Goal: Task Accomplishment & Management: Use online tool/utility

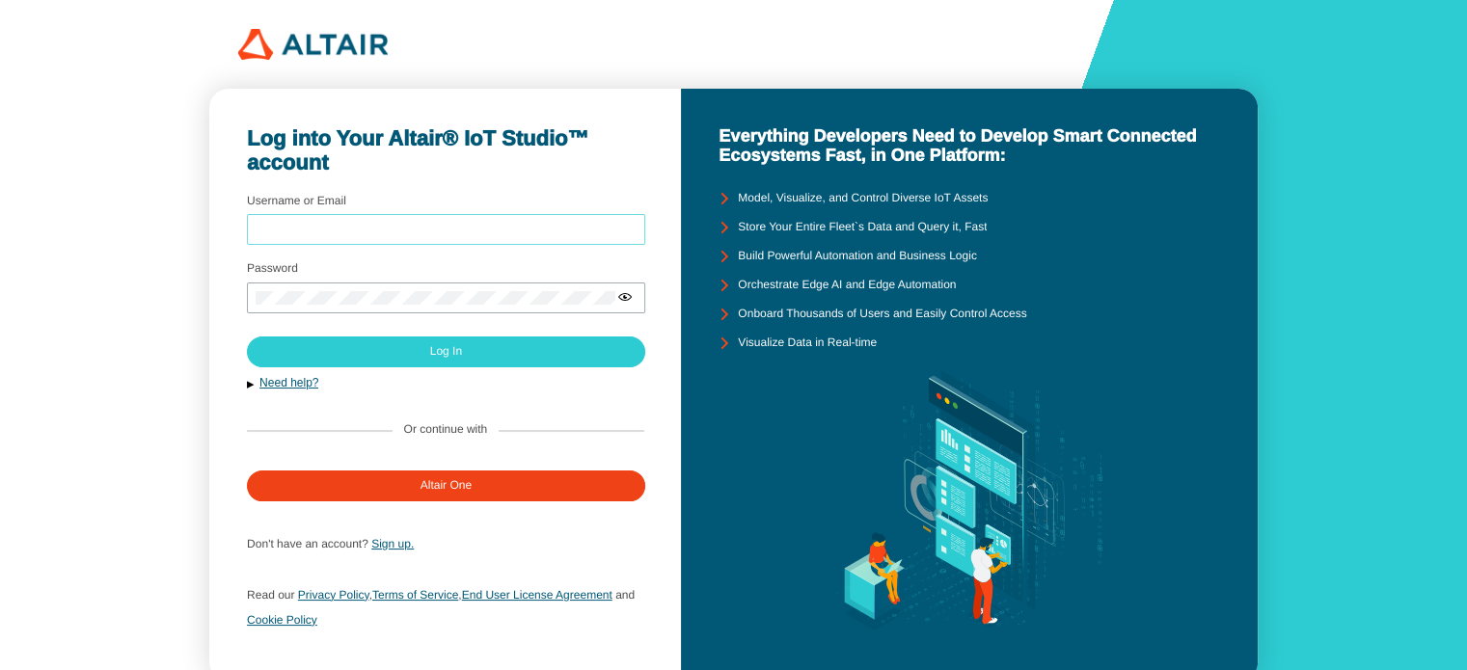
click at [444, 224] on input "Username or Email" at bounding box center [446, 231] width 381 height 14
type input "mt0215"
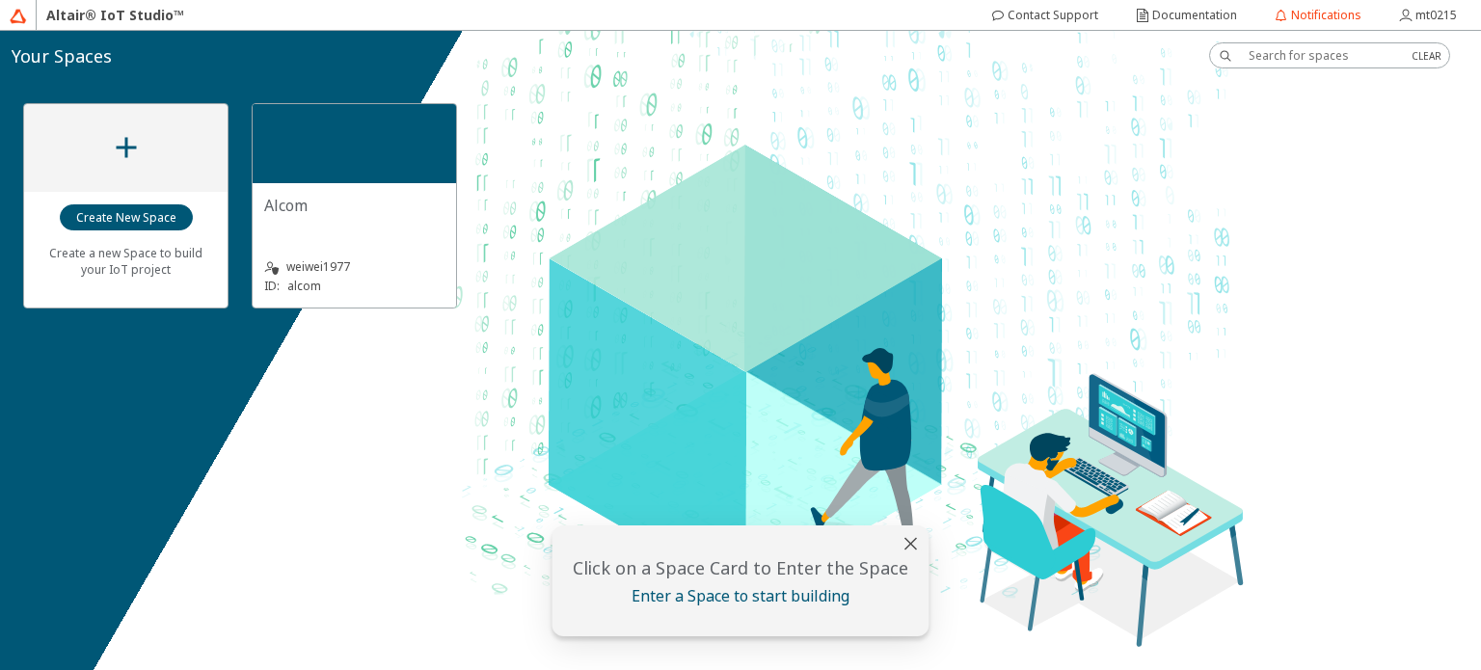
click at [352, 216] on div "Alcom" at bounding box center [354, 214] width 180 height 39
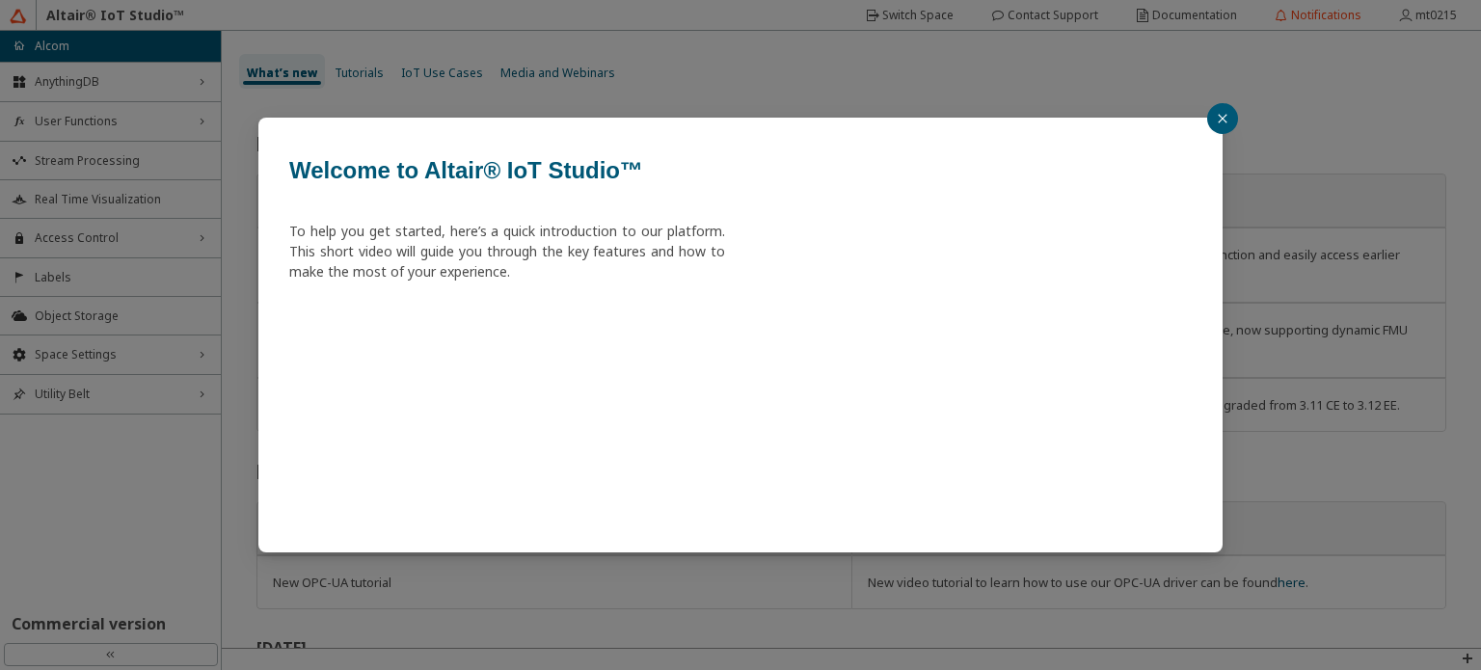
click at [1213, 111] on button "button" at bounding box center [1222, 118] width 31 height 31
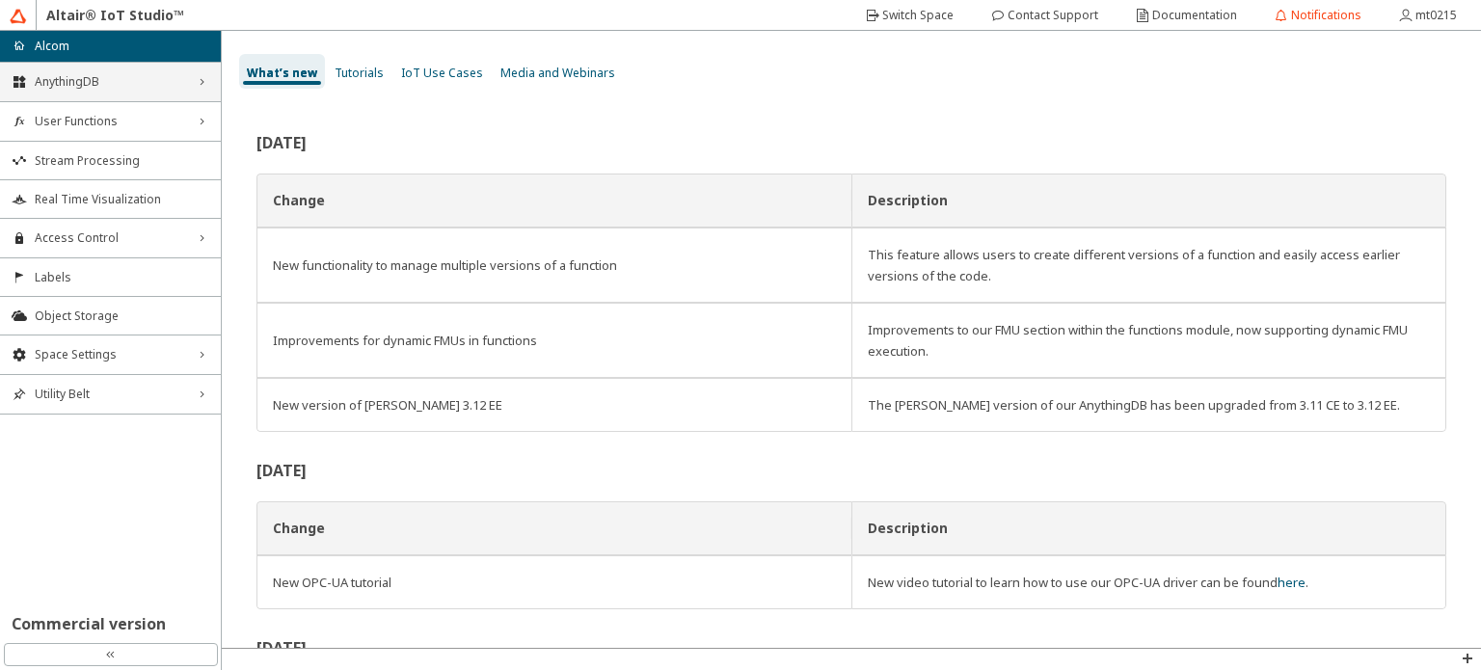
click at [153, 80] on span "AnythingDB" at bounding box center [110, 81] width 151 height 15
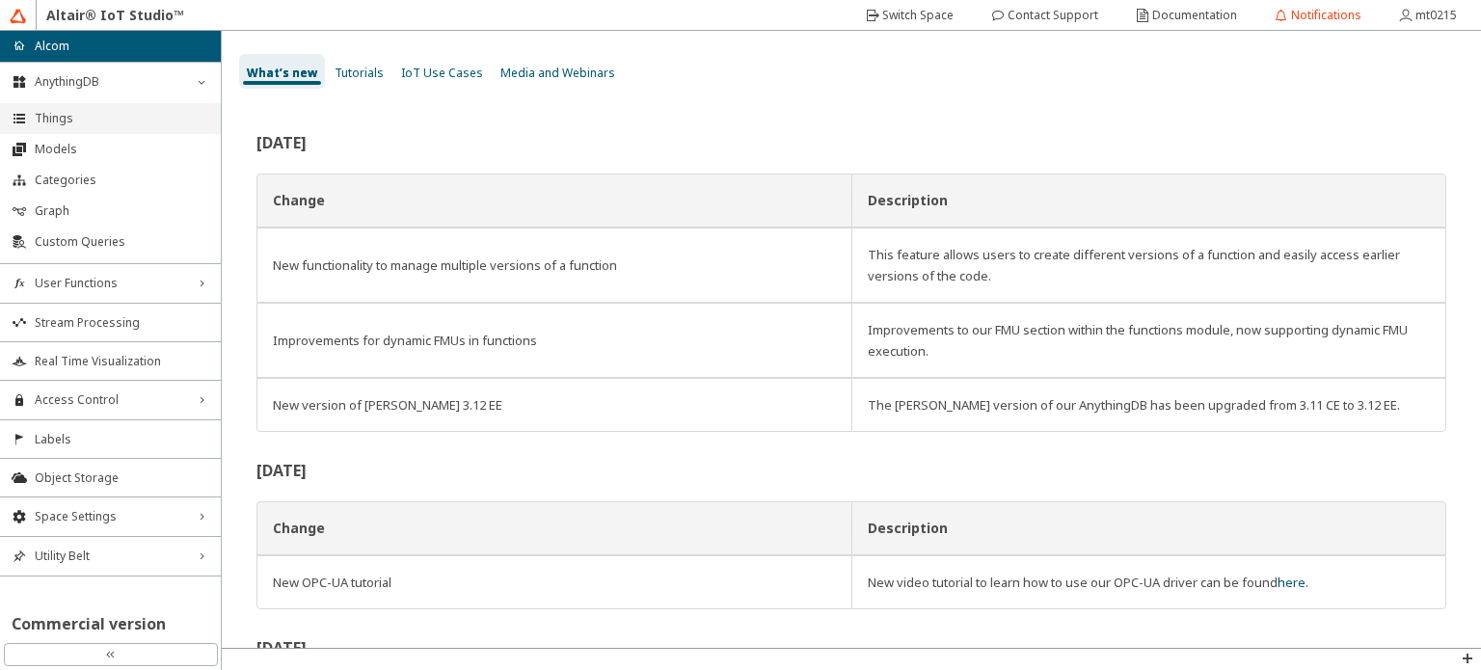
click at [139, 121] on span "Things" at bounding box center [122, 118] width 175 height 15
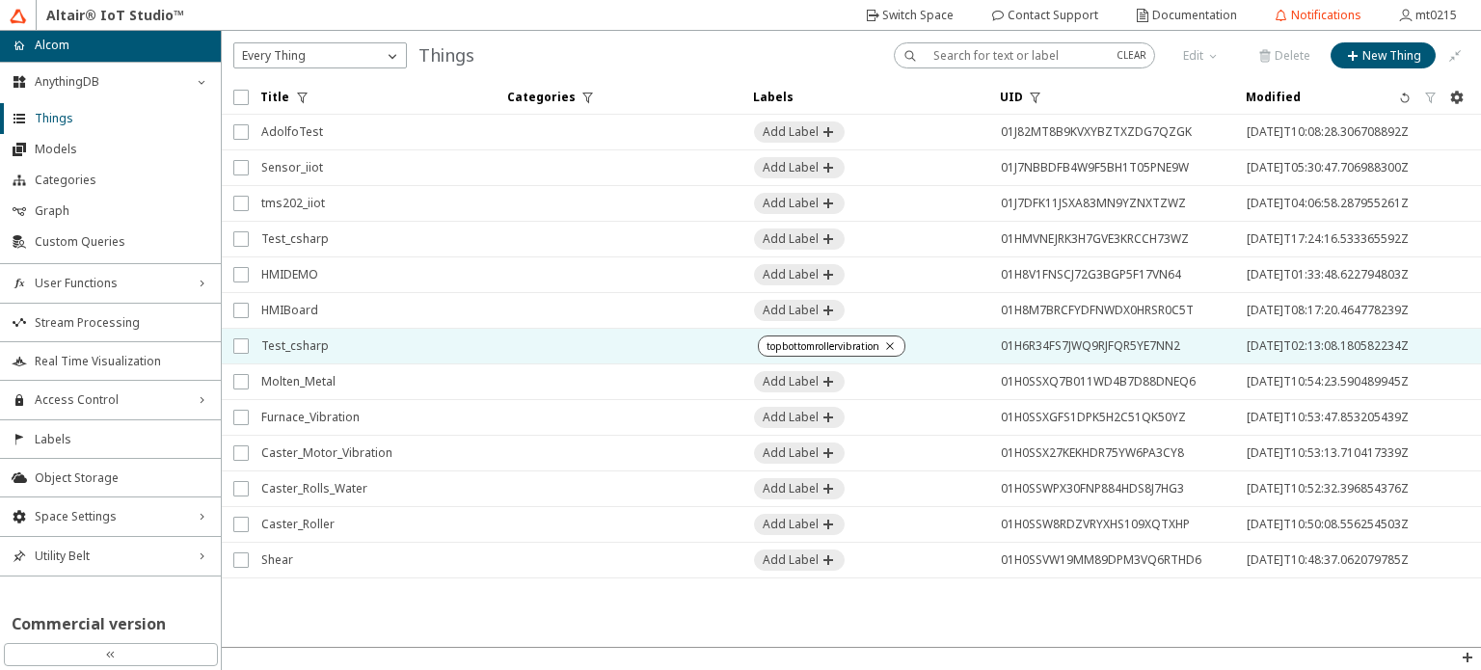
click at [547, 338] on td at bounding box center [619, 347] width 247 height 36
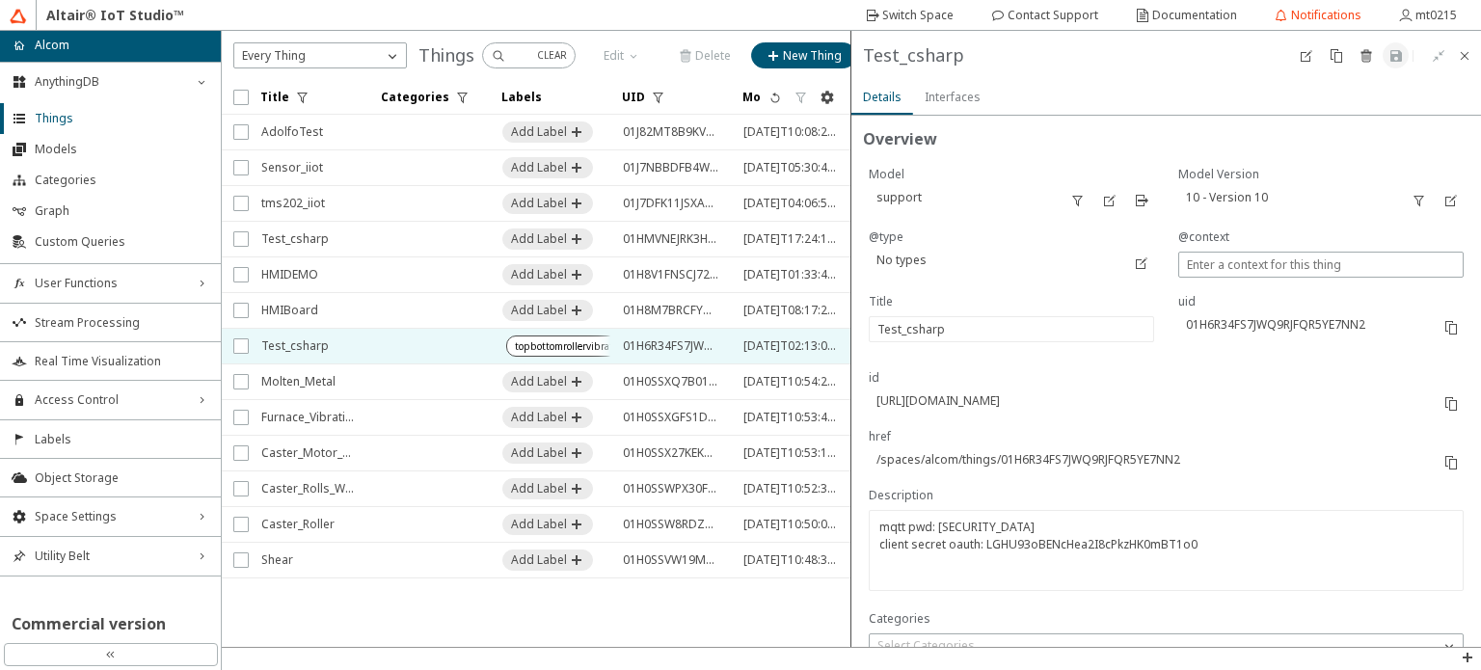
type input "1"
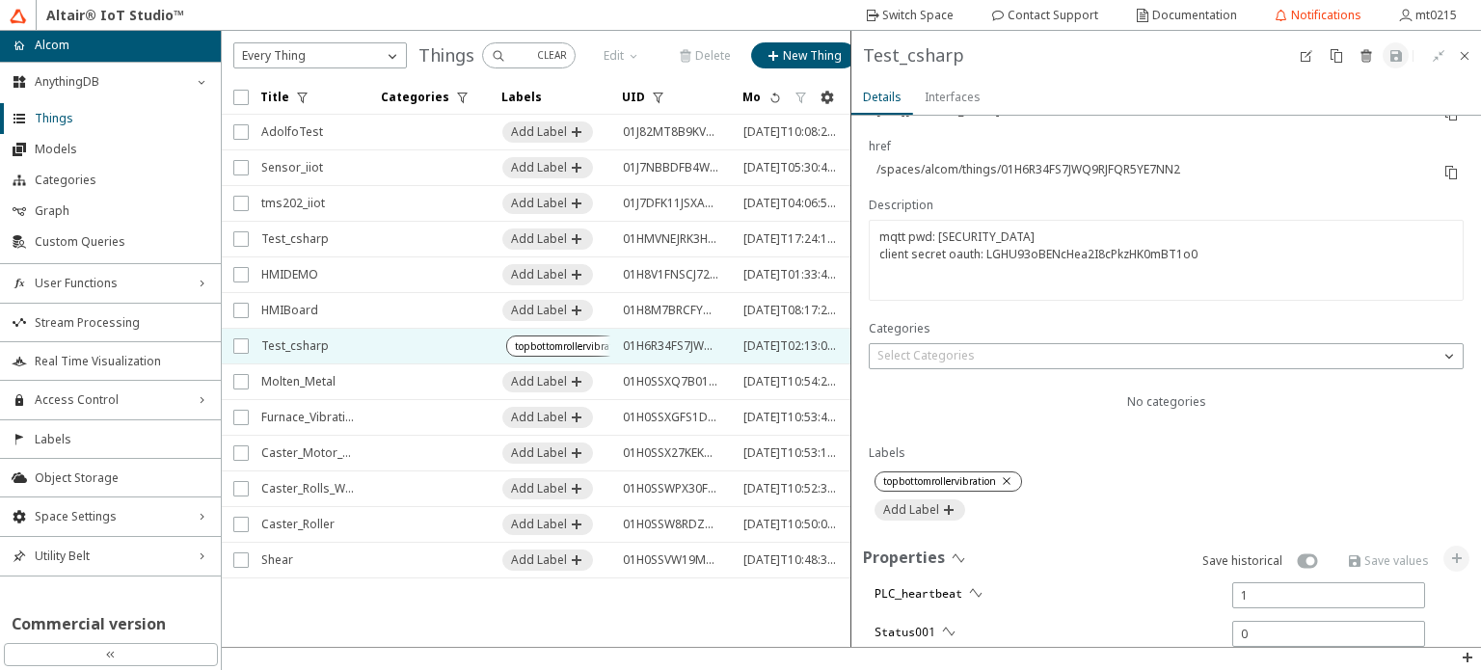
scroll to position [579, 0]
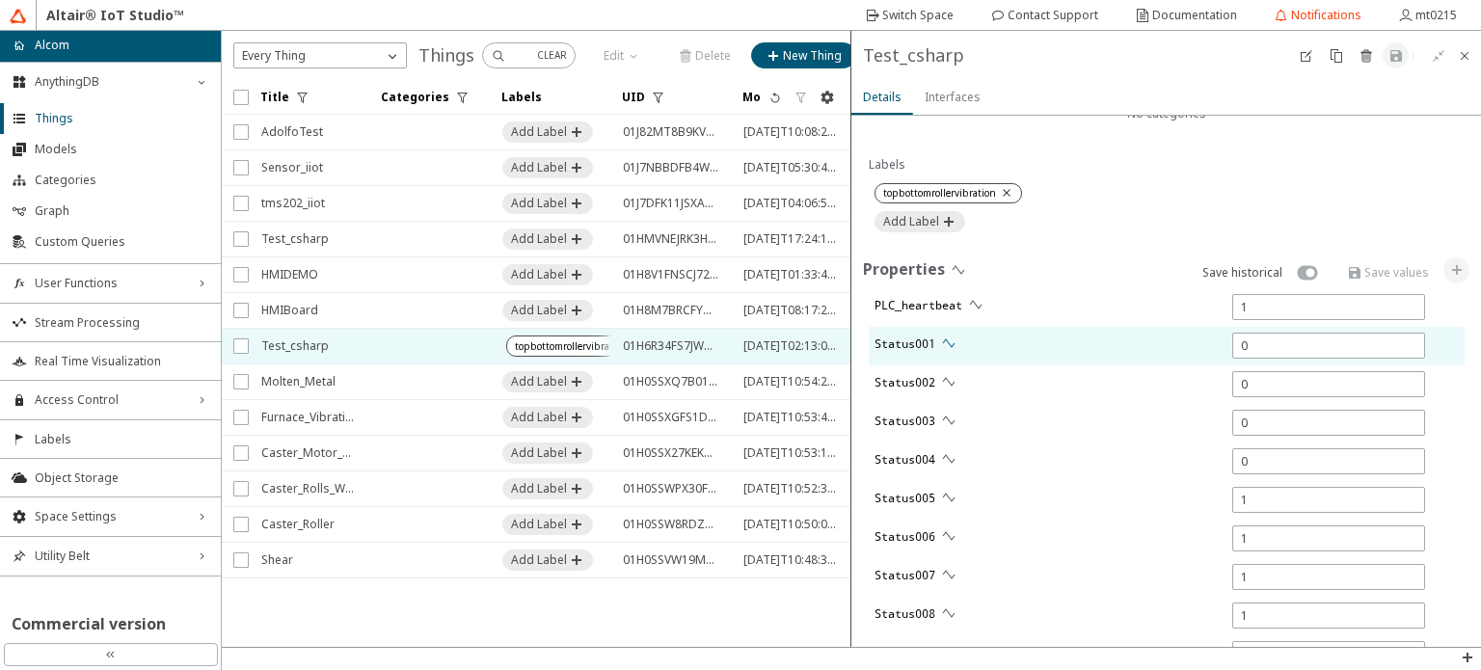
click at [953, 342] on iron-icon at bounding box center [948, 343] width 15 height 15
type input "5634"
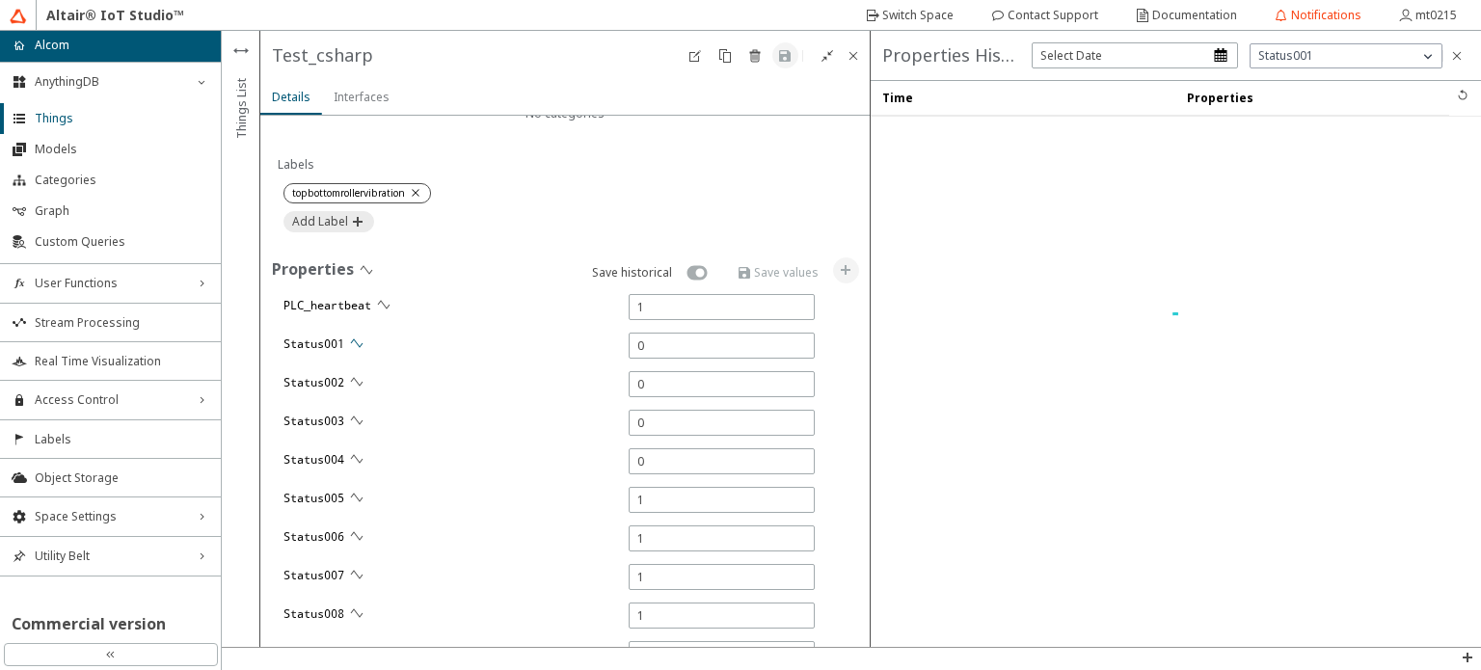
type input "8035"
type input "5771"
type input "17527"
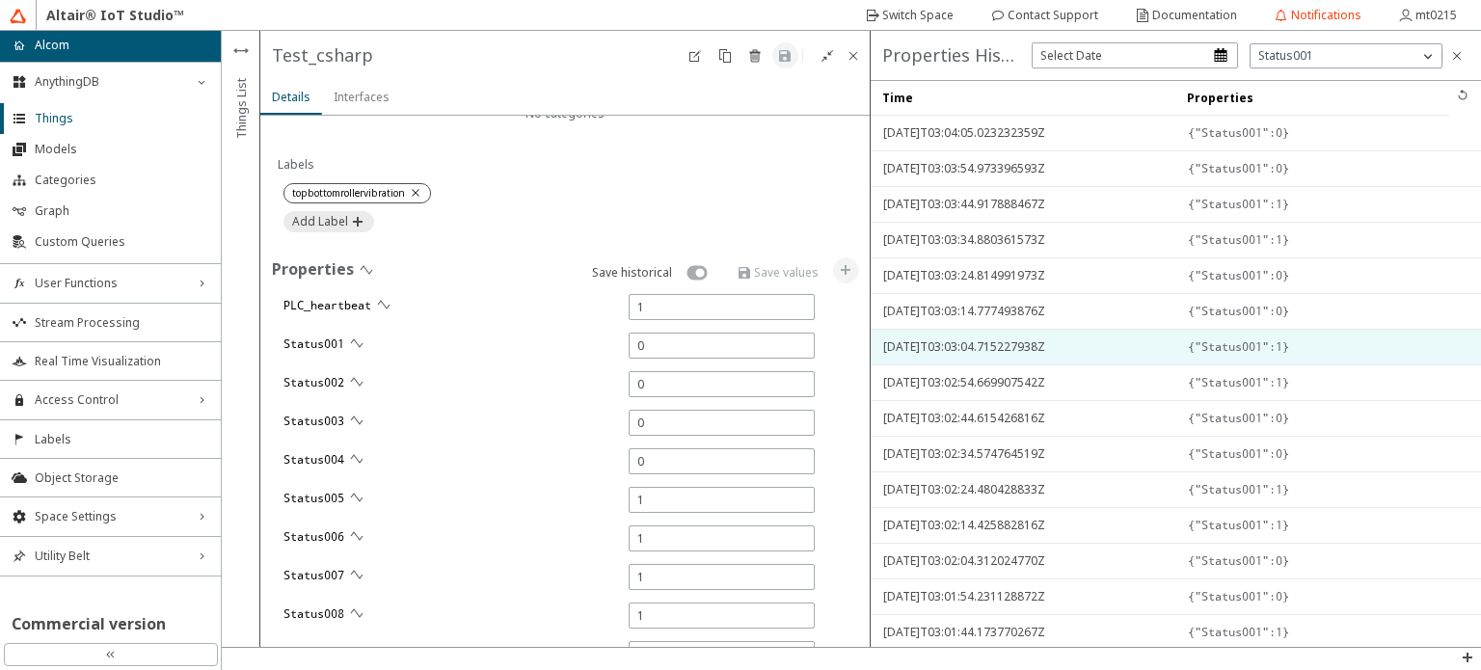
type input "0"
type input "15578"
type input "0"
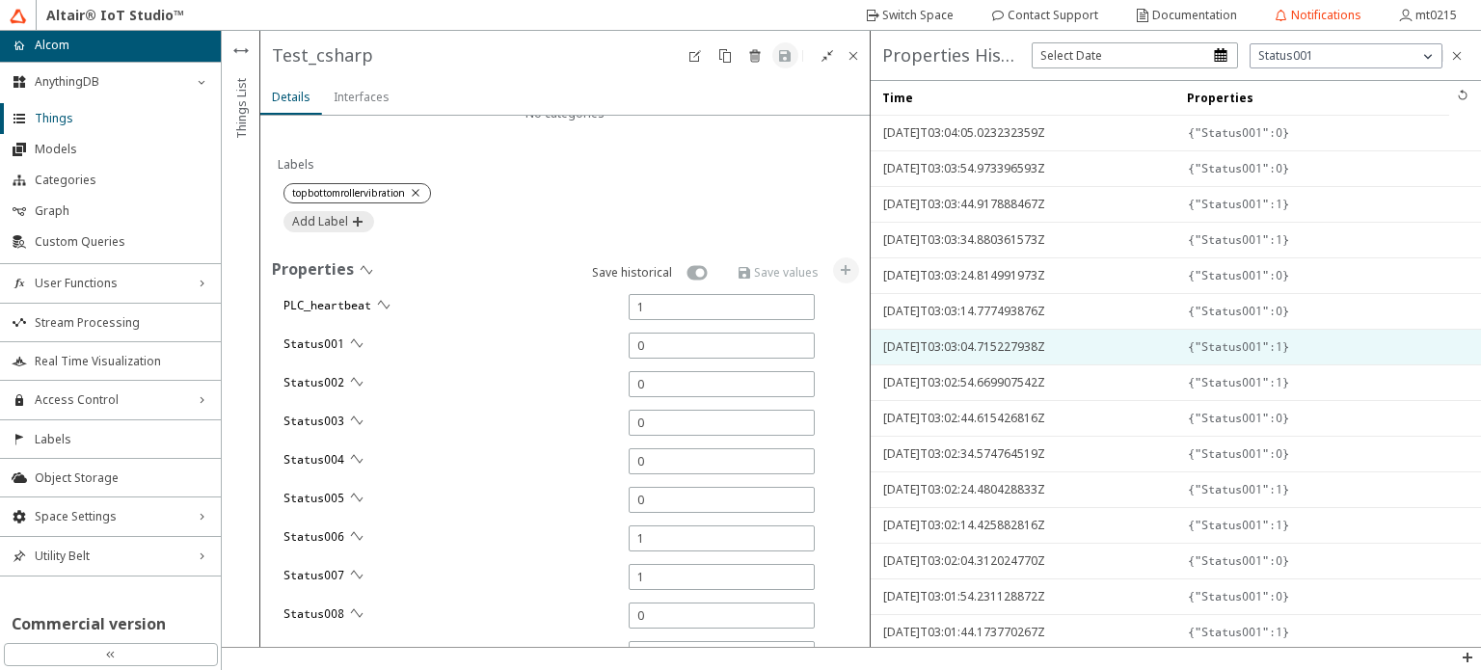
type input "0"
type input "15356"
type input "14830"
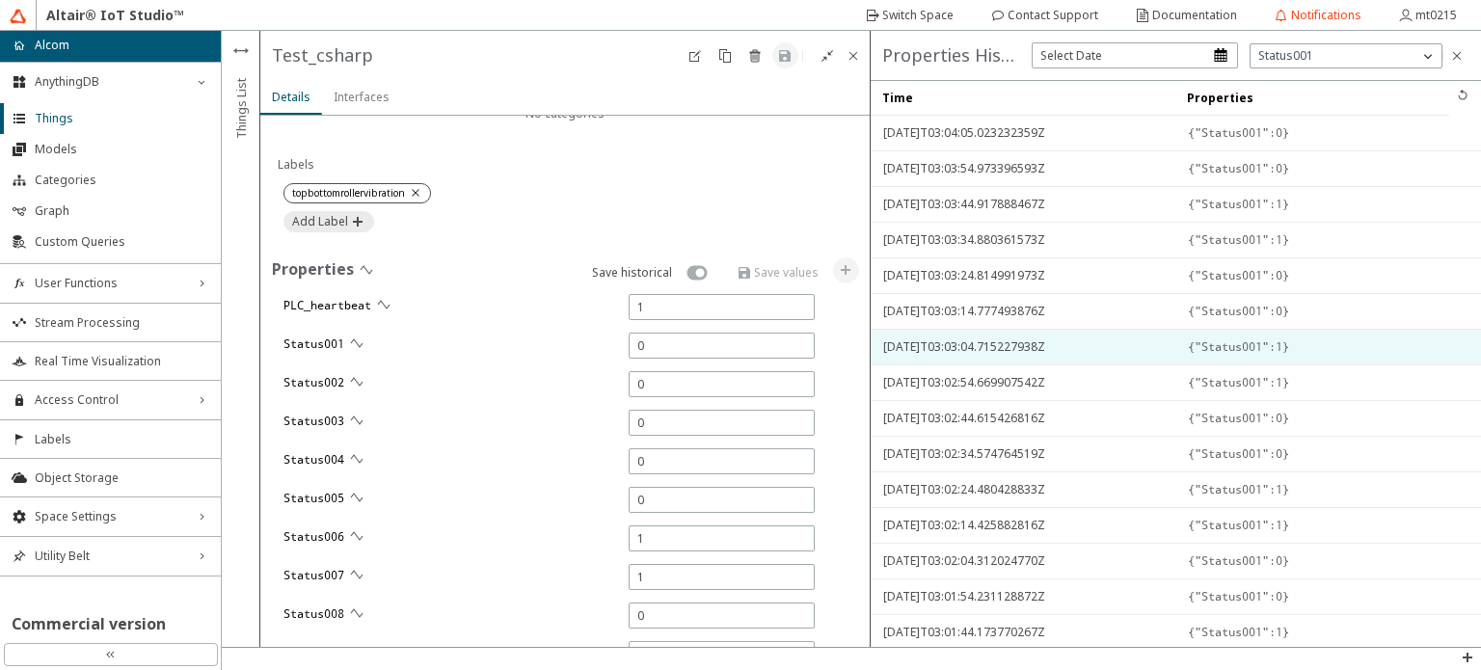
type input "13620"
type input "0"
type input "13561"
type input "13575"
type input "11157"
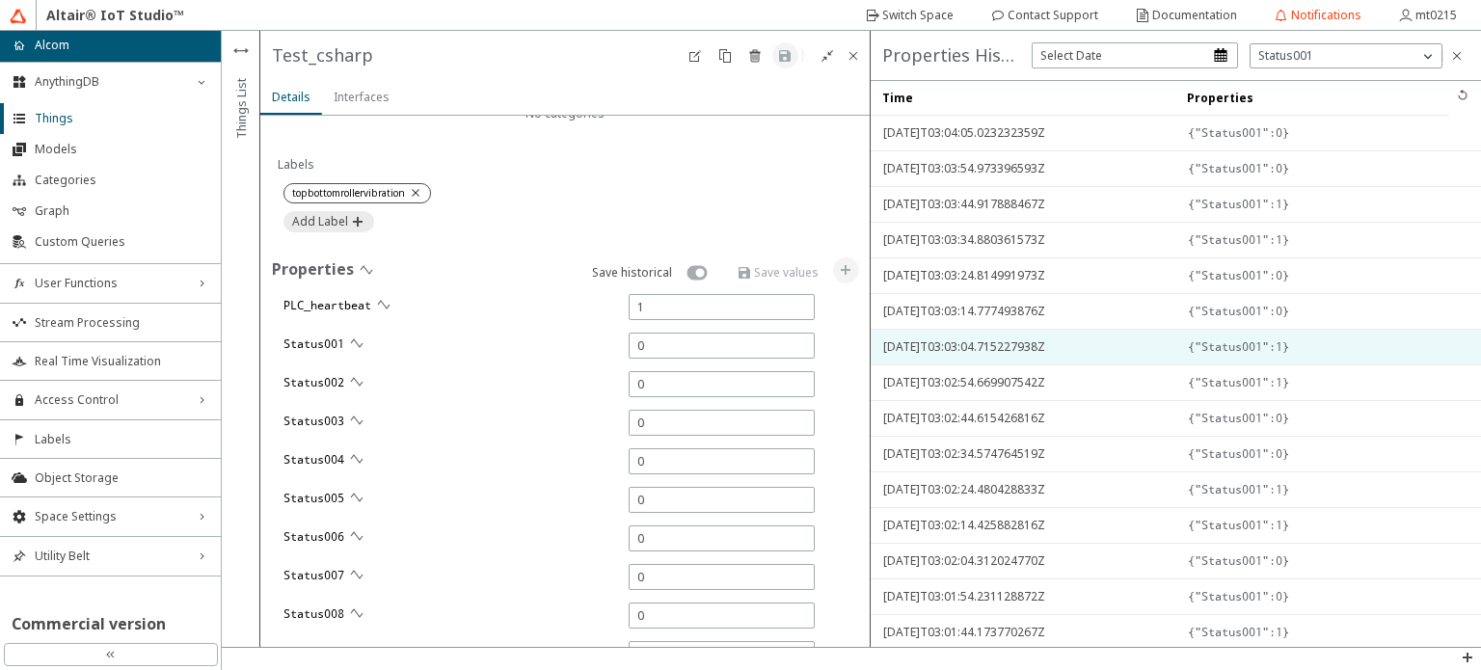
type input "0"
type input "6429"
type input "6671"
type input "219"
type input "0"
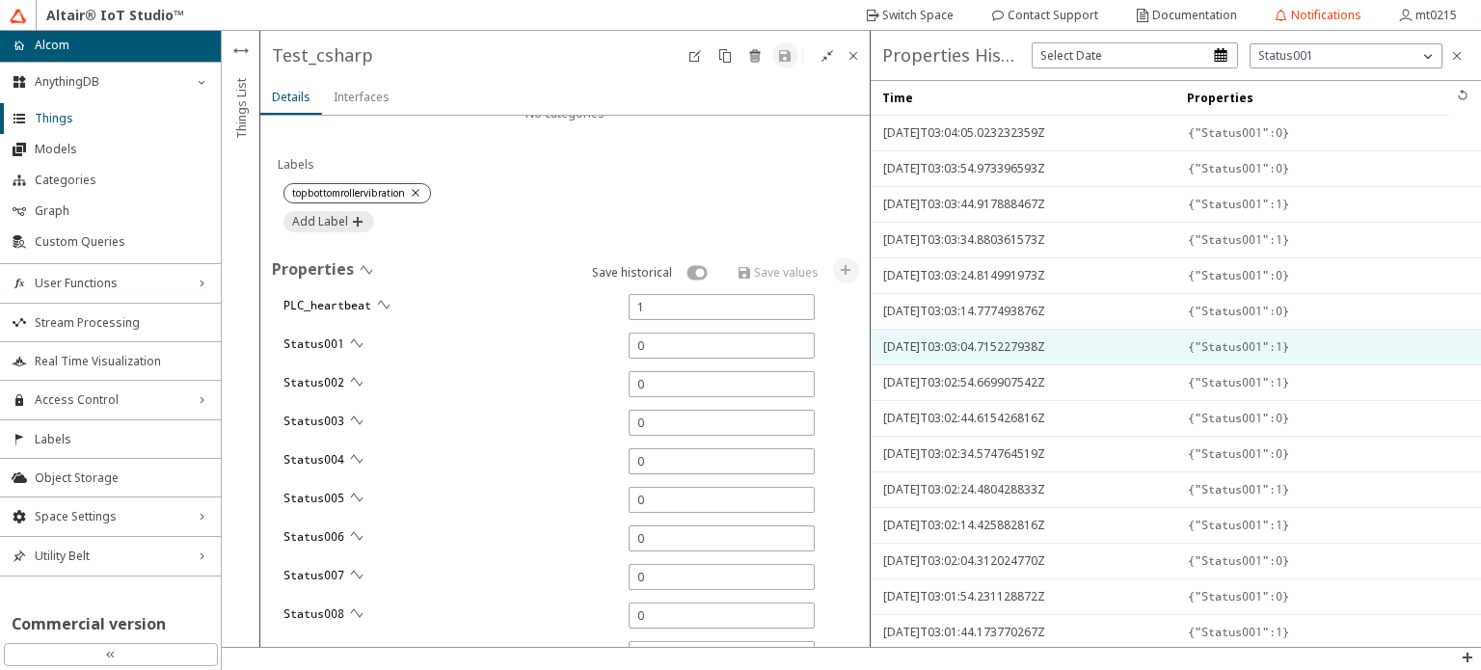
type input "0"
type input "7465"
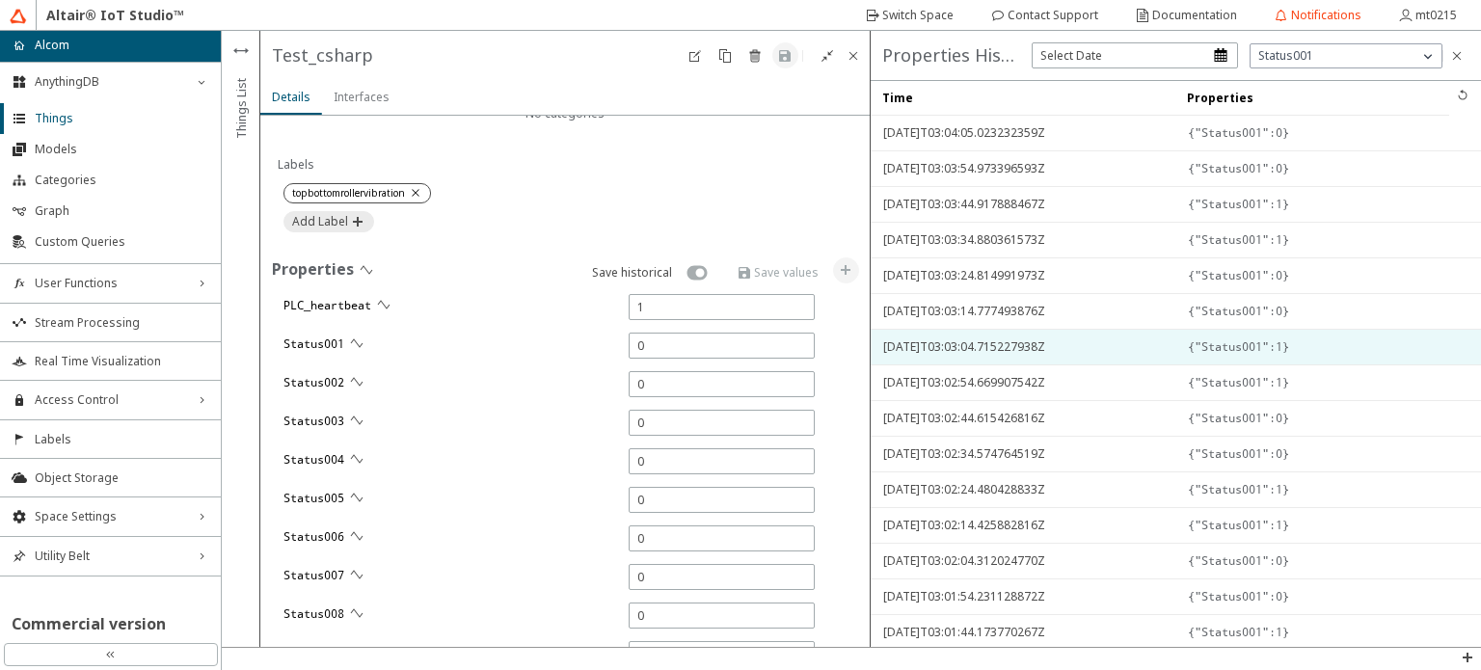
type input "16038"
type input "12319"
type input "237"
type input "270"
type input "0"
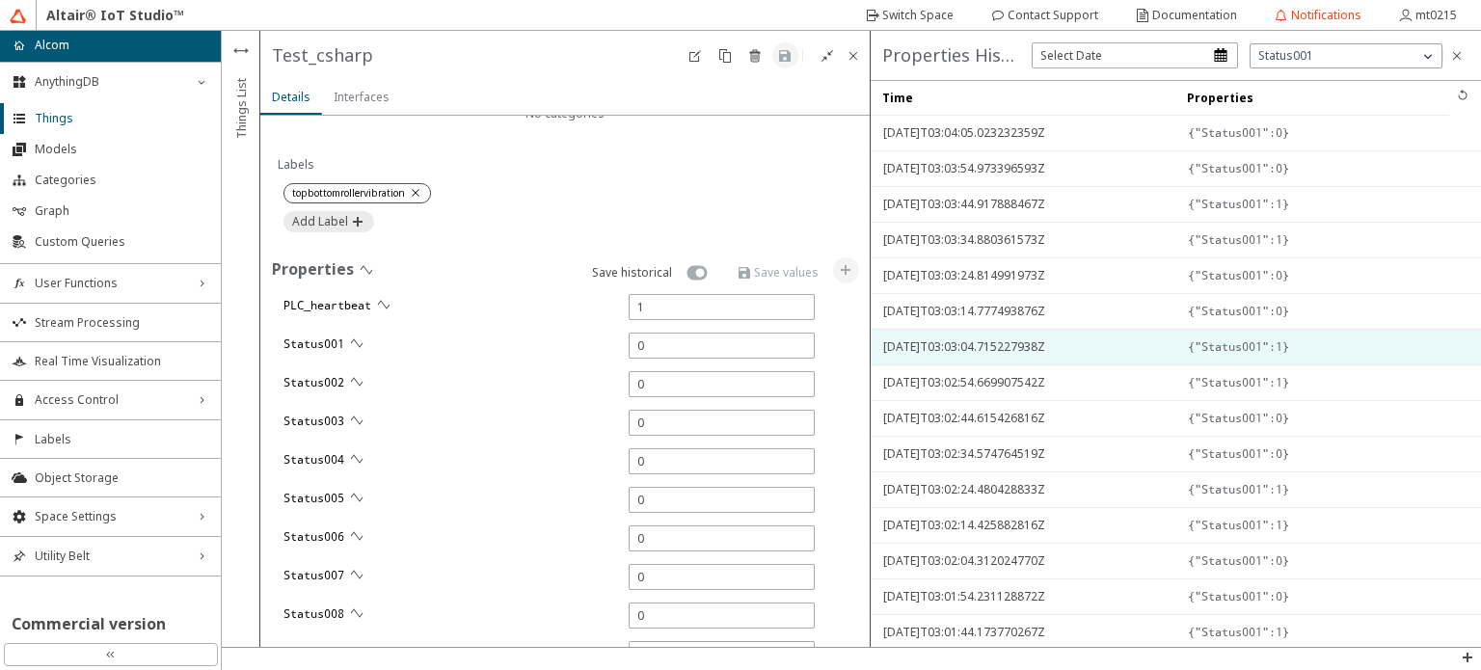
type input "0"
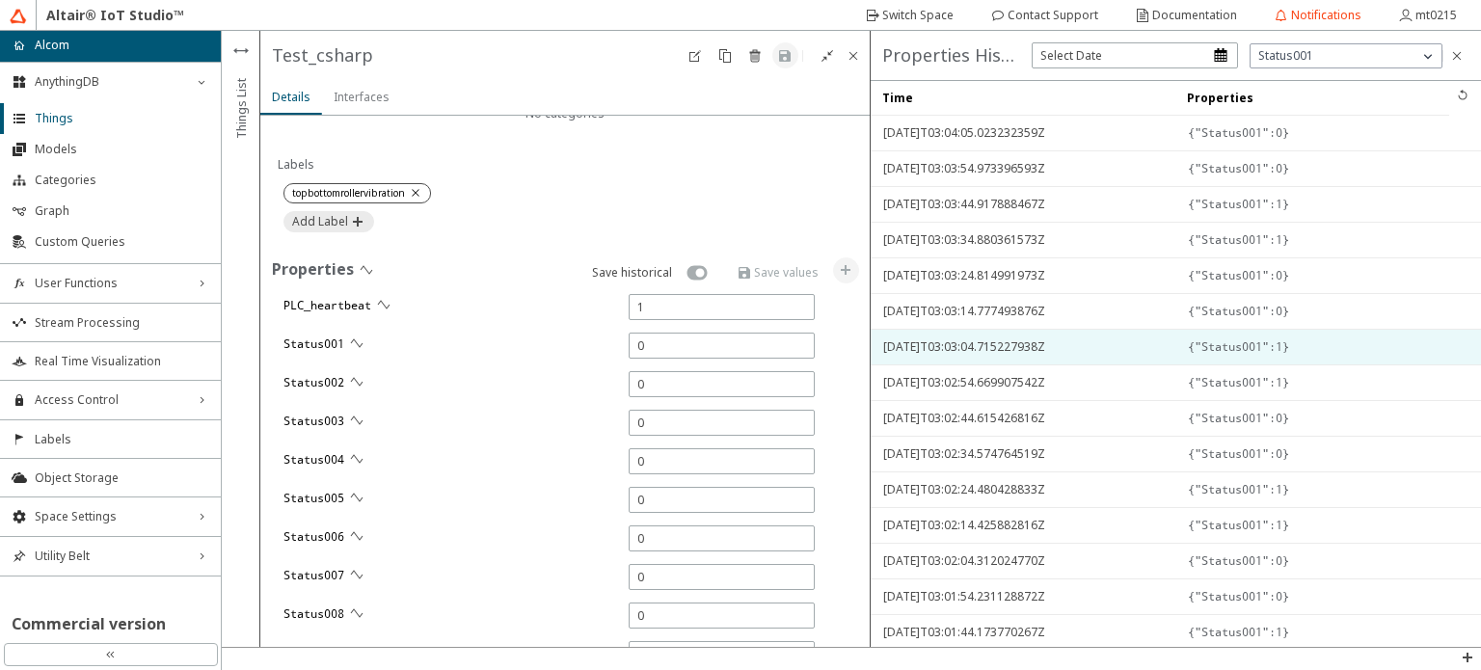
type input "0"
type input "6617"
type input "9499"
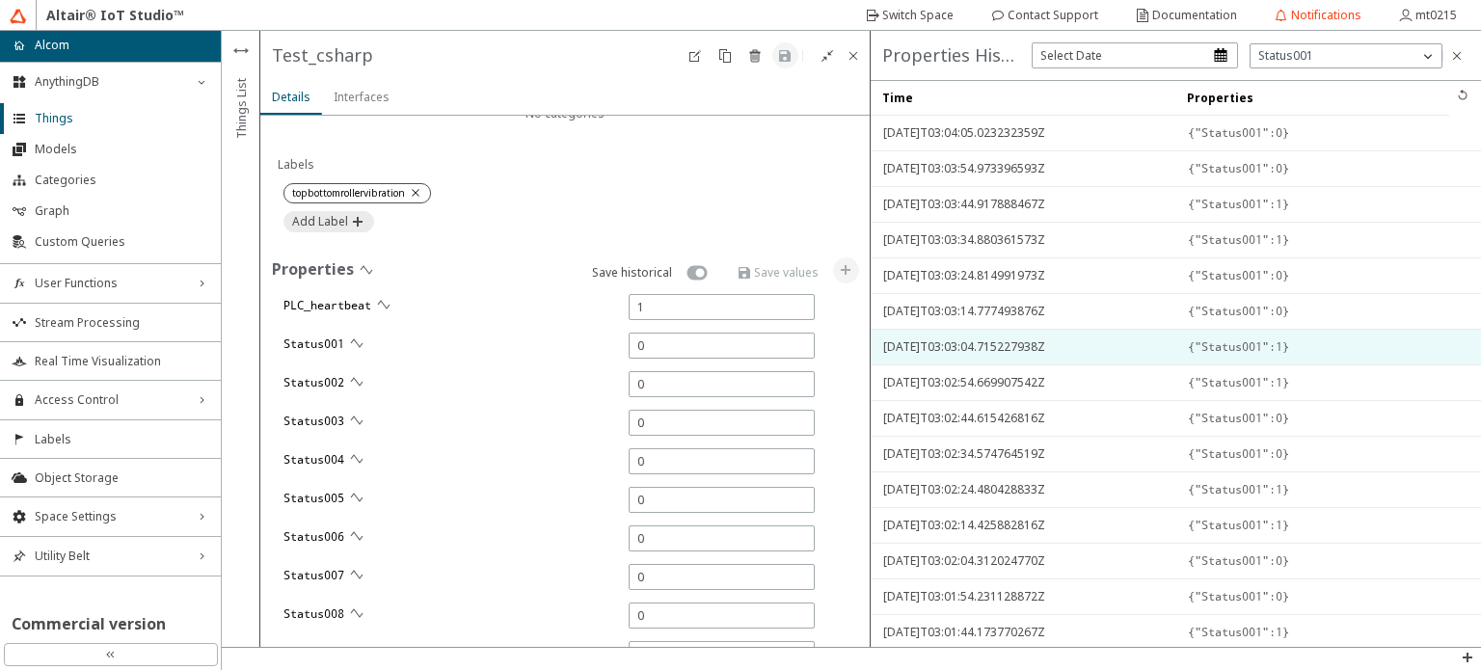
type input "7138"
type input "0"
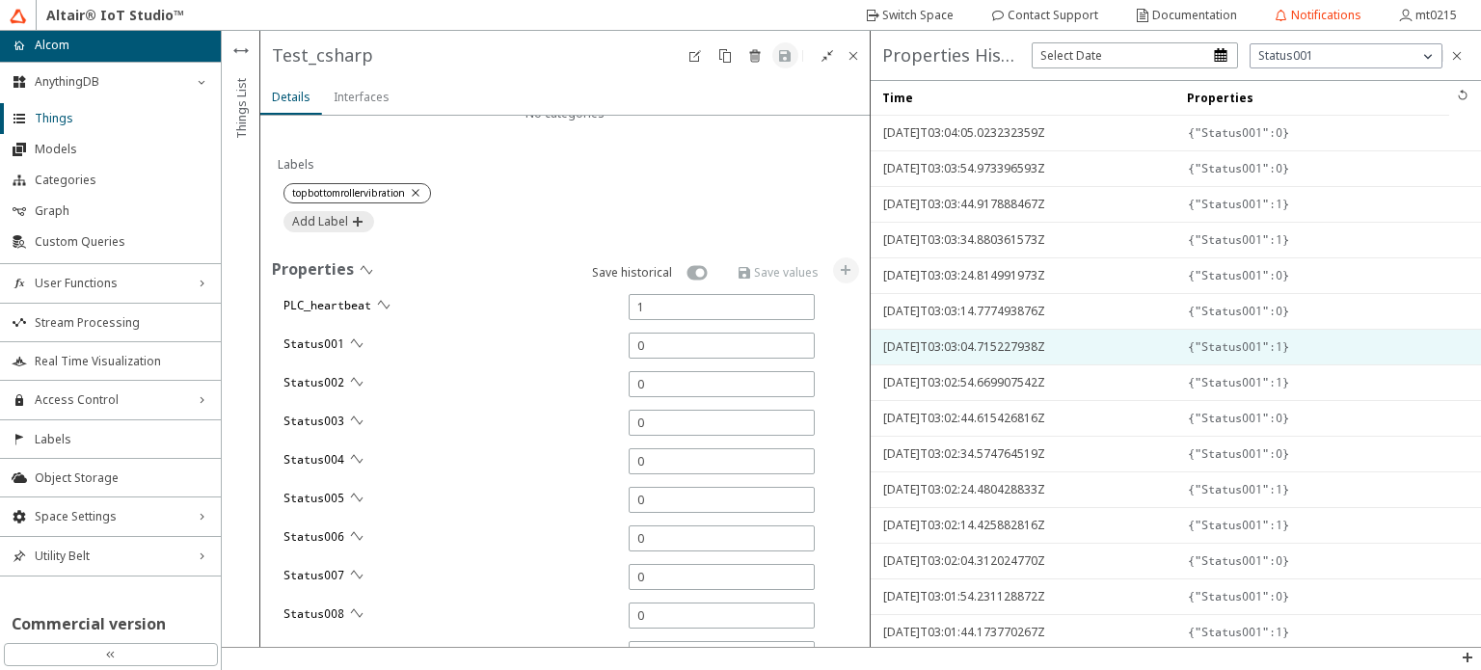
type input "10627"
type input "9816"
type input "0"
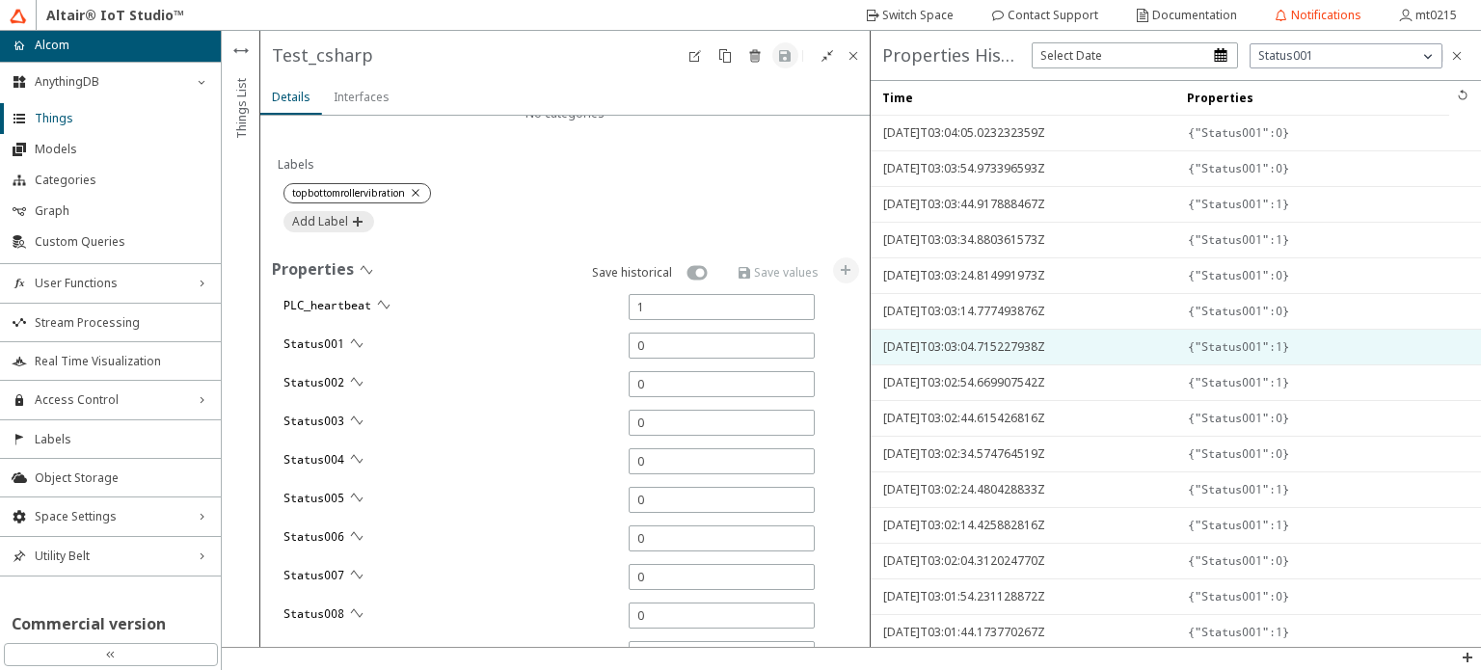
type input "0"
type input "9794"
type input "1"
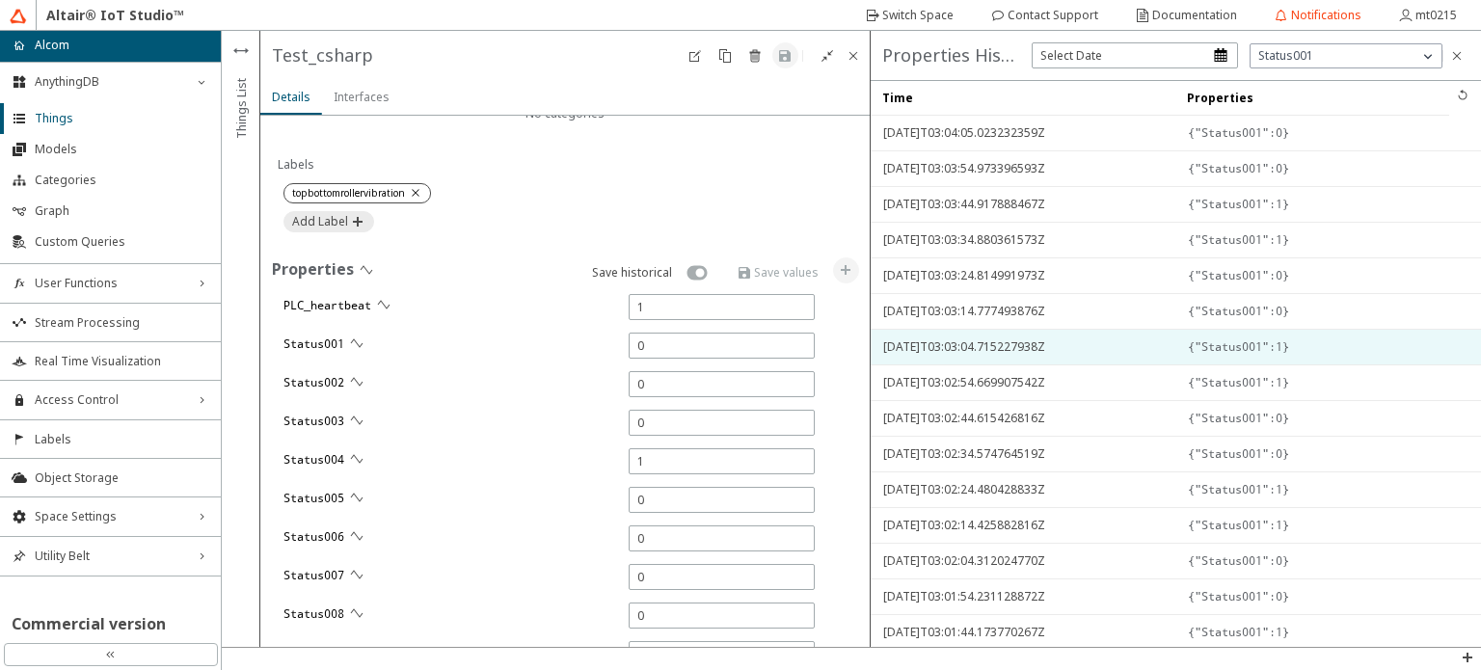
type input "1"
type input "8514"
type input "1"
type input "5777"
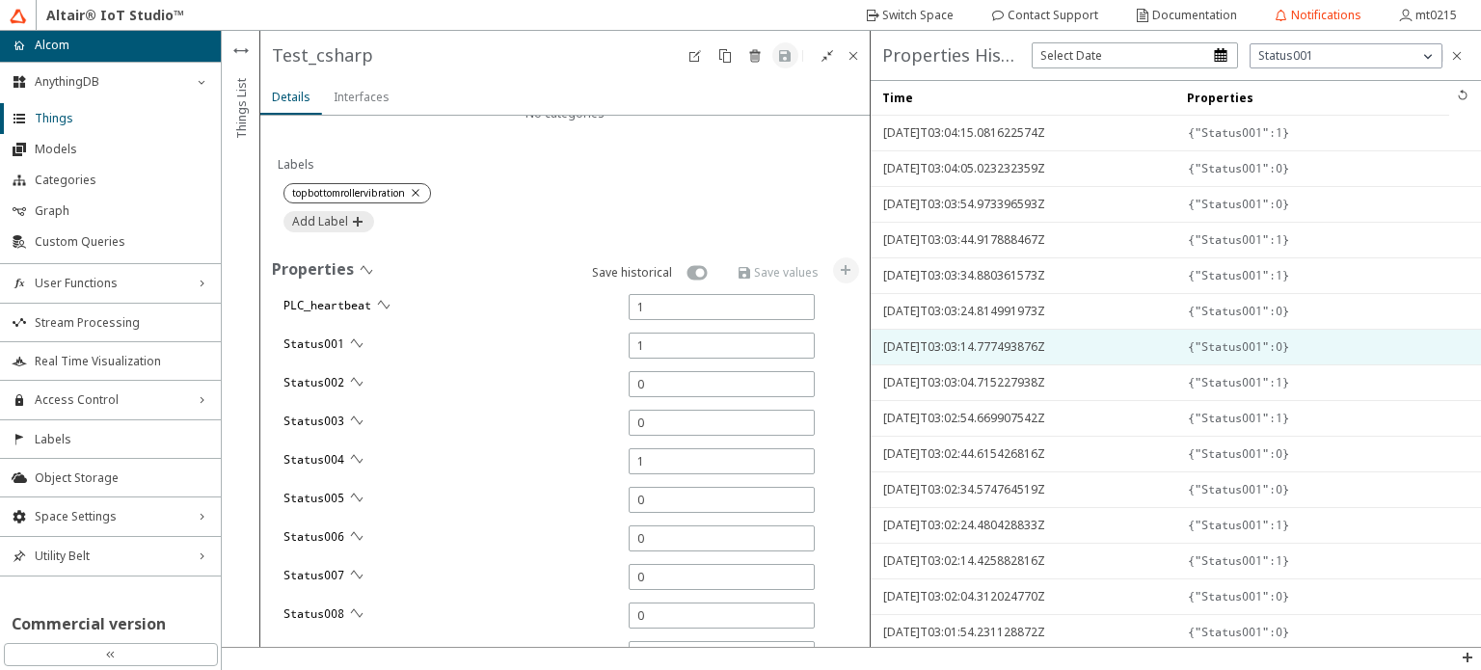
type input "5583"
type input "17519"
type input "15577"
type input "13574"
type input "15345"
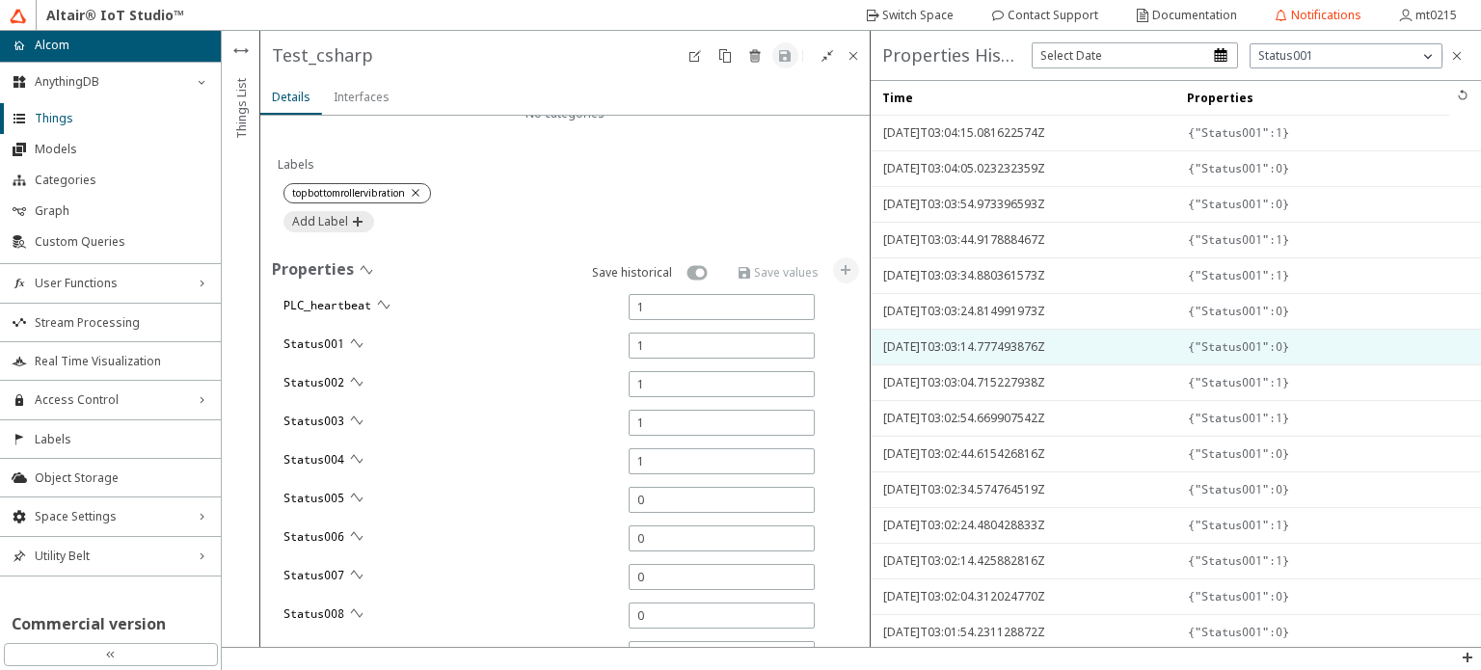
type input "14817"
type input "13626"
type input "13586"
type input "6249"
type input "11361"
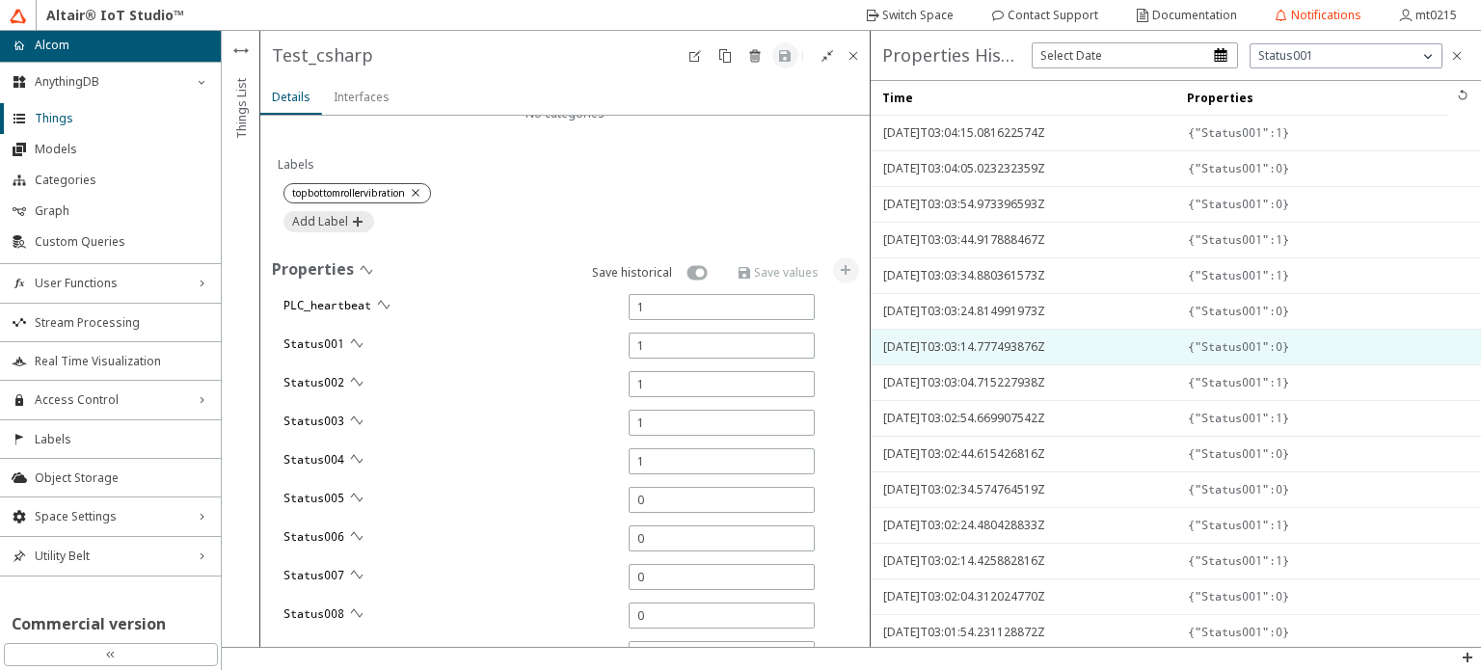
type input "6661"
type input "225"
type input "7507"
type input "16032"
type input "12354"
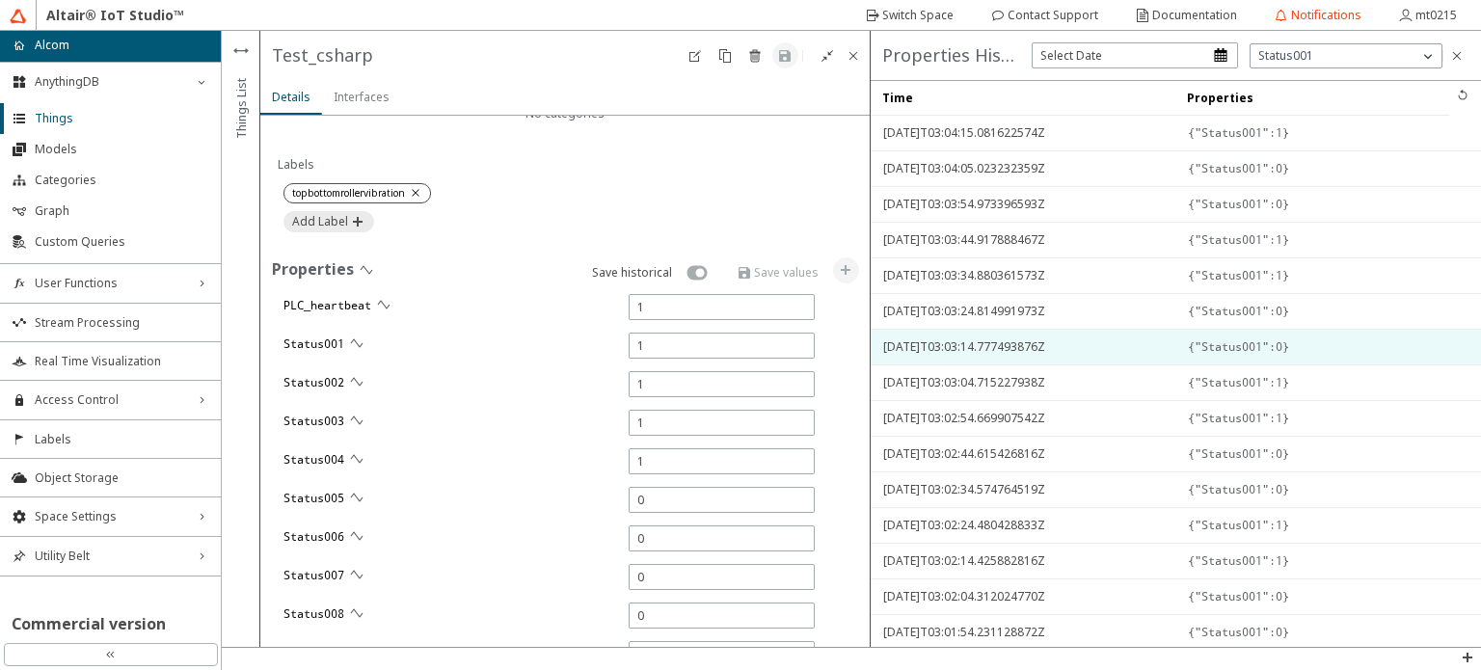
type input "236"
type input "10371"
type input "6287"
type input "7156"
type input "275"
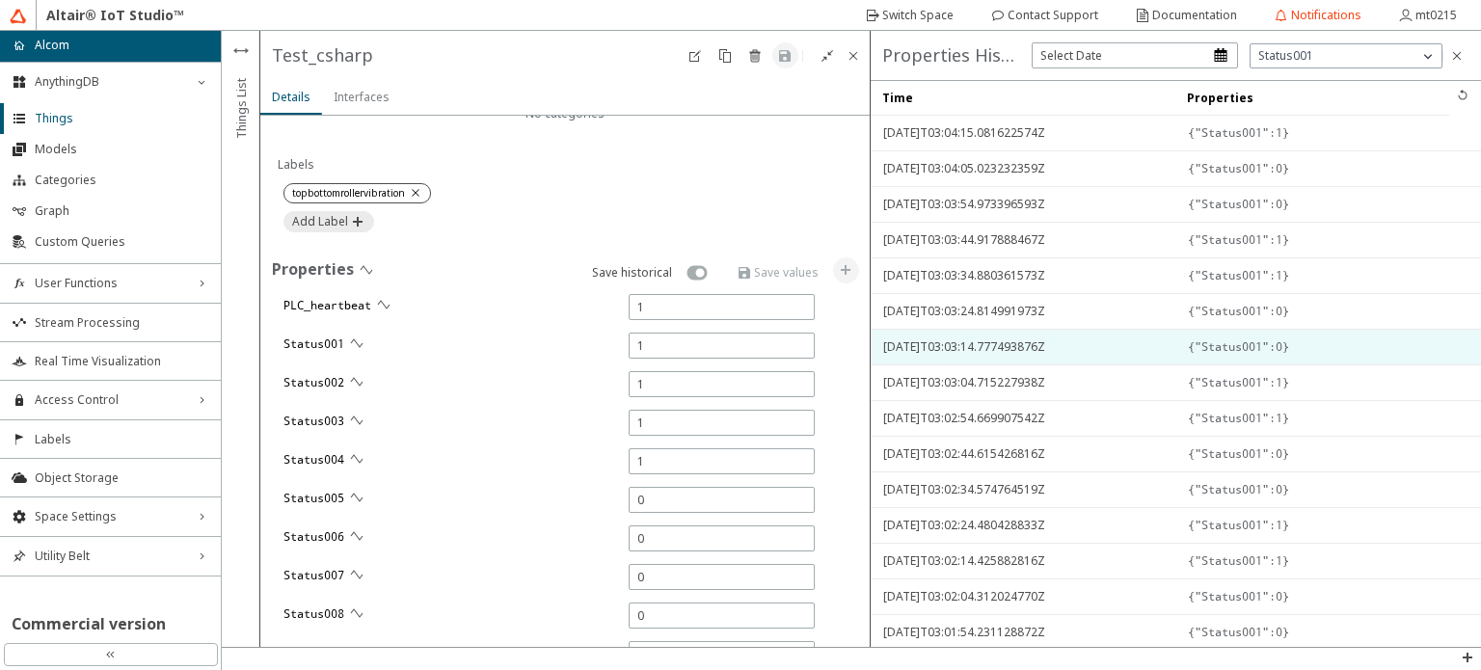
type input "9836"
type input "9548"
type input "0"
type input "9800"
type input "1"
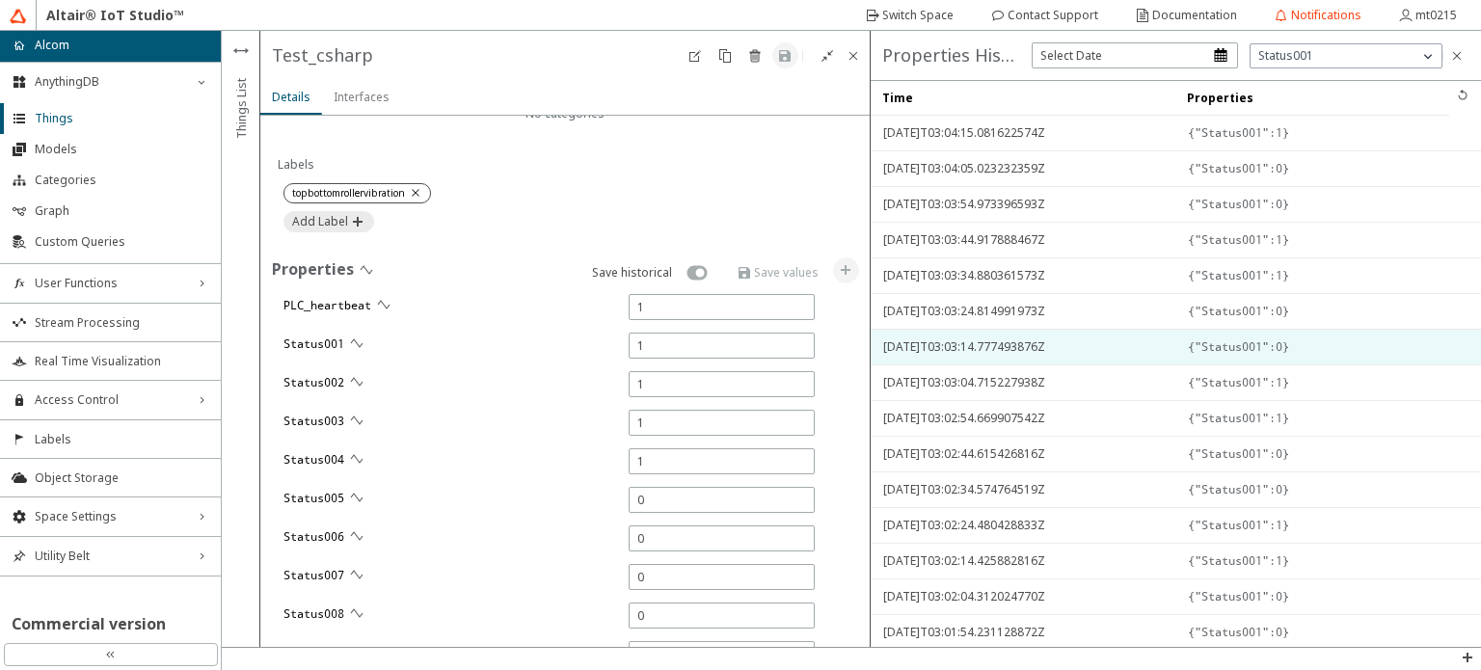
type input "7935"
type input "5773"
type input "5544"
type input "17516"
type input "1"
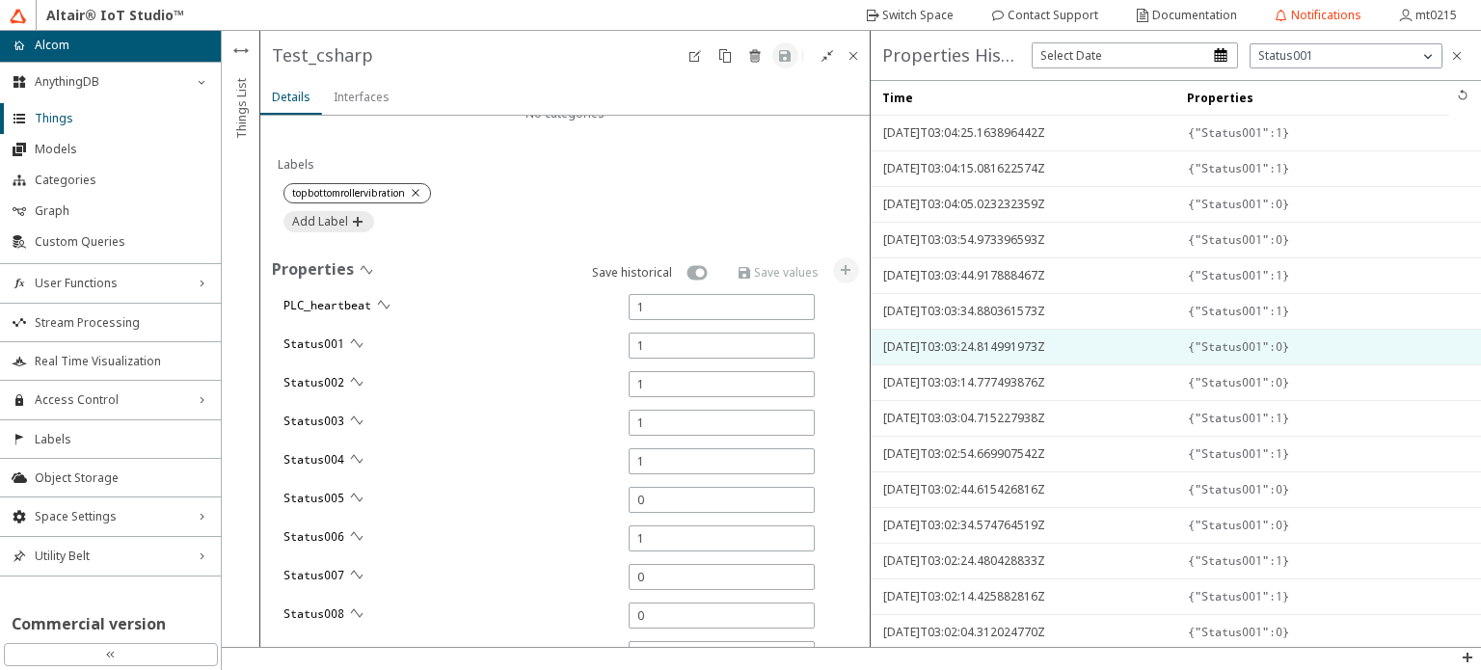
type input "1"
type input "14826"
type input "1"
type input "13591"
type input "1"
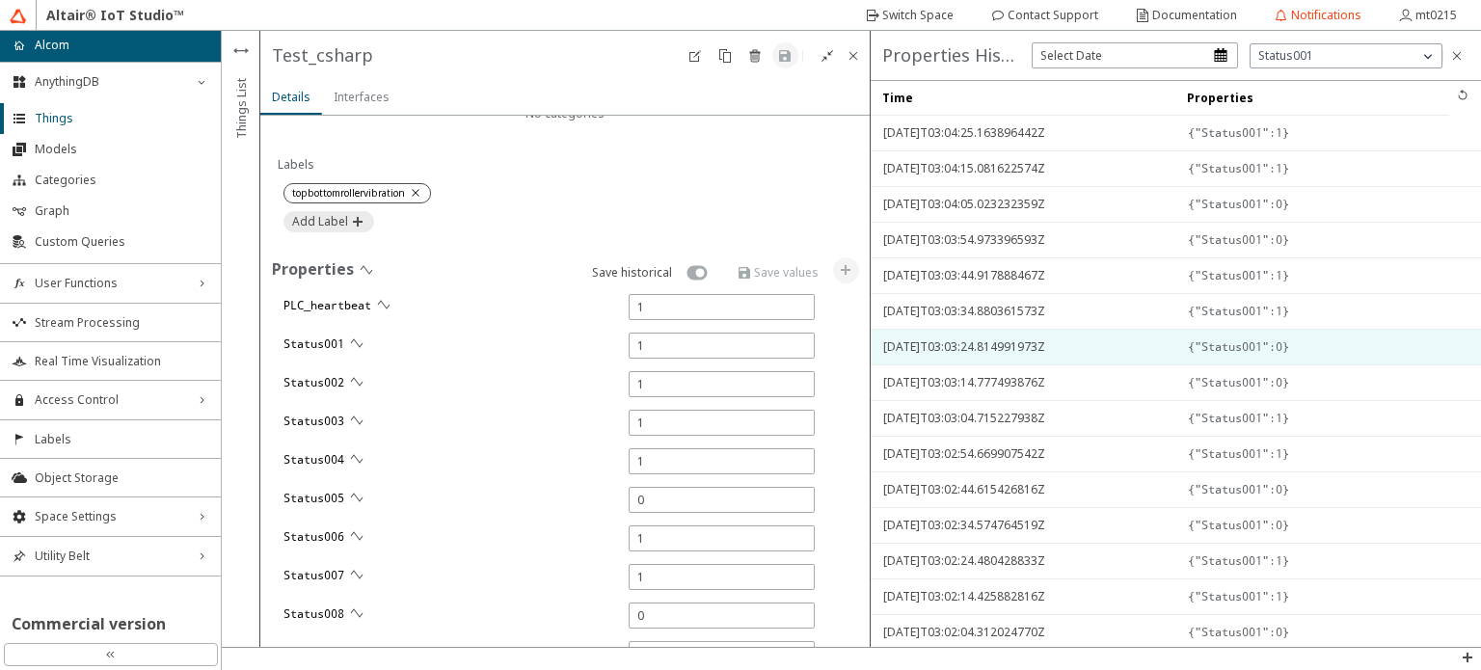
type input "1"
type input "15571"
type input "15357"
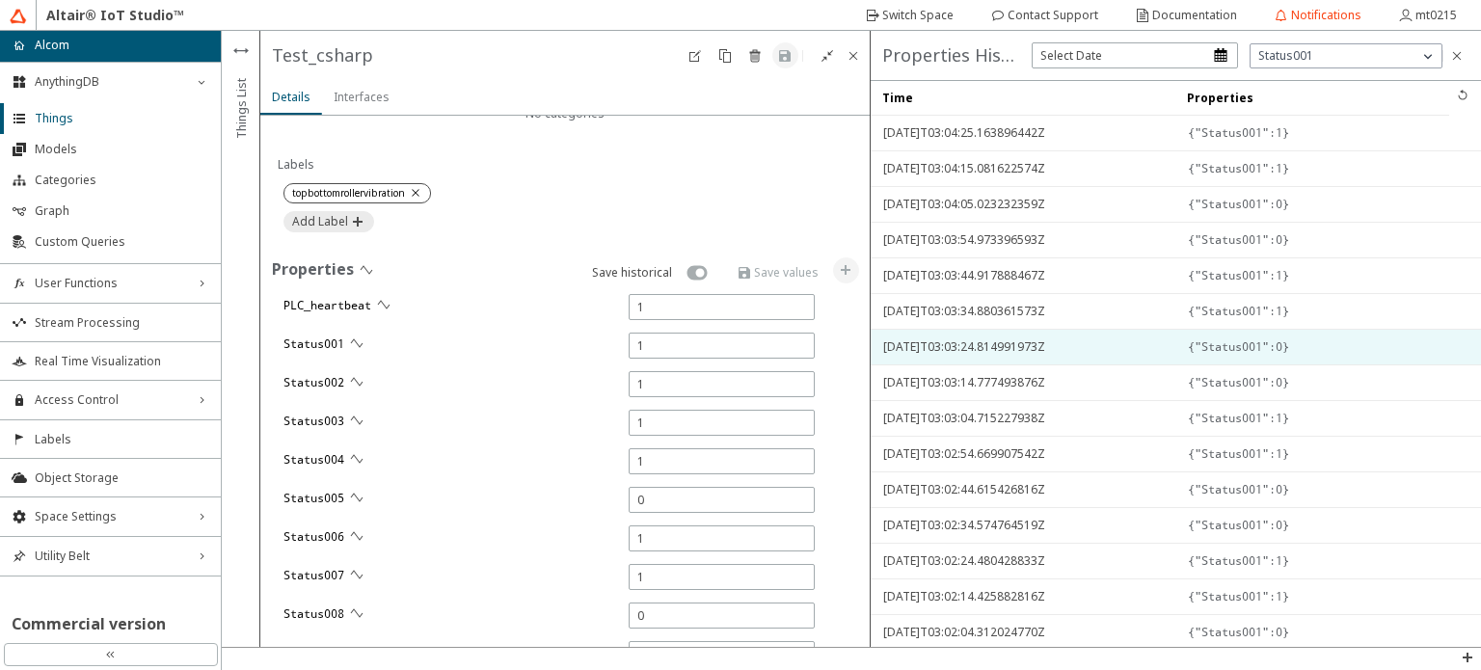
type input "13640"
type input "13593"
type input "6425"
type input "1"
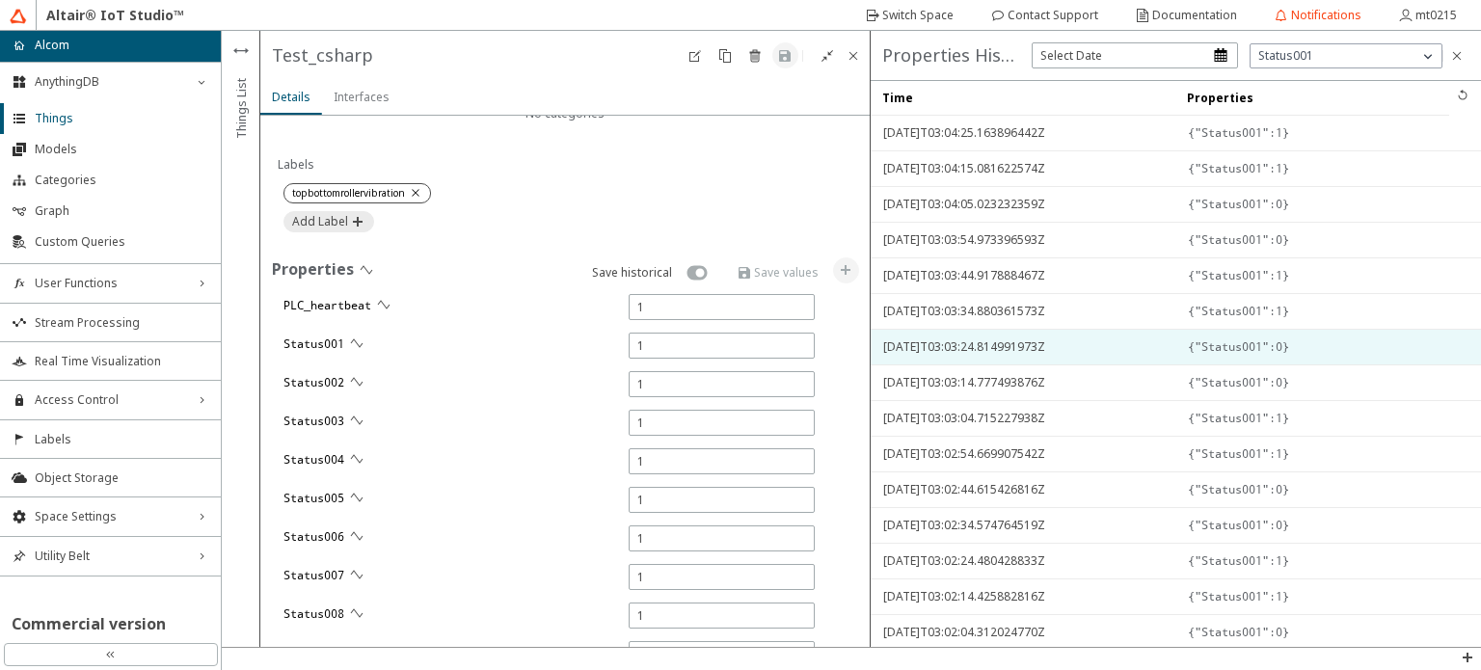
type input "1"
type input "11522"
type input "7381"
type input "223"
type input "1"
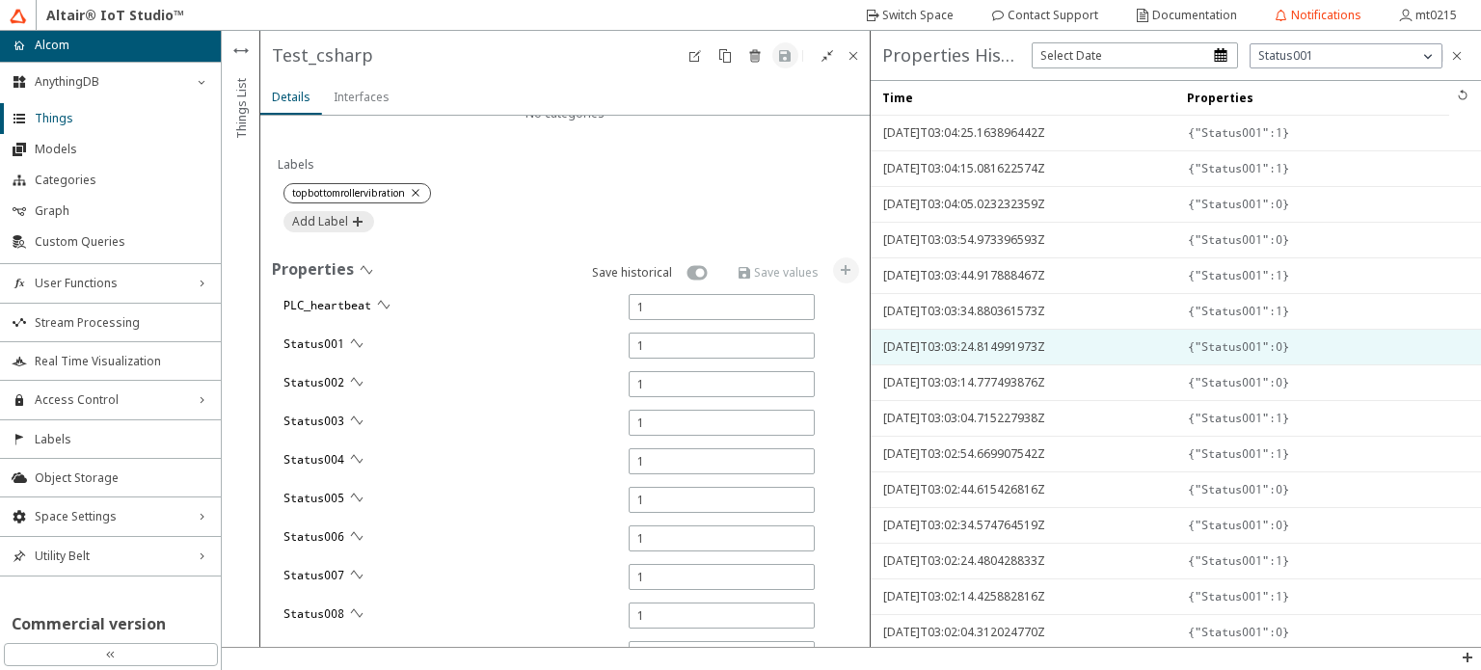
type input "1"
type input "6679"
type input "15950"
type input "1"
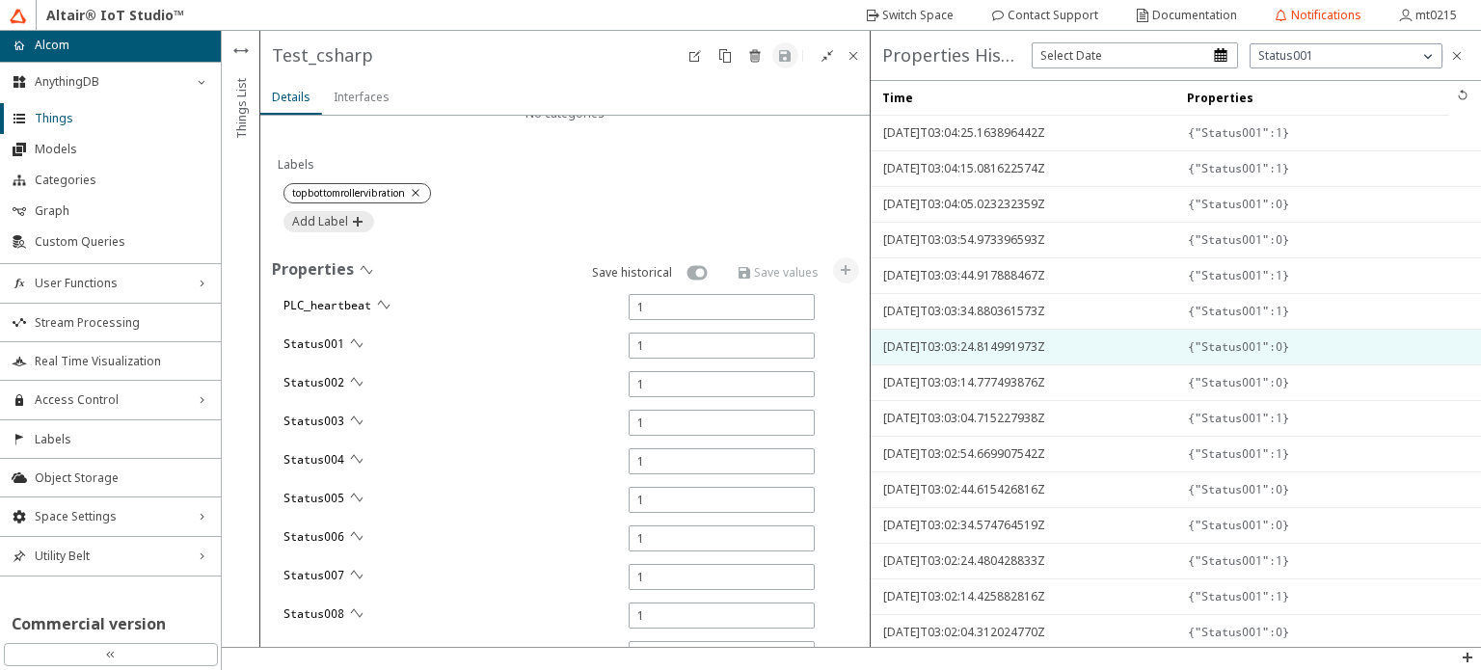
type input "1"
type input "12342"
type input "271"
type input "1"
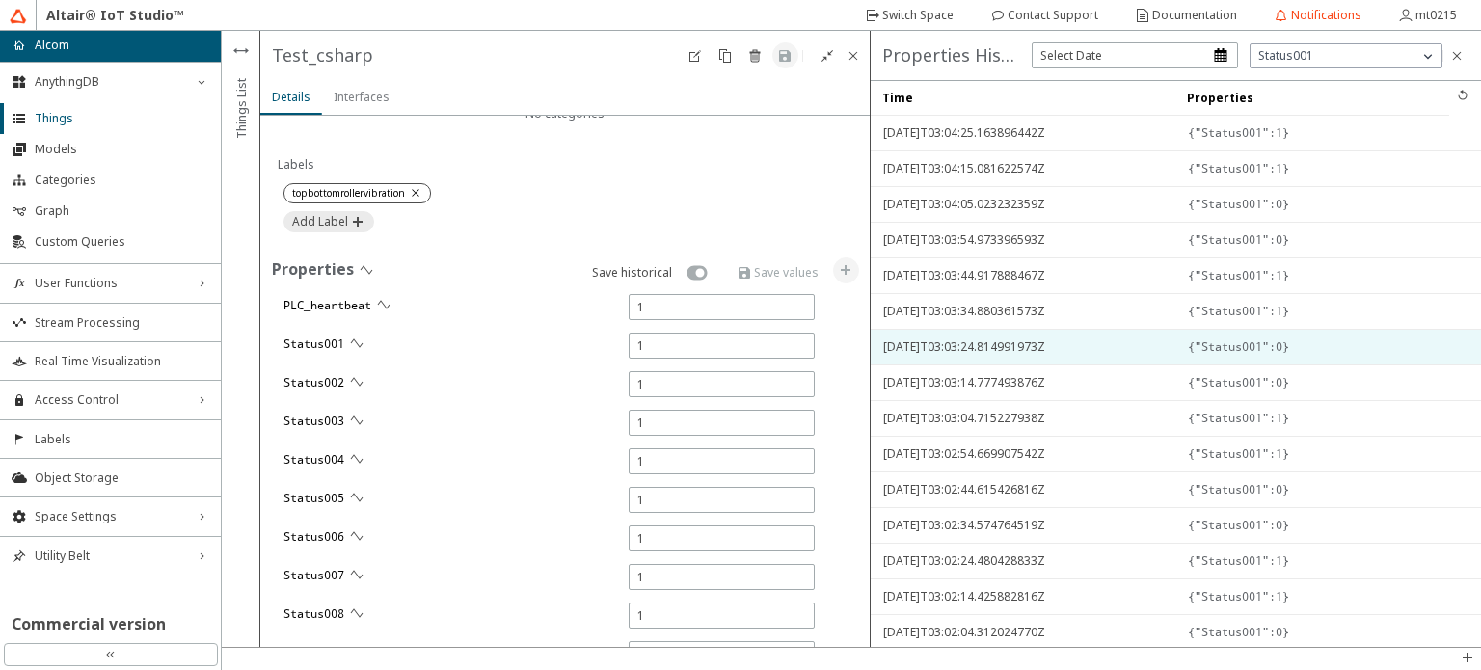
type input "6311"
type input "1"
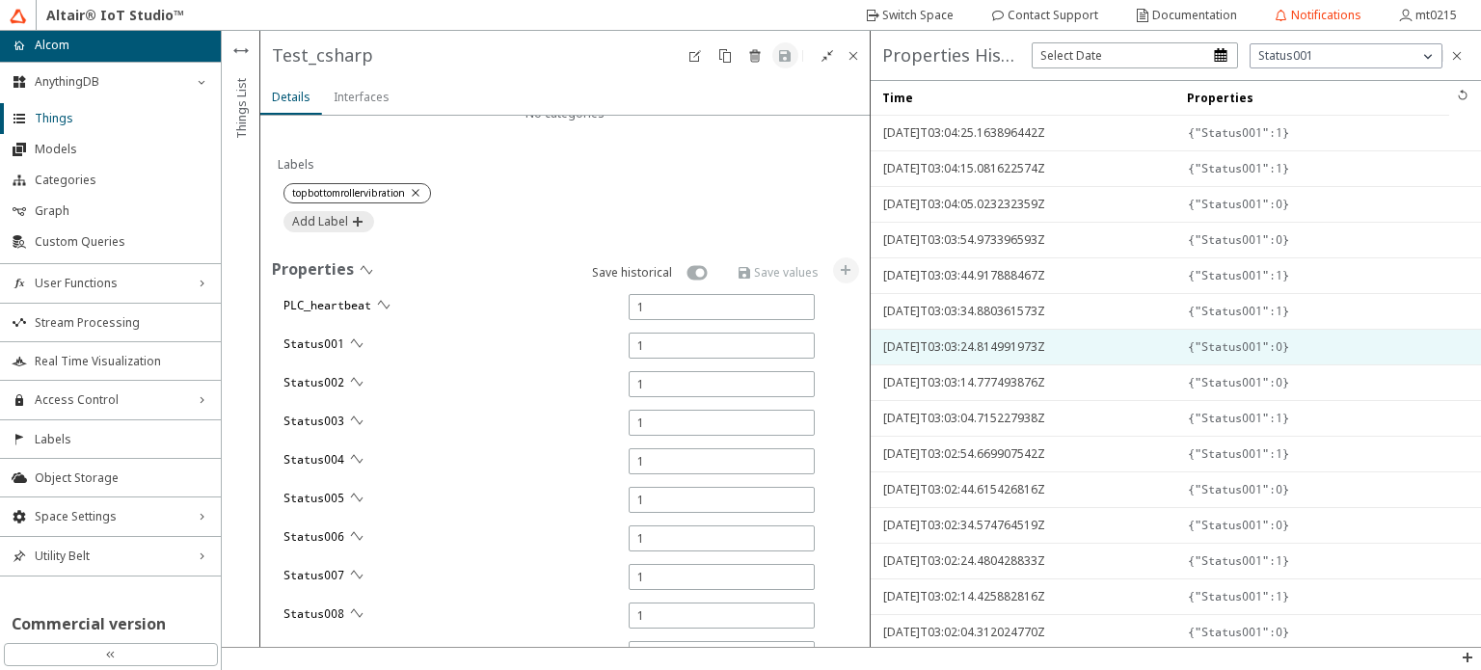
type input "1"
type input "9606"
type input "7279"
type input "1"
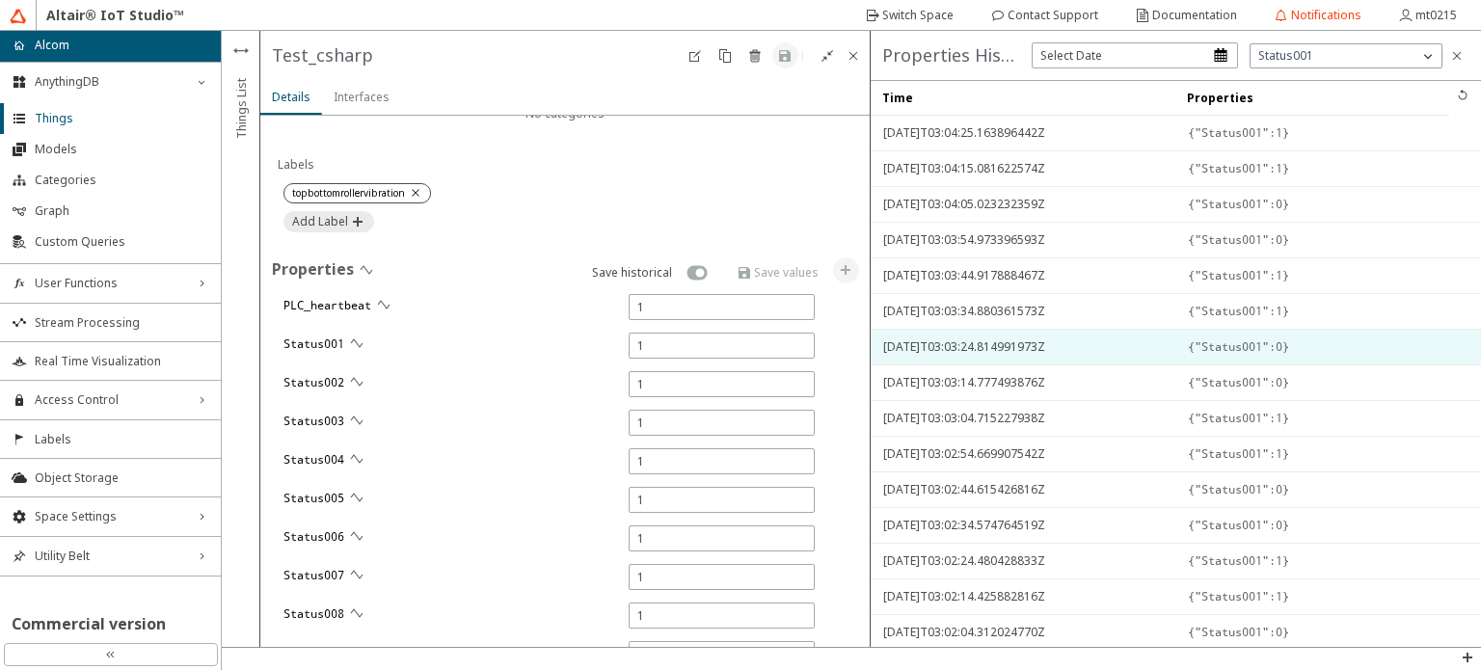
type input "1"
type input "10208"
type input "9839"
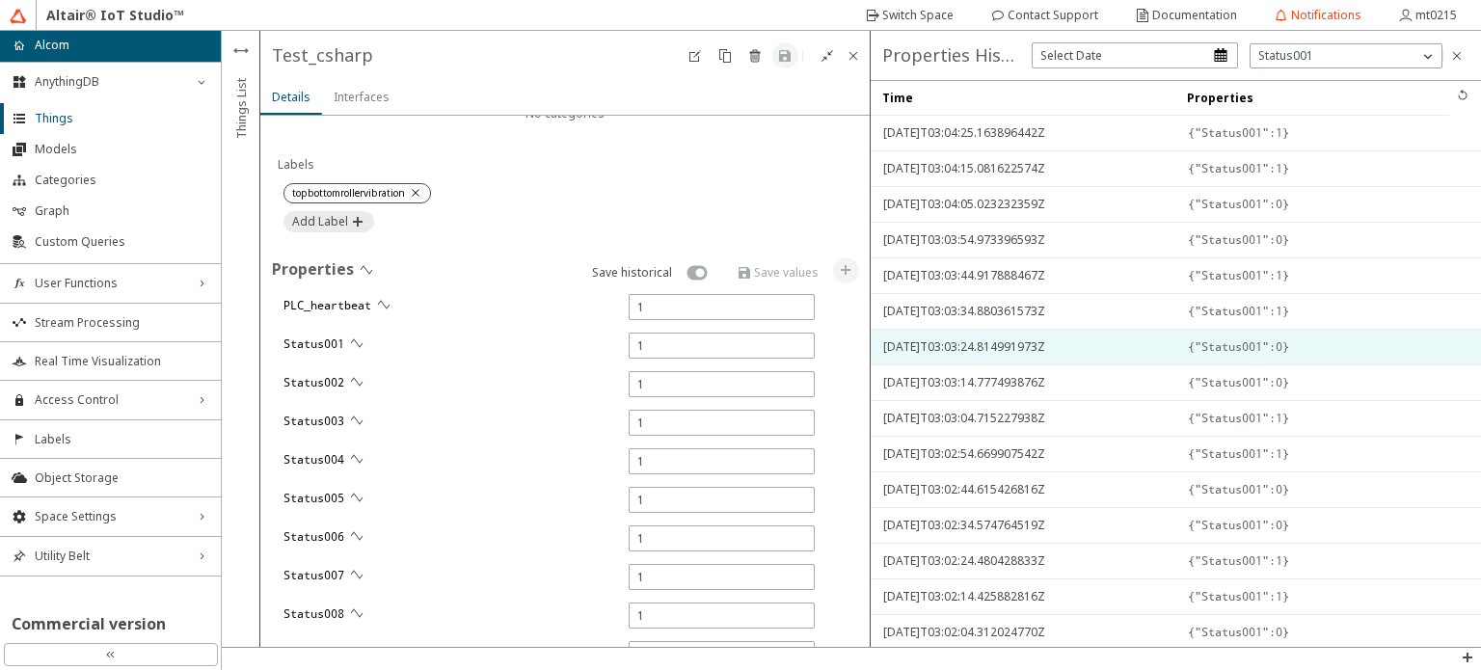
type input "9823"
type input "0"
type input "1"
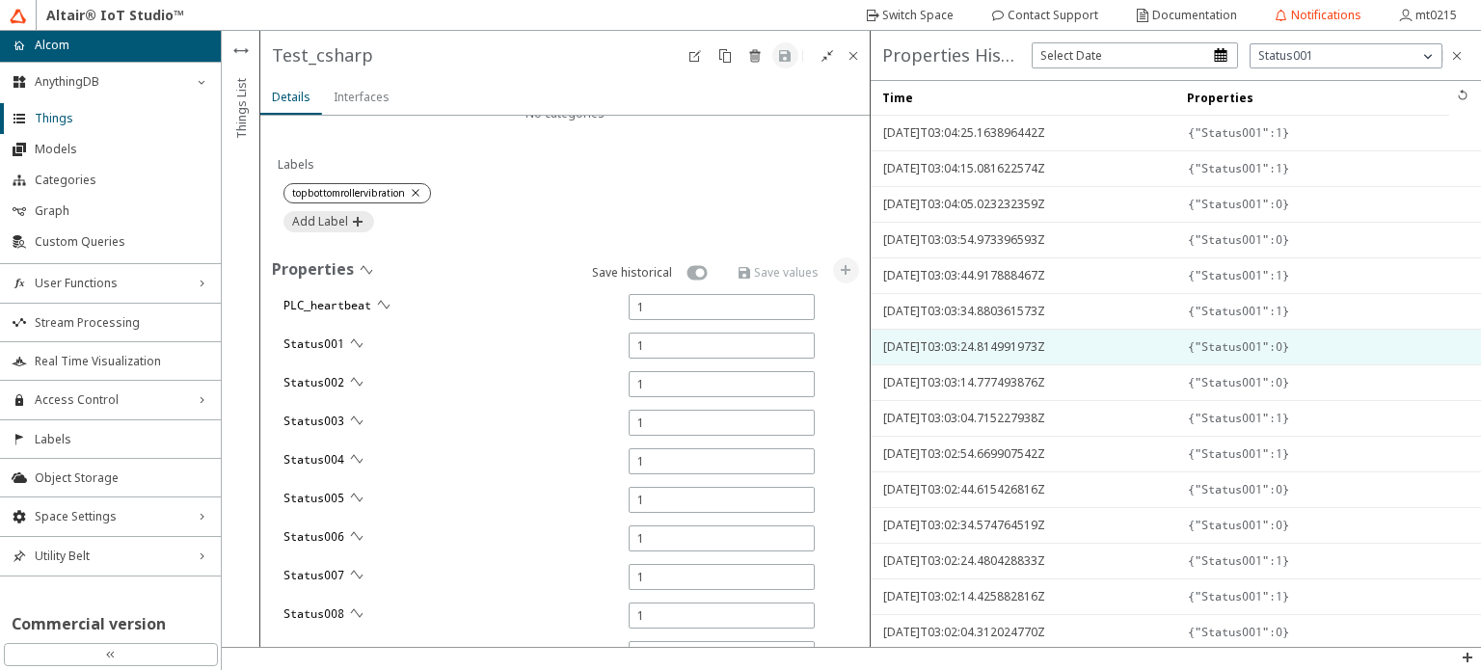
type input "1"
type input "0"
type input "5757"
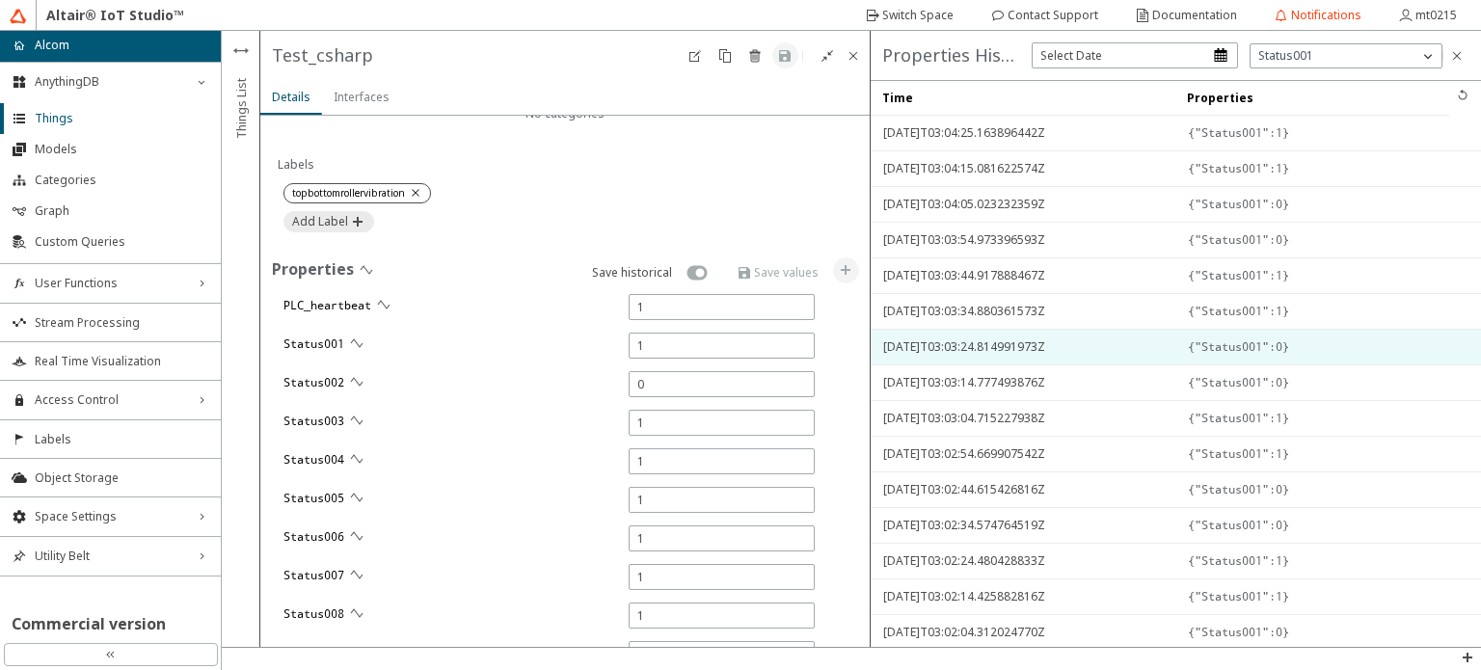
type input "0"
type input "8545"
type input "5540"
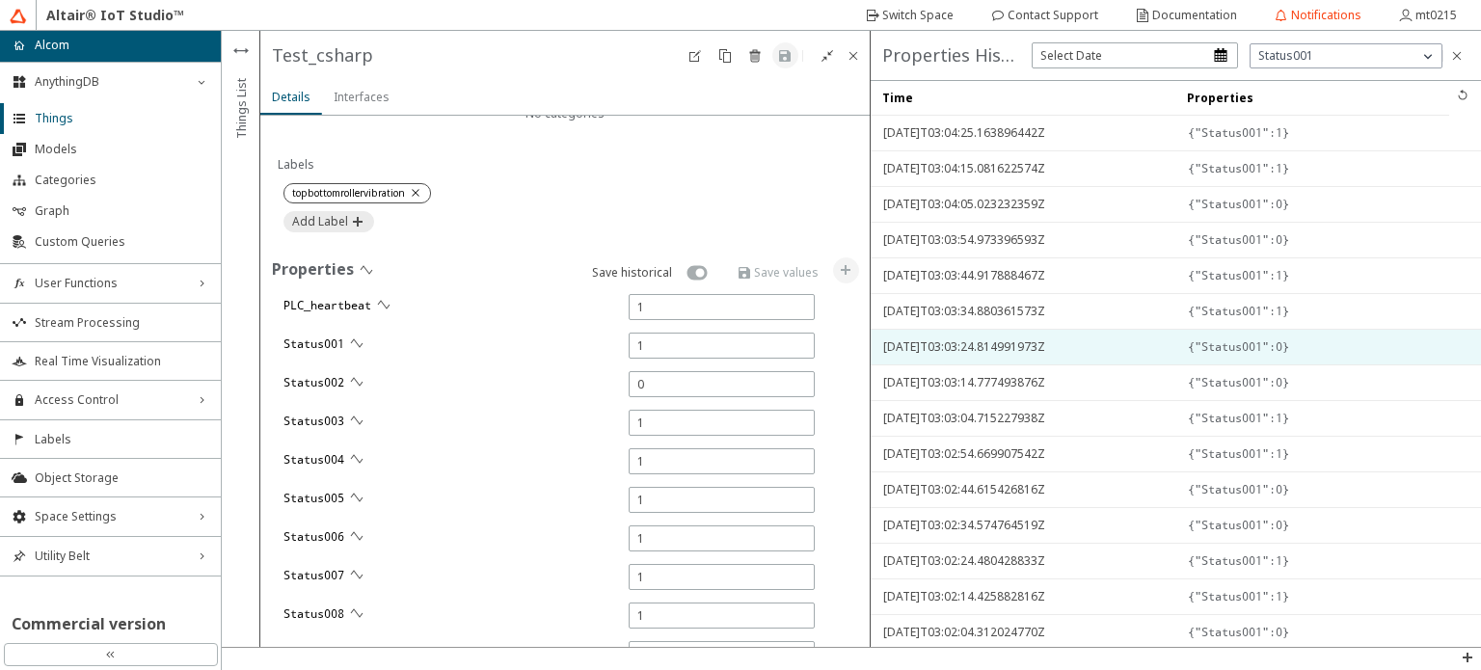
type input "17511"
type input "15352"
type input "13614"
type input "14832"
type input "15578"
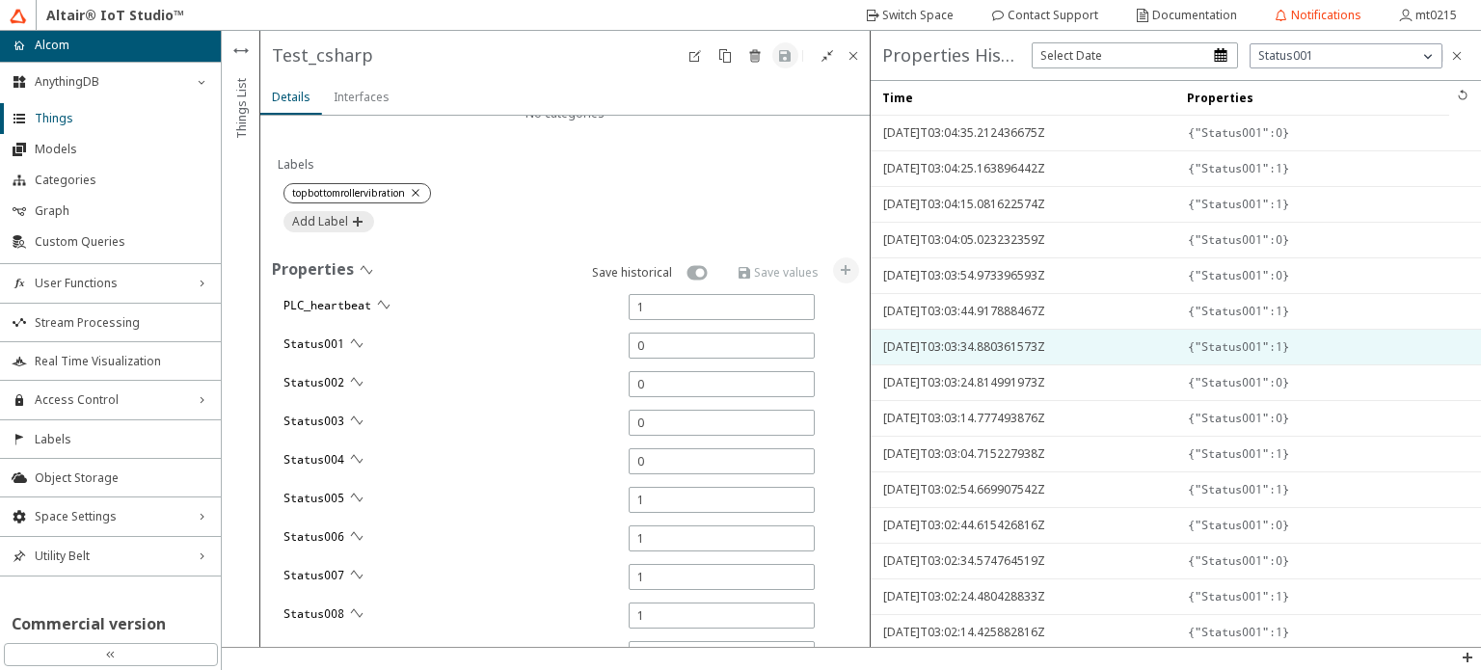
type input "13604"
type input "6420"
type input "13652"
type input "11262"
type input "6705"
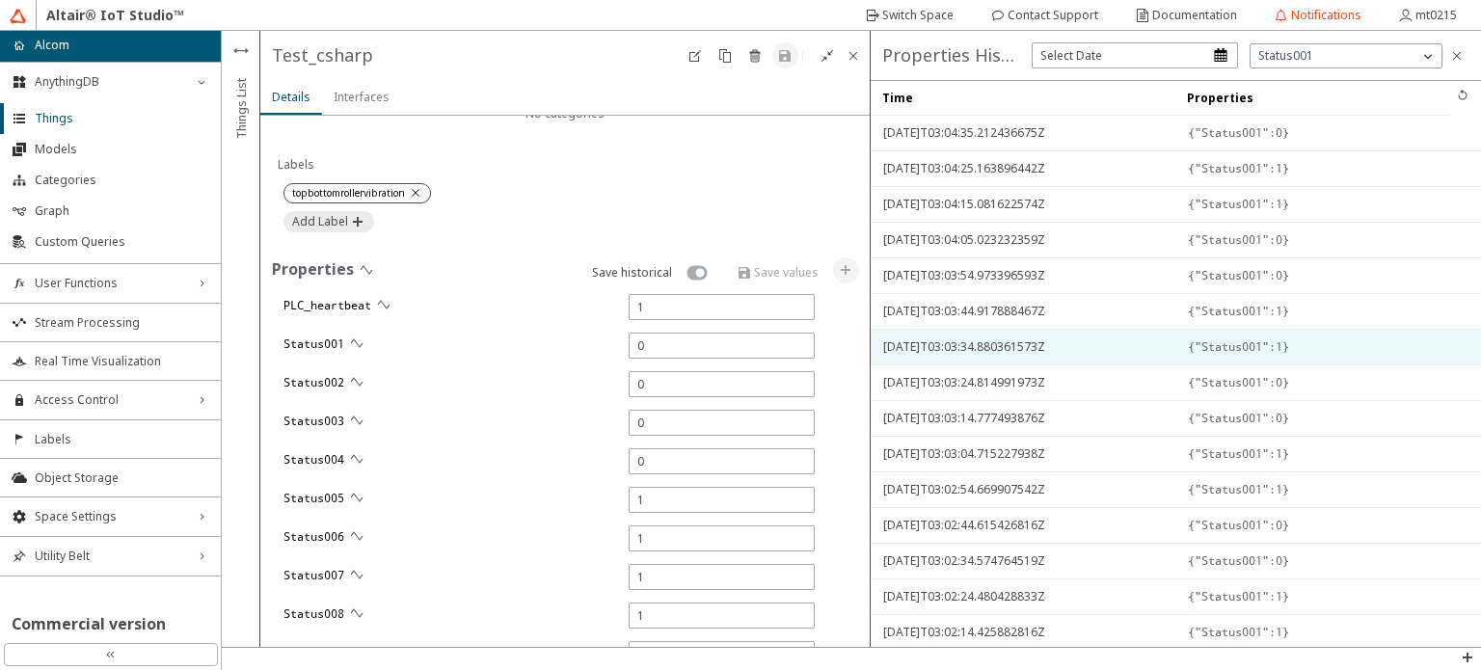
type input "221"
type input "7629"
type input "16068"
type input "12352"
type input "10483"
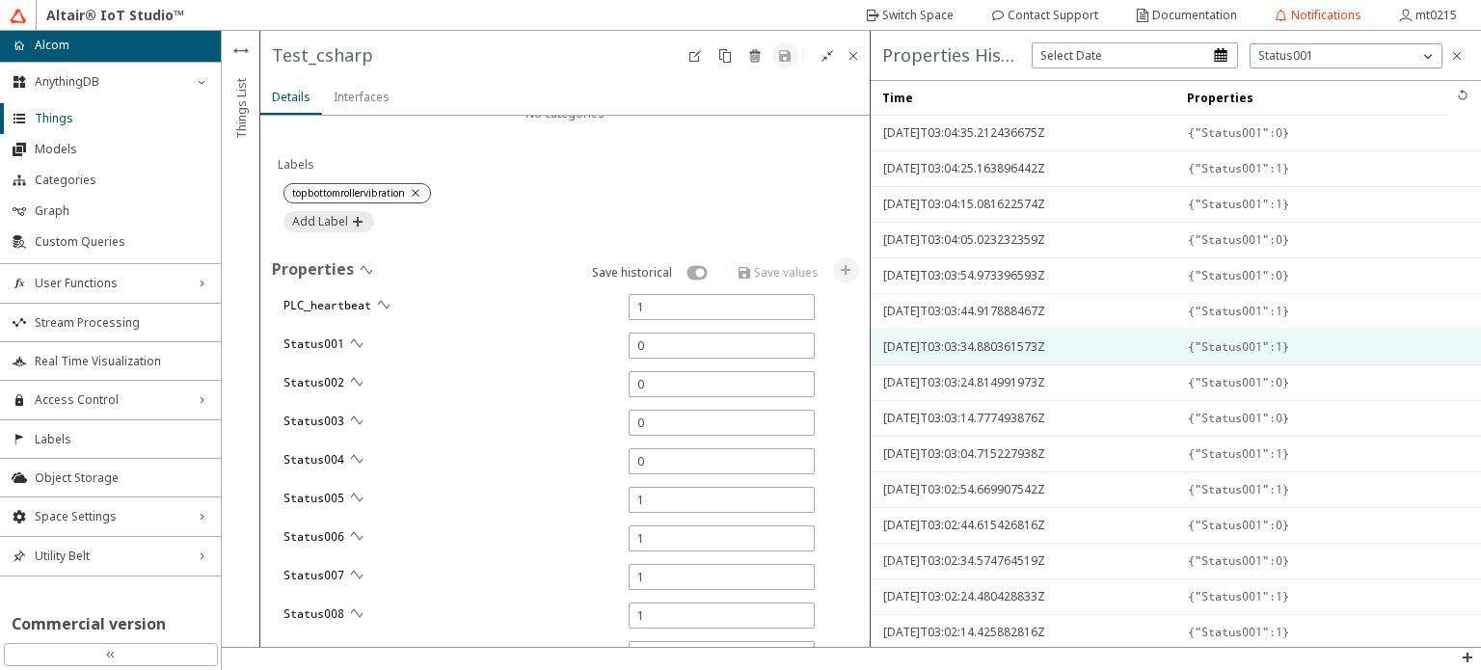
type input "6293"
type input "9671"
type input "7296"
type input "283"
type input "9805"
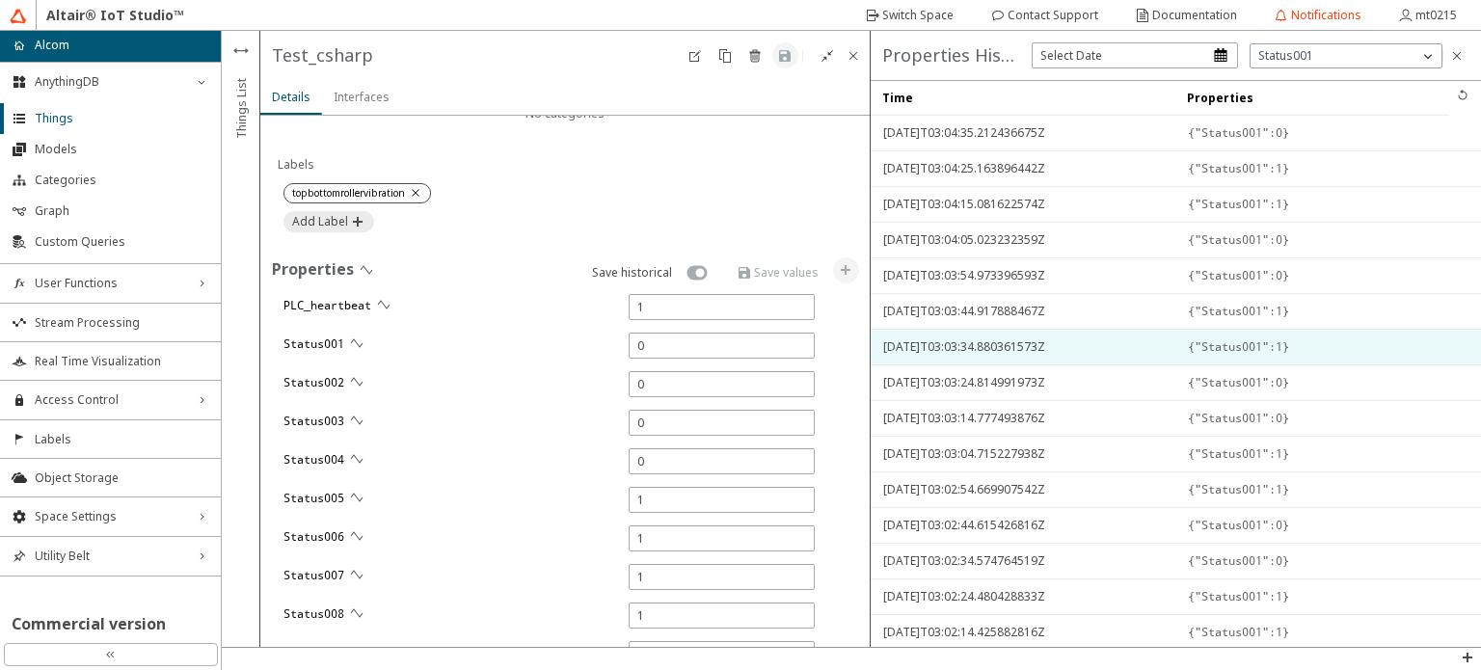
type input "0"
type input "9835"
type input "1"
type input "5782"
type input "5531"
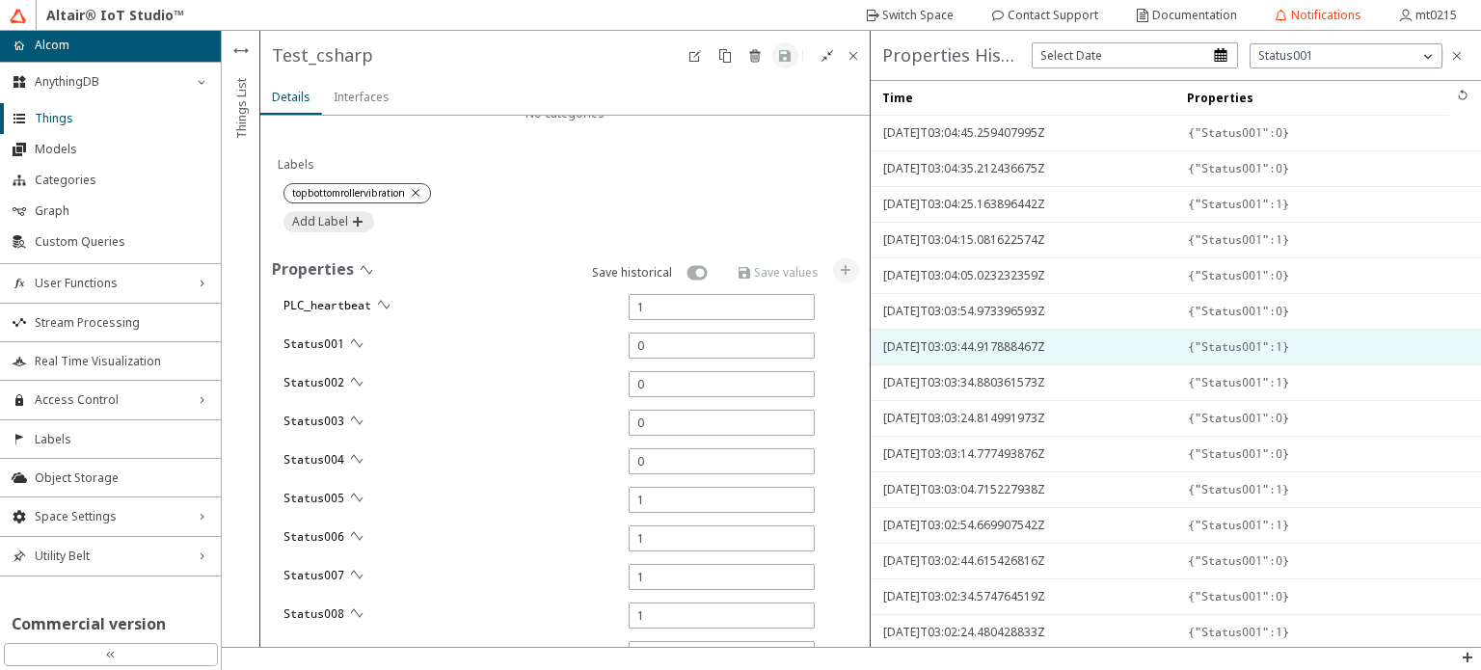
type input "8296"
type input "17517"
type input "15346"
type input "0"
type input "14853"
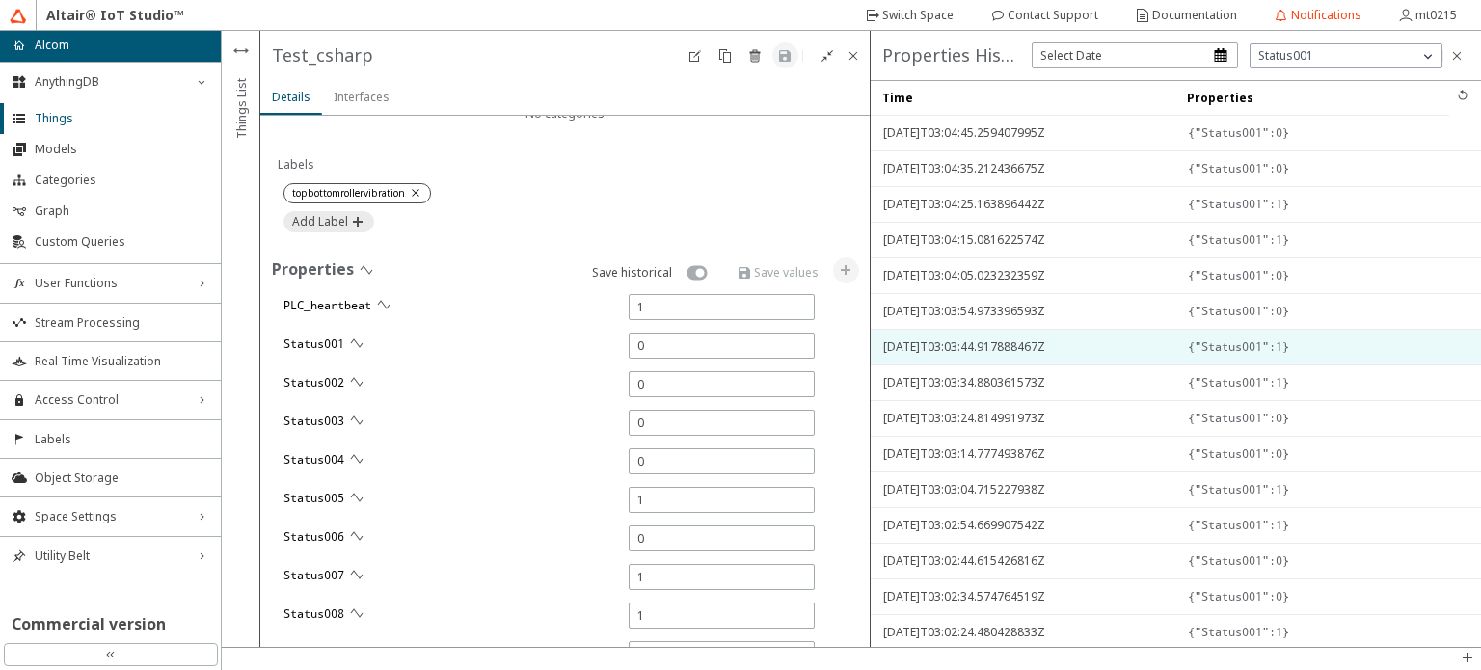
type input "0"
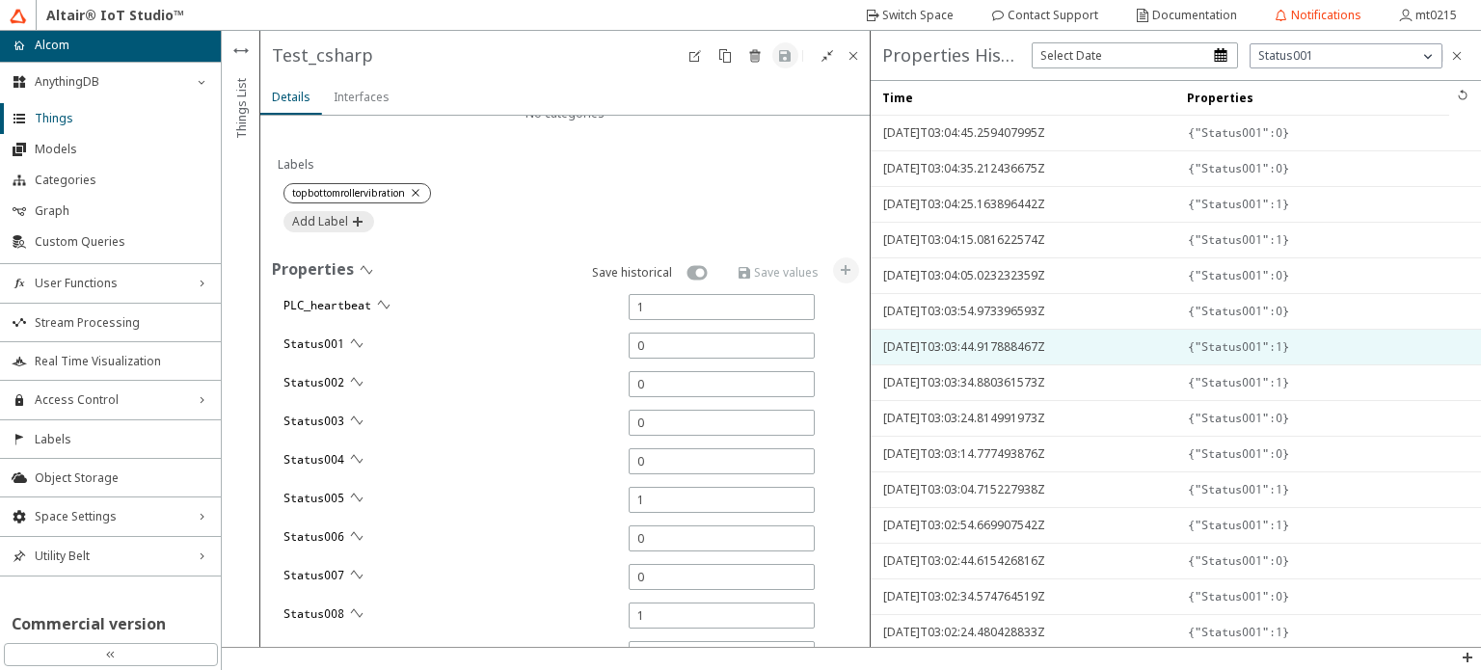
type input "0"
type input "15584"
type input "13613"
type input "13665"
type input "13629"
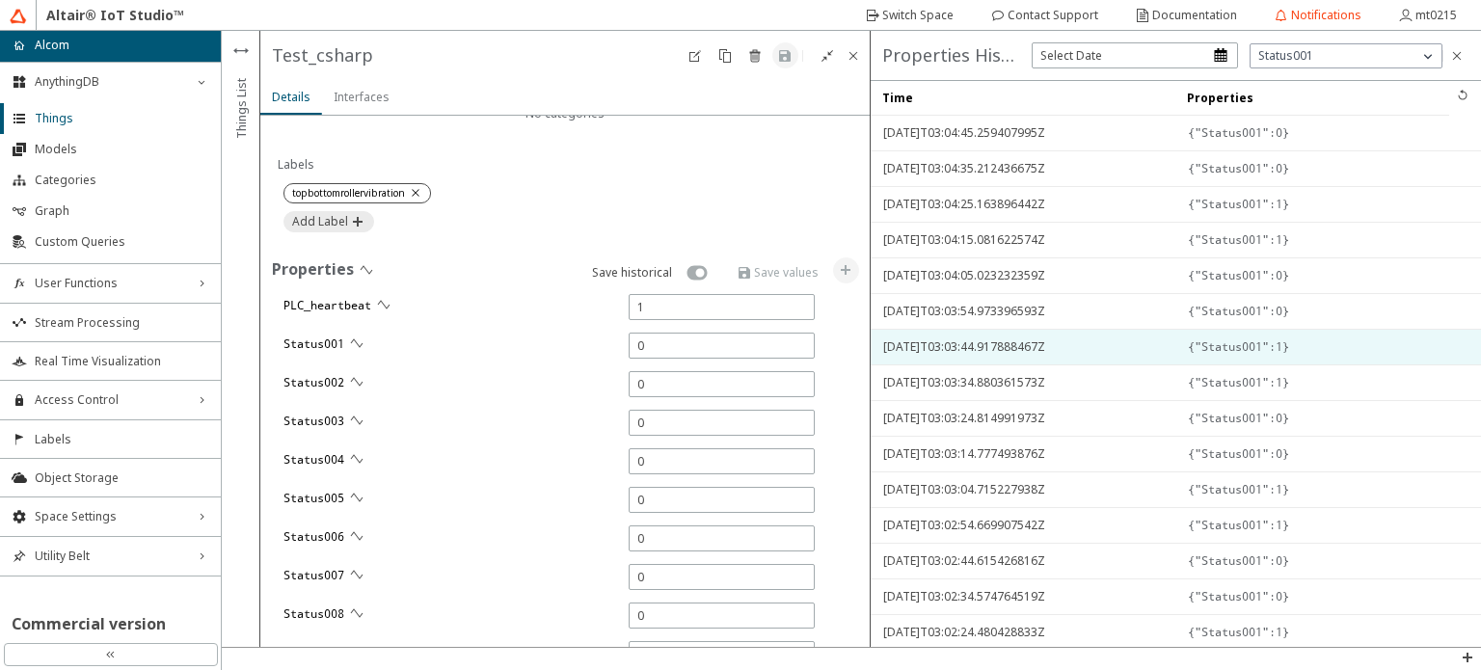
type input "0"
type input "6520"
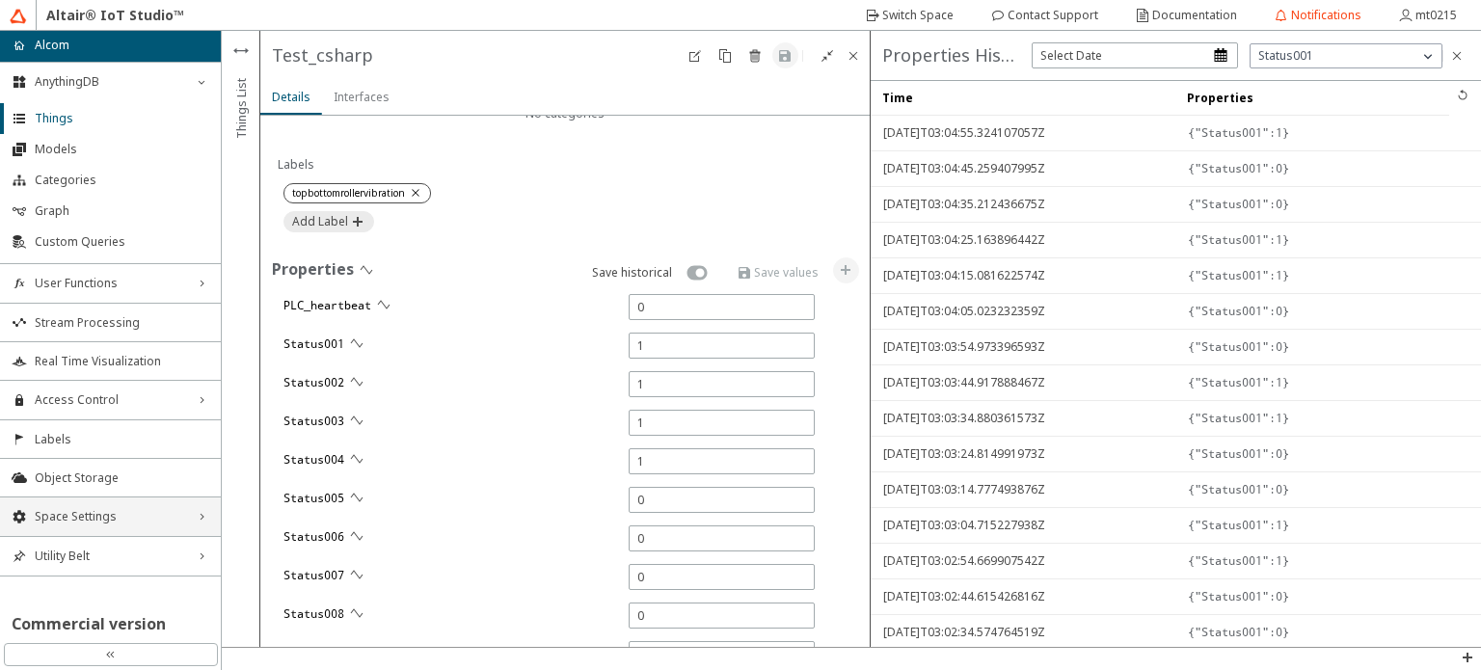
click at [131, 521] on span "Space Settings" at bounding box center [110, 516] width 151 height 15
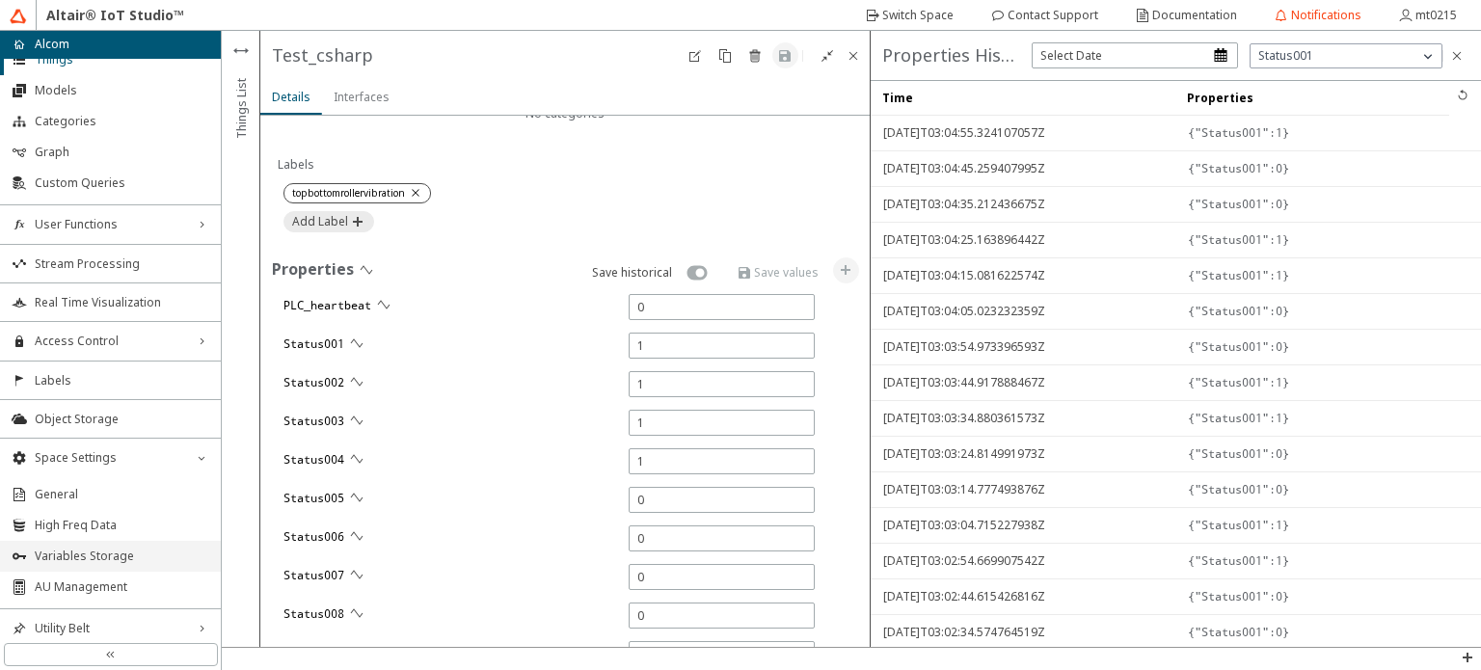
scroll to position [87, 0]
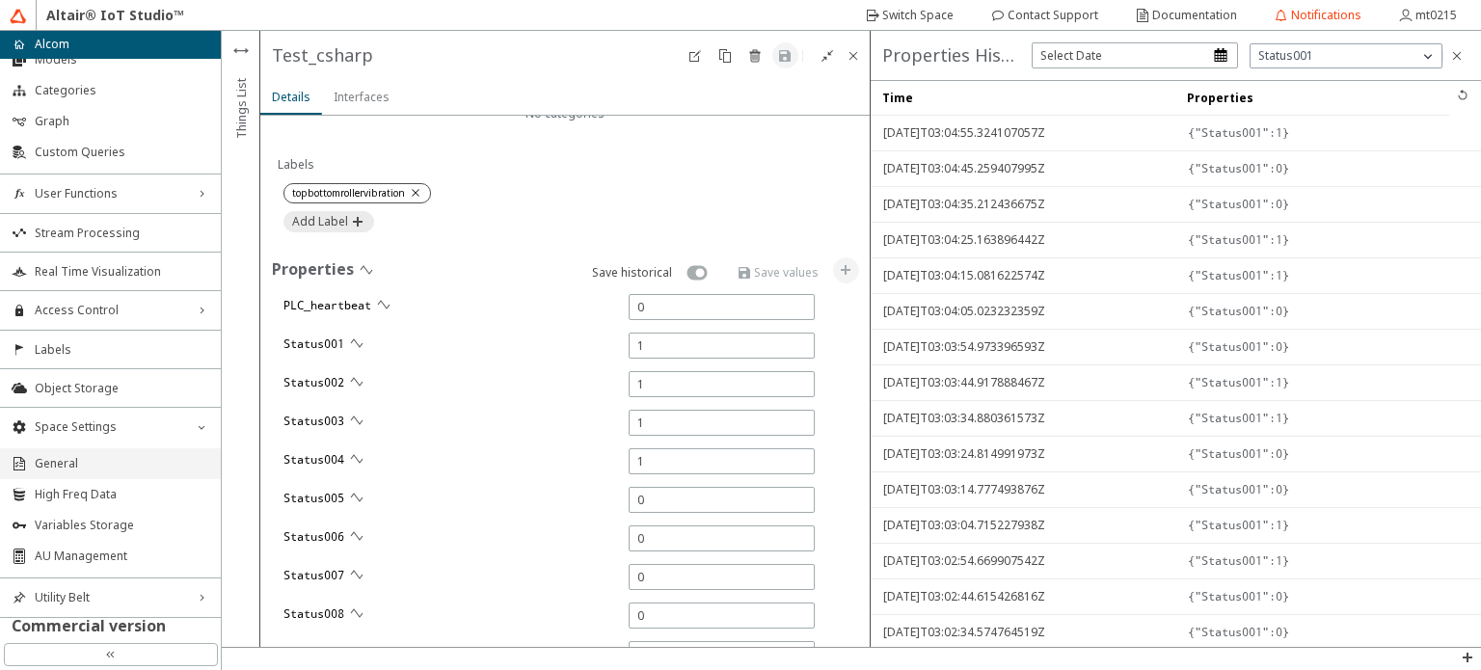
click at [122, 466] on span "General" at bounding box center [122, 463] width 175 height 15
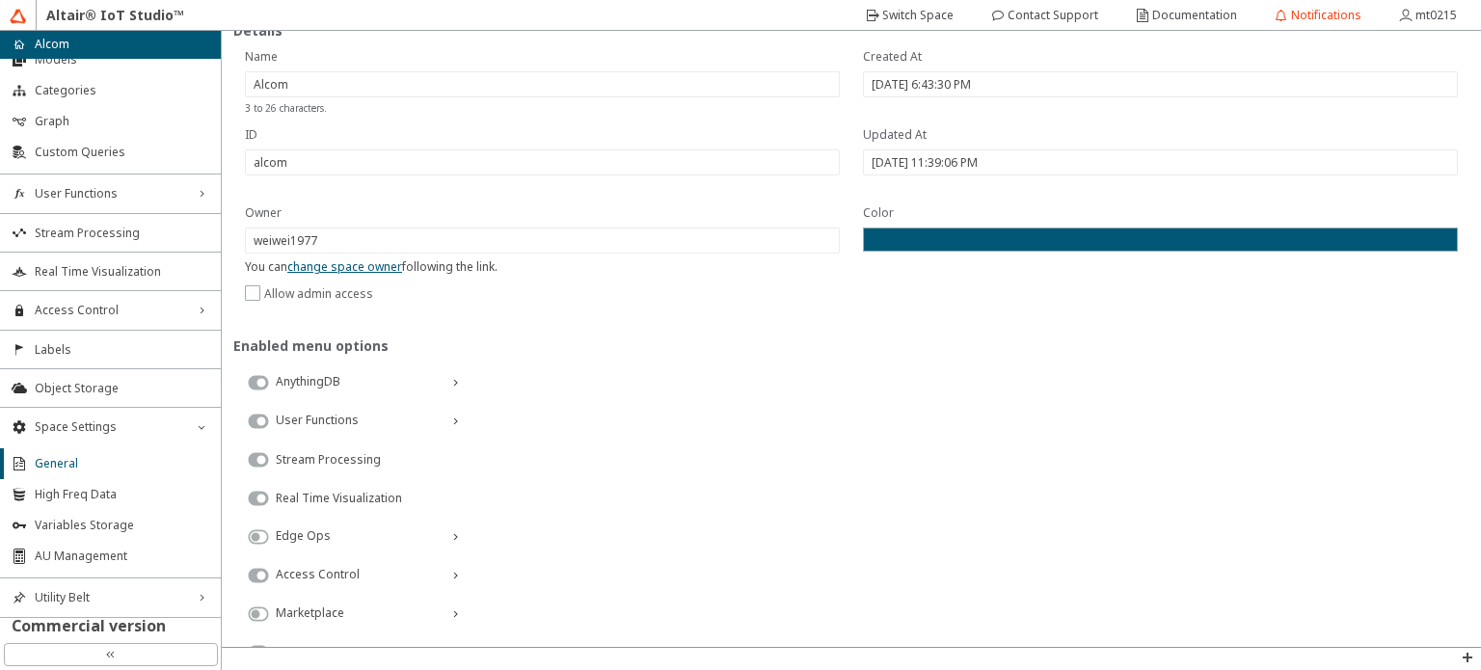
scroll to position [192, 0]
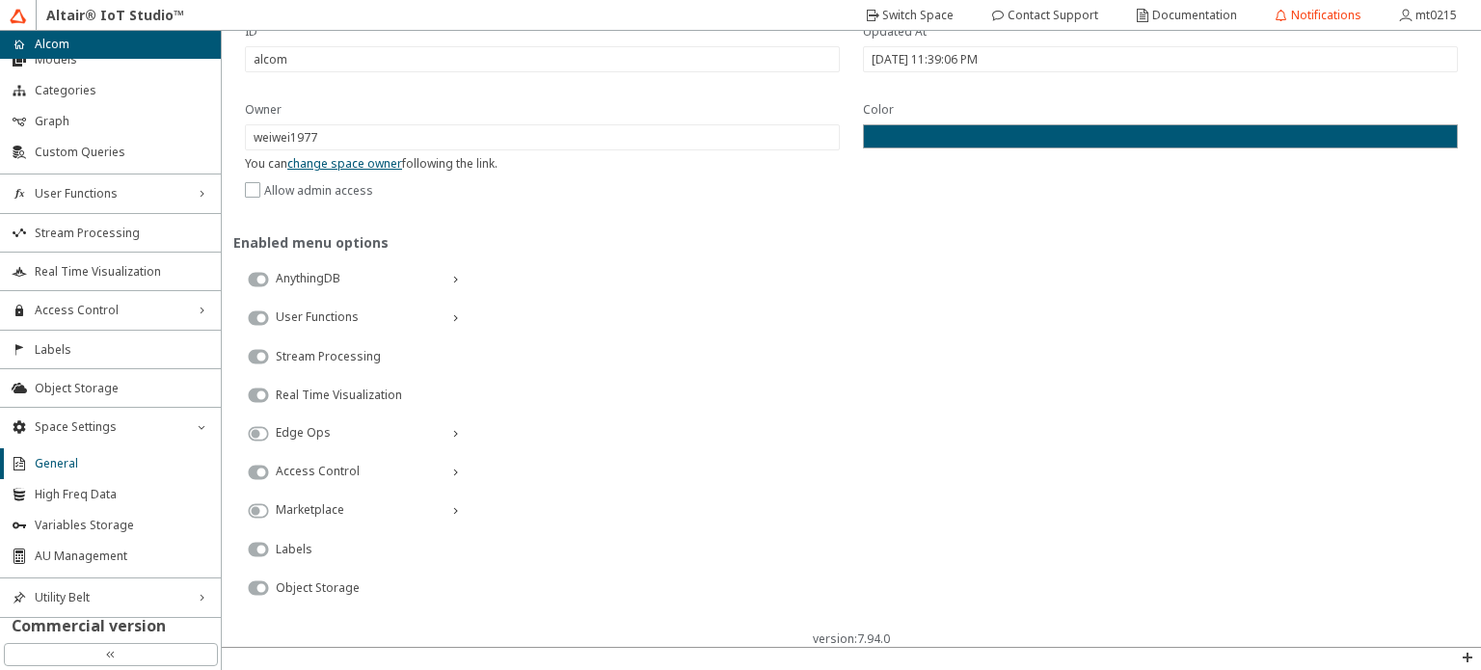
click at [455, 475] on icon at bounding box center [454, 472] width 15 height 15
click at [460, 470] on icon at bounding box center [454, 472] width 15 height 15
click at [461, 327] on div "User Functions" at bounding box center [353, 318] width 241 height 39
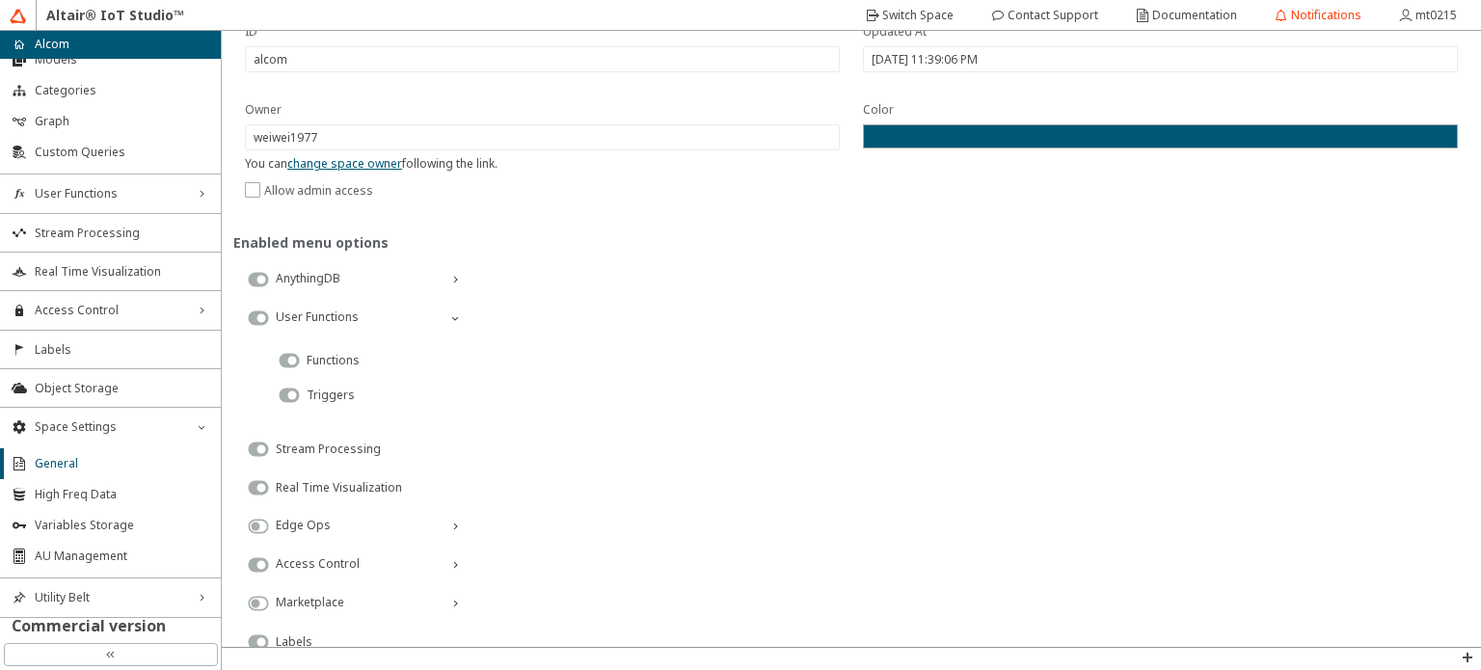
click at [460, 319] on icon at bounding box center [454, 318] width 15 height 15
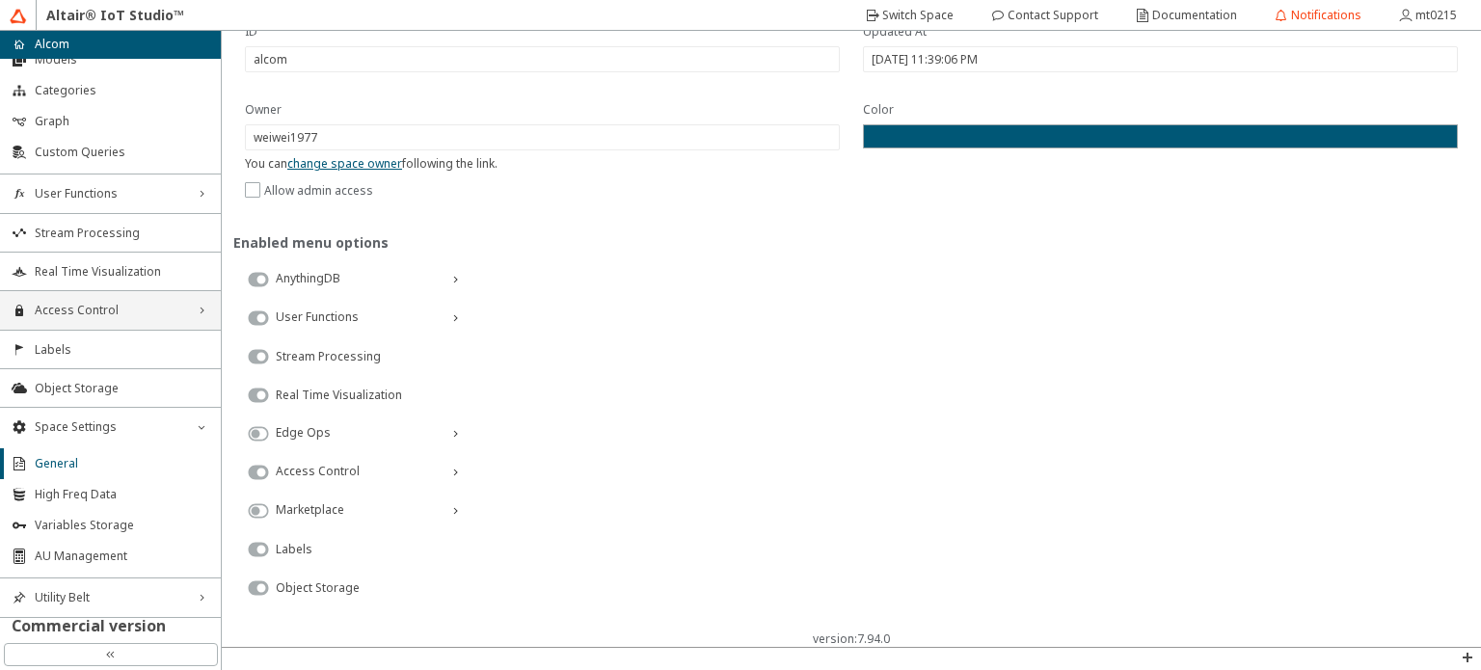
click at [143, 305] on span "Access Control" at bounding box center [110, 310] width 151 height 15
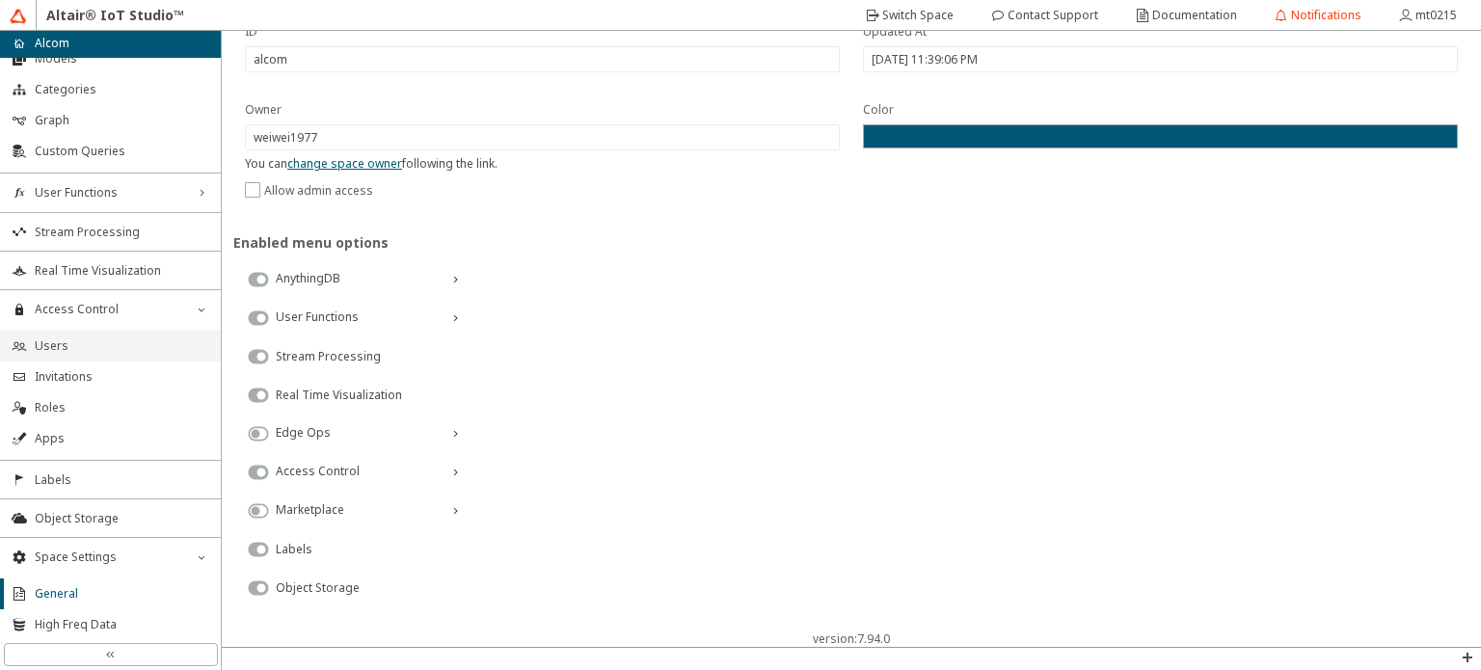
click at [150, 354] on li "Users" at bounding box center [110, 346] width 221 height 31
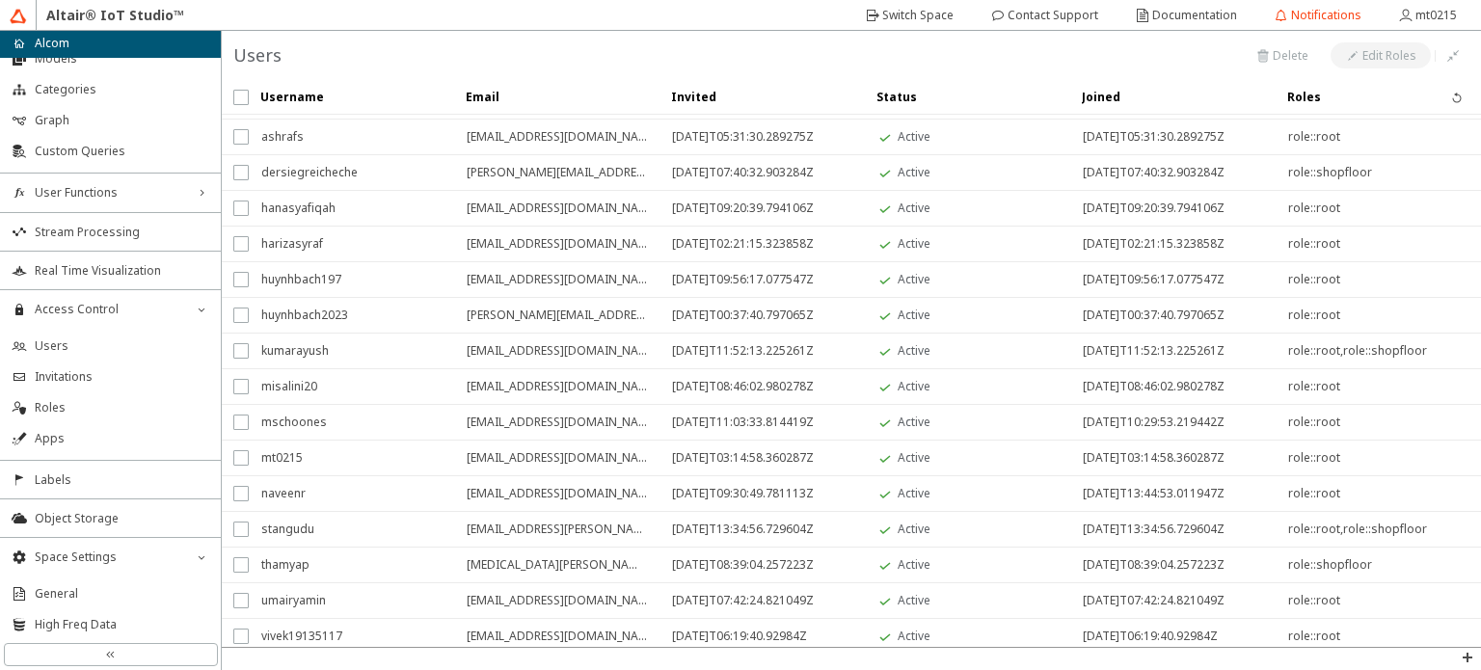
scroll to position [176, 0]
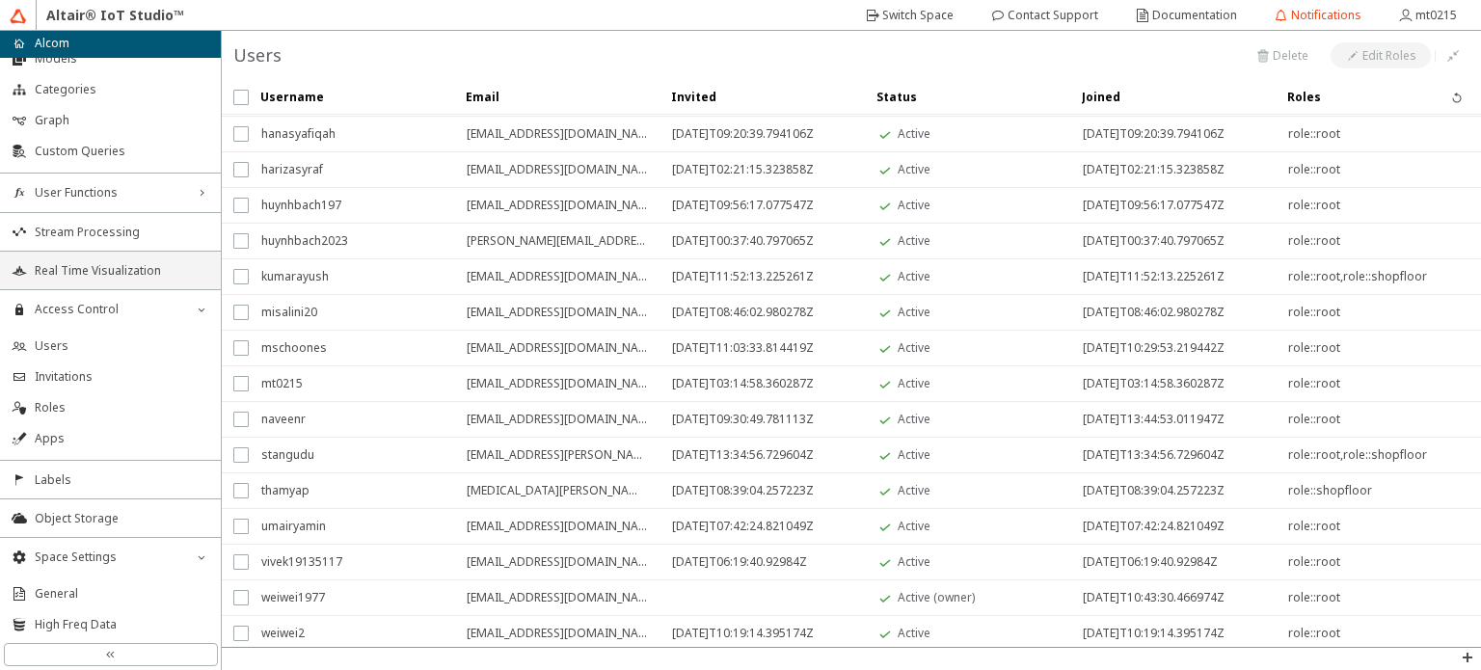
click at [164, 265] on span "Real Time Visualization" at bounding box center [122, 270] width 175 height 15
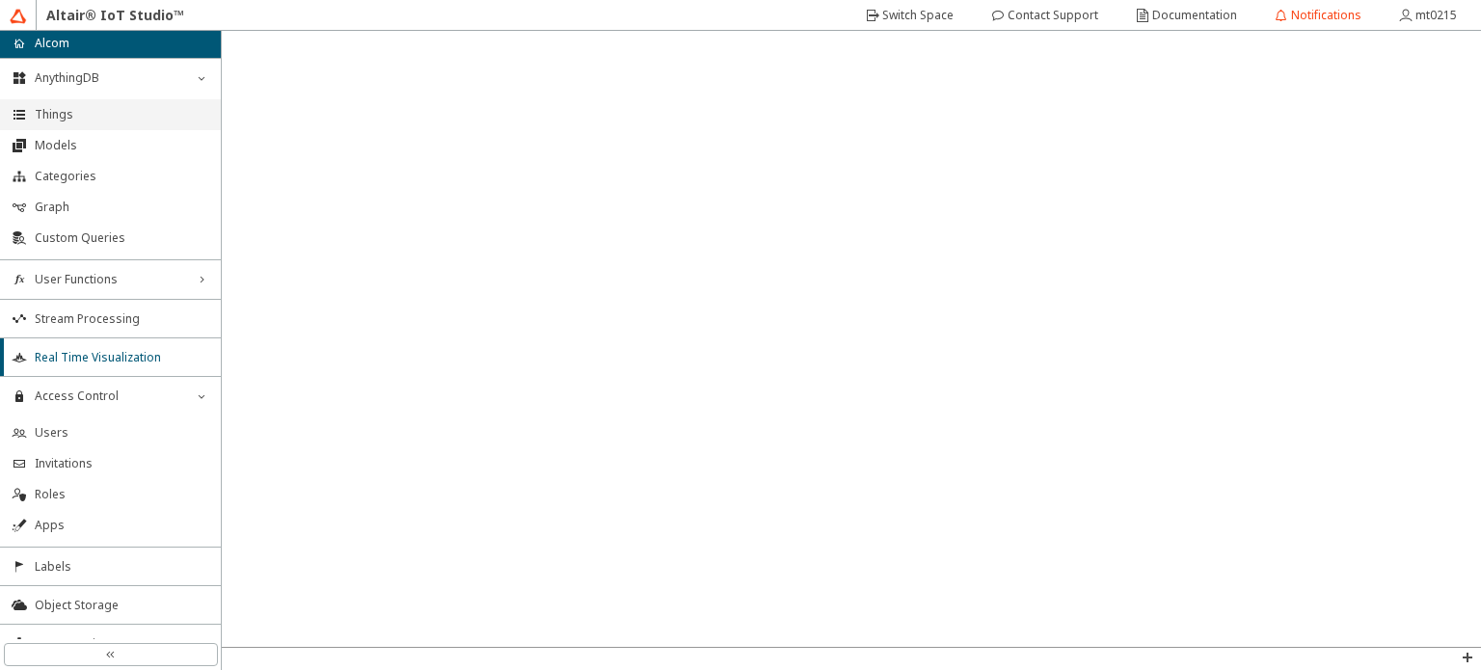
click at [139, 122] on li "Things" at bounding box center [110, 114] width 221 height 31
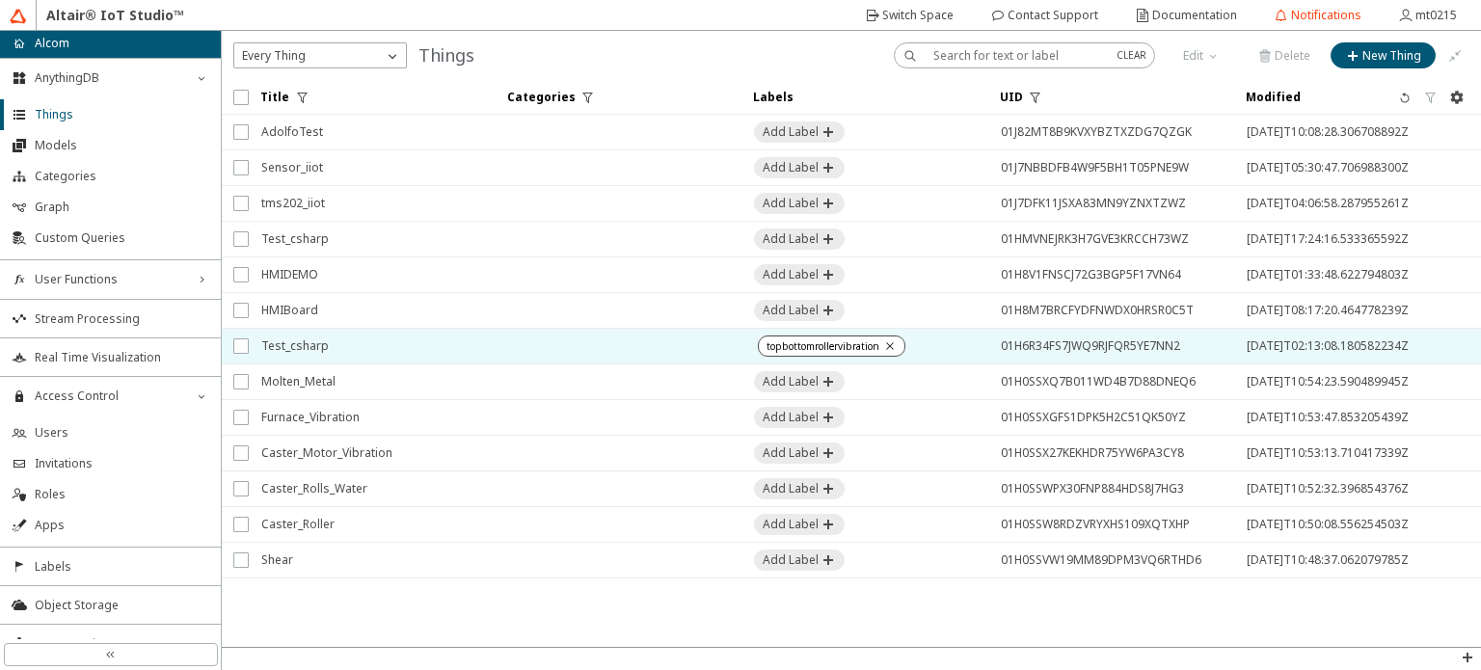
click at [569, 354] on td at bounding box center [619, 347] width 247 height 36
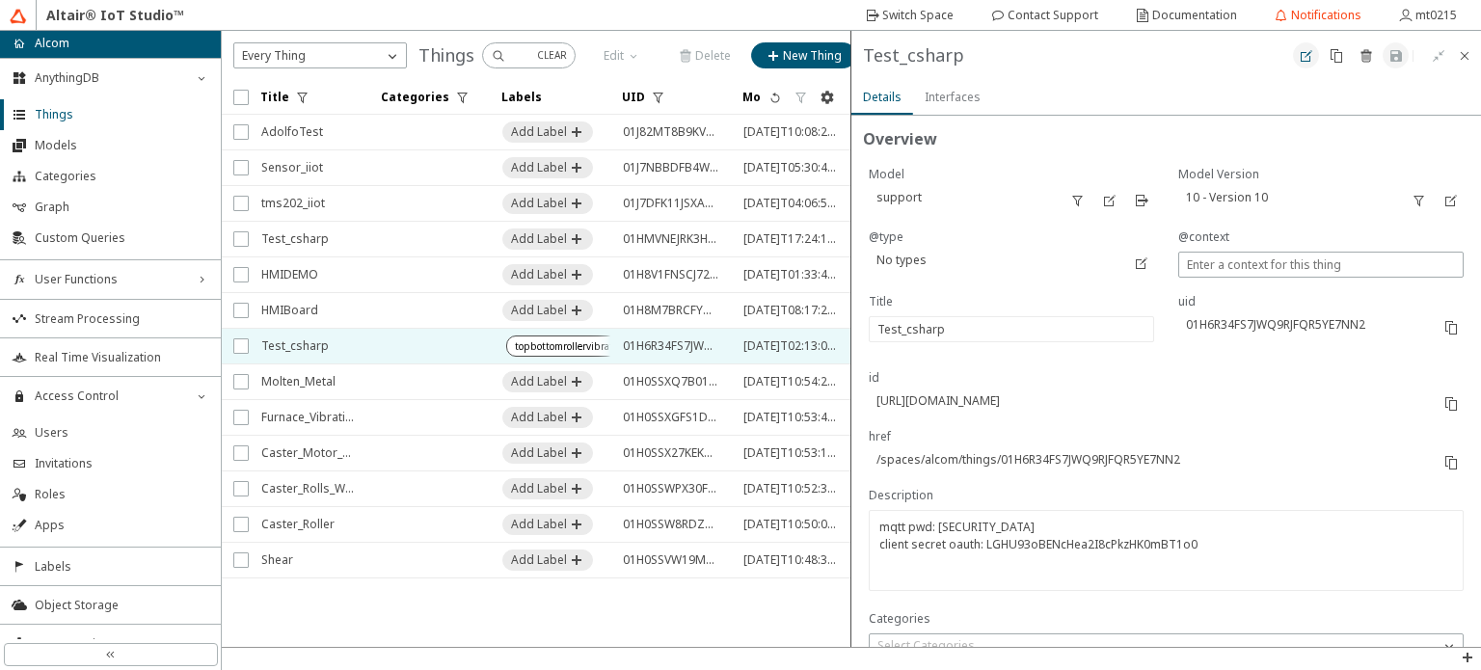
click at [1307, 57] on iron-icon at bounding box center [1306, 55] width 15 height 15
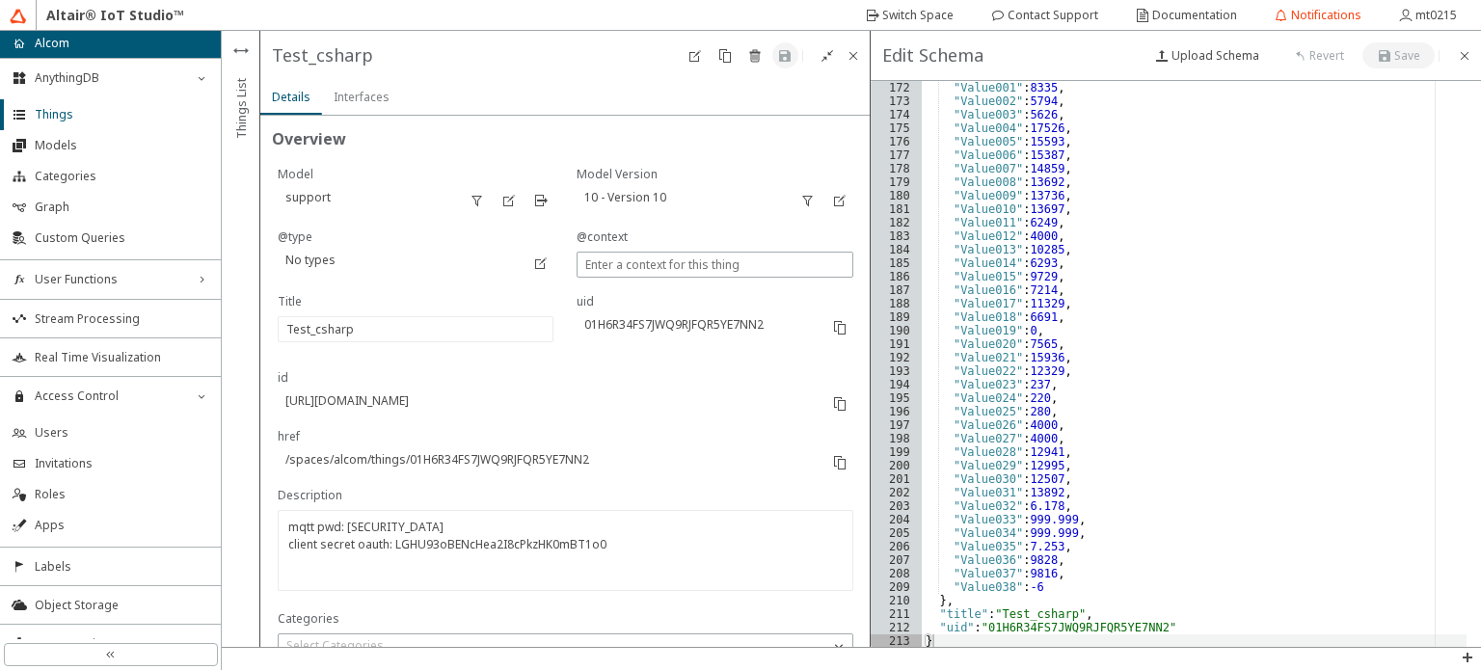
scroll to position [2336, 0]
click at [0, 0] on slot "Documentation" at bounding box center [0, 0] width 0 height 0
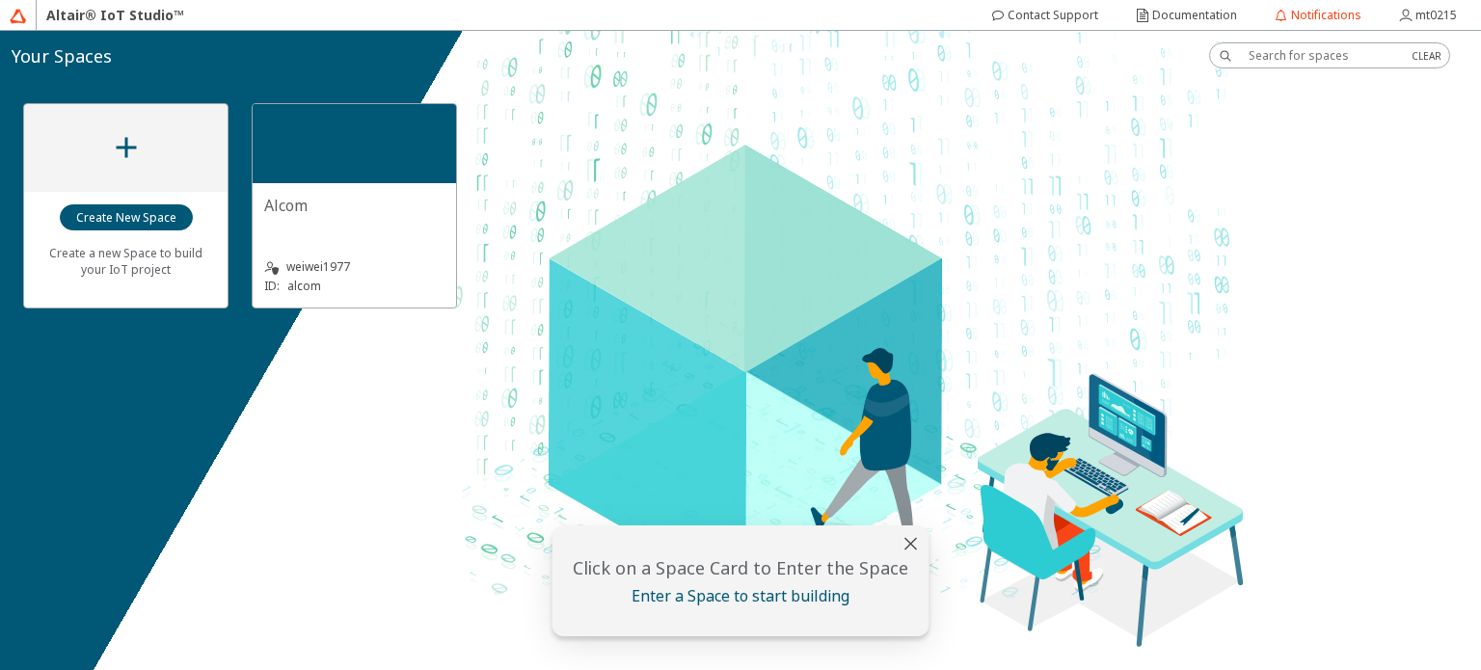
click at [329, 219] on div "Alcom" at bounding box center [354, 214] width 180 height 39
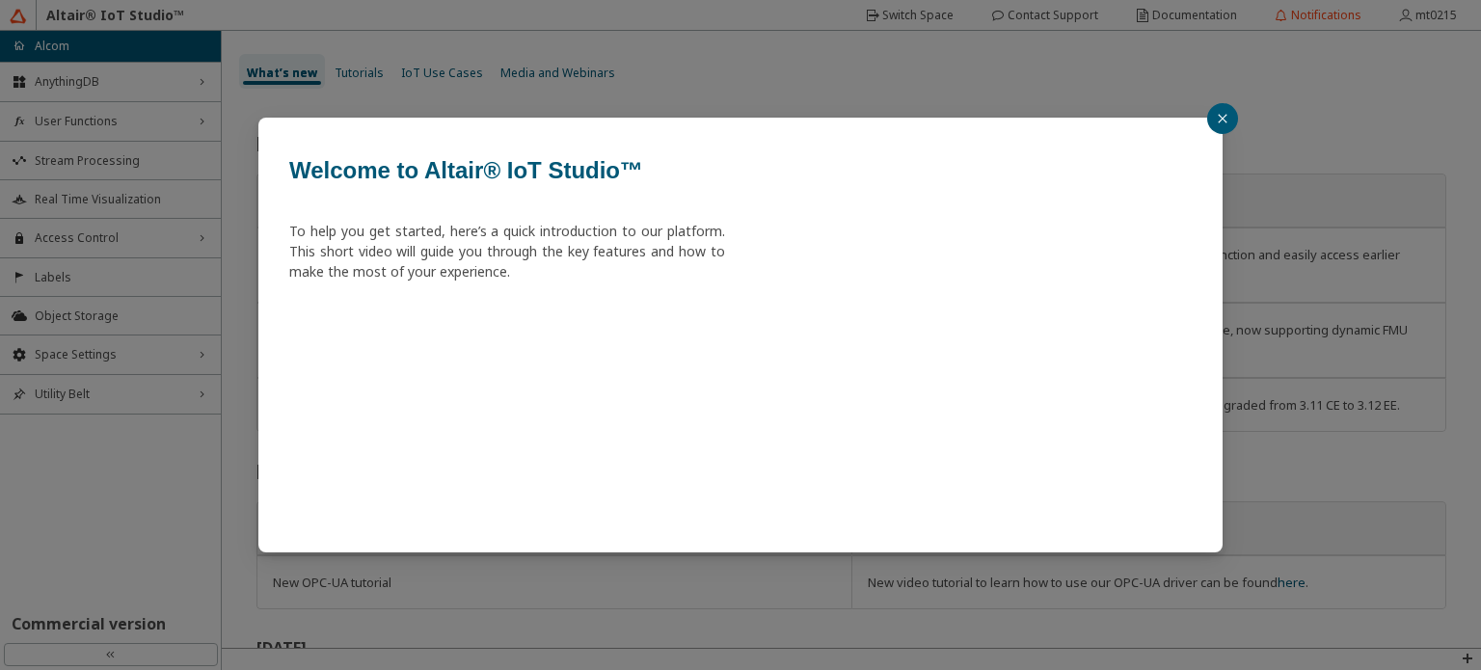
click at [1227, 117] on icon "close" at bounding box center [1223, 119] width 12 height 12
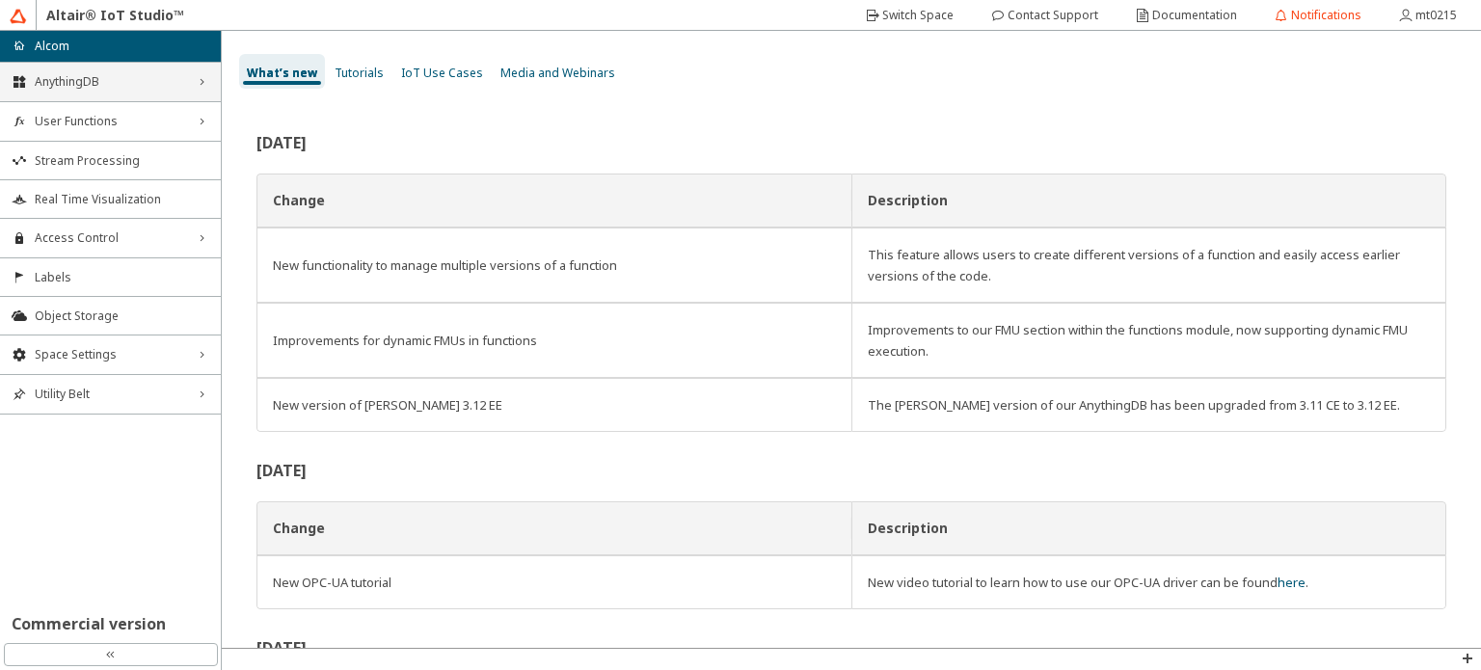
click at [139, 85] on span "AnythingDB" at bounding box center [110, 81] width 151 height 15
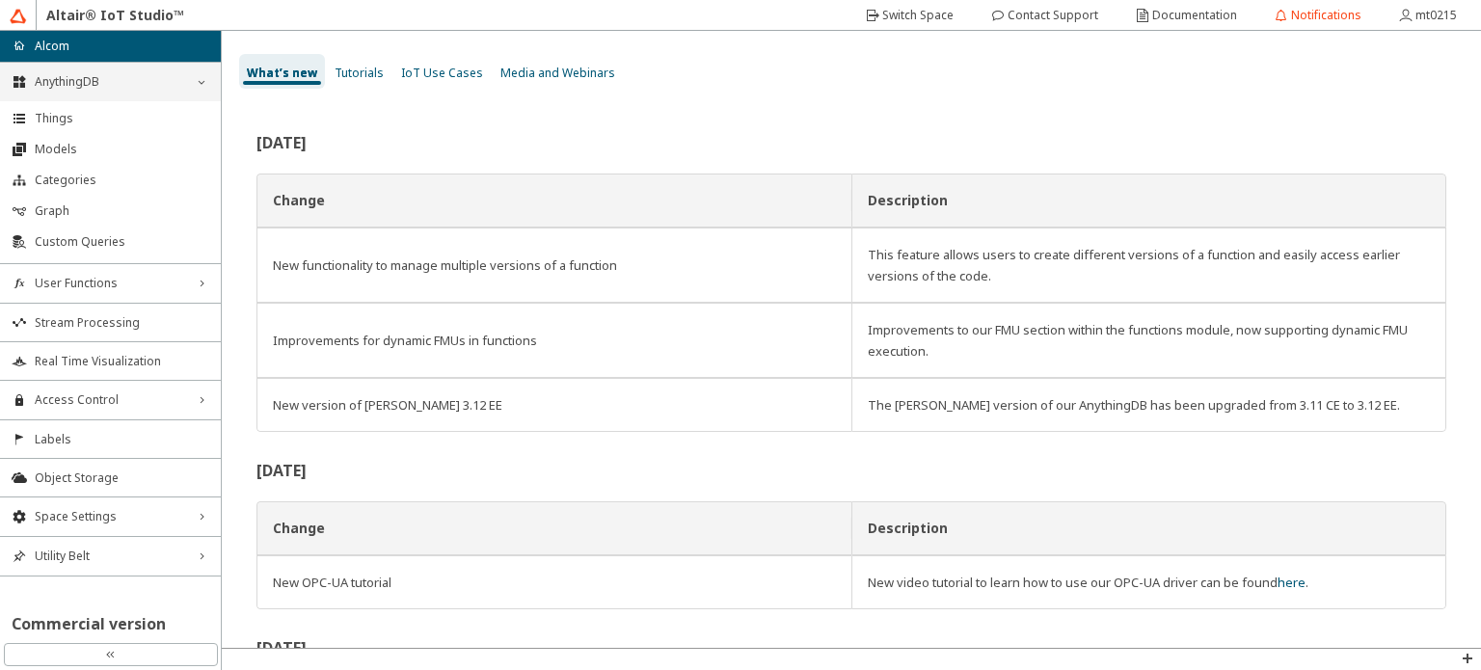
click at [122, 82] on span "AnythingDB" at bounding box center [110, 81] width 151 height 15
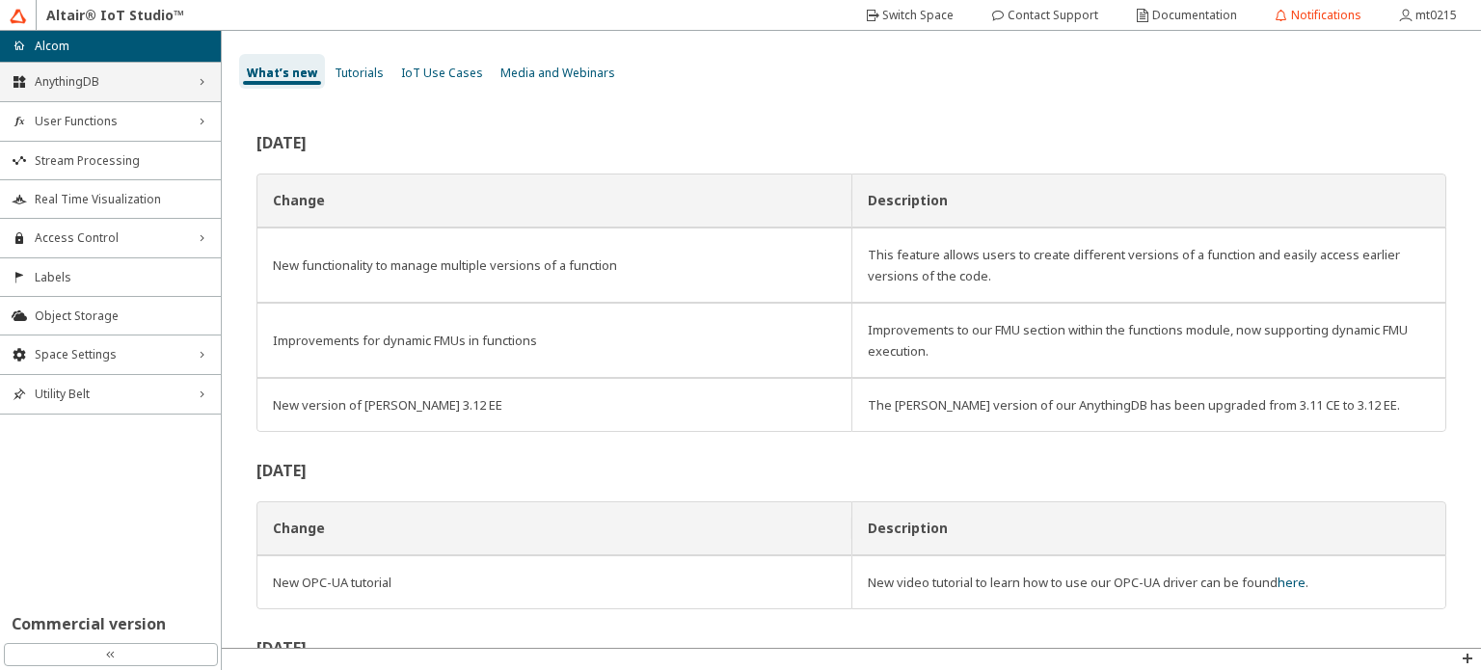
click at [122, 87] on span "AnythingDB" at bounding box center [110, 81] width 151 height 15
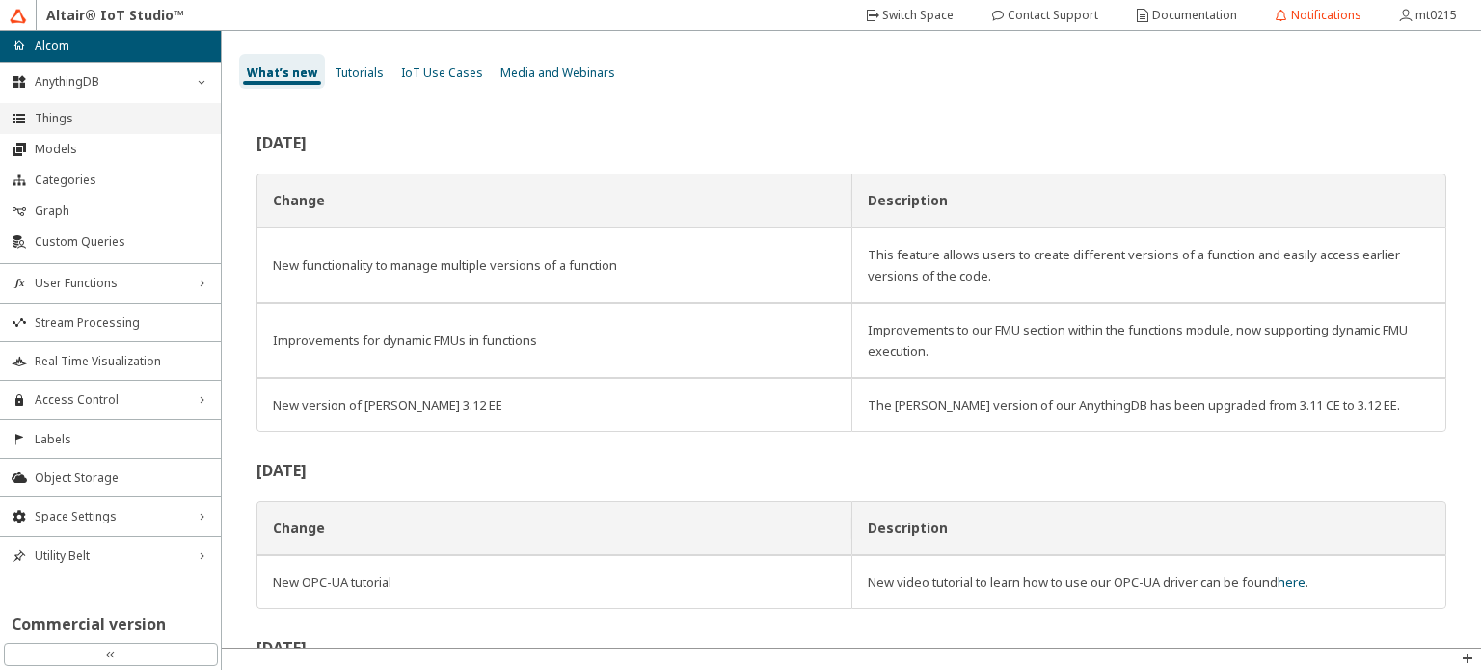
click at [110, 116] on span "Things" at bounding box center [122, 118] width 175 height 15
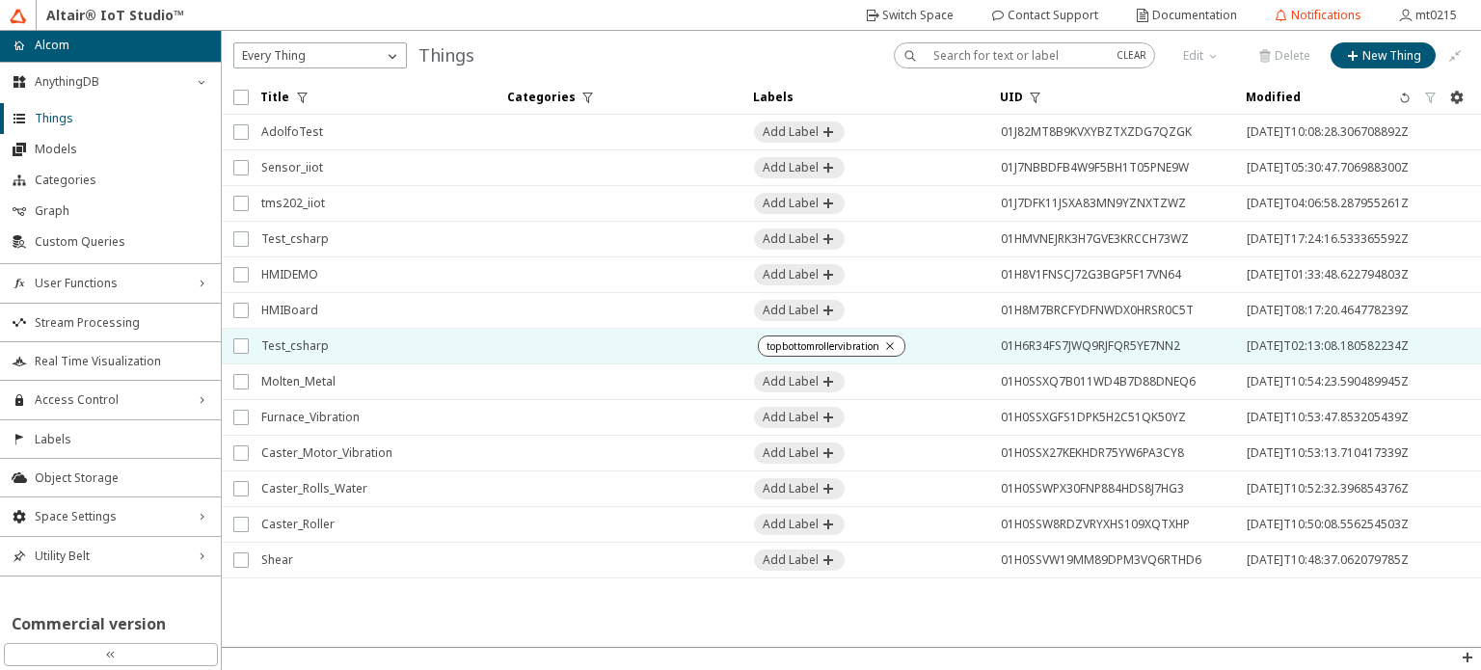
click at [652, 347] on td at bounding box center [619, 347] width 247 height 36
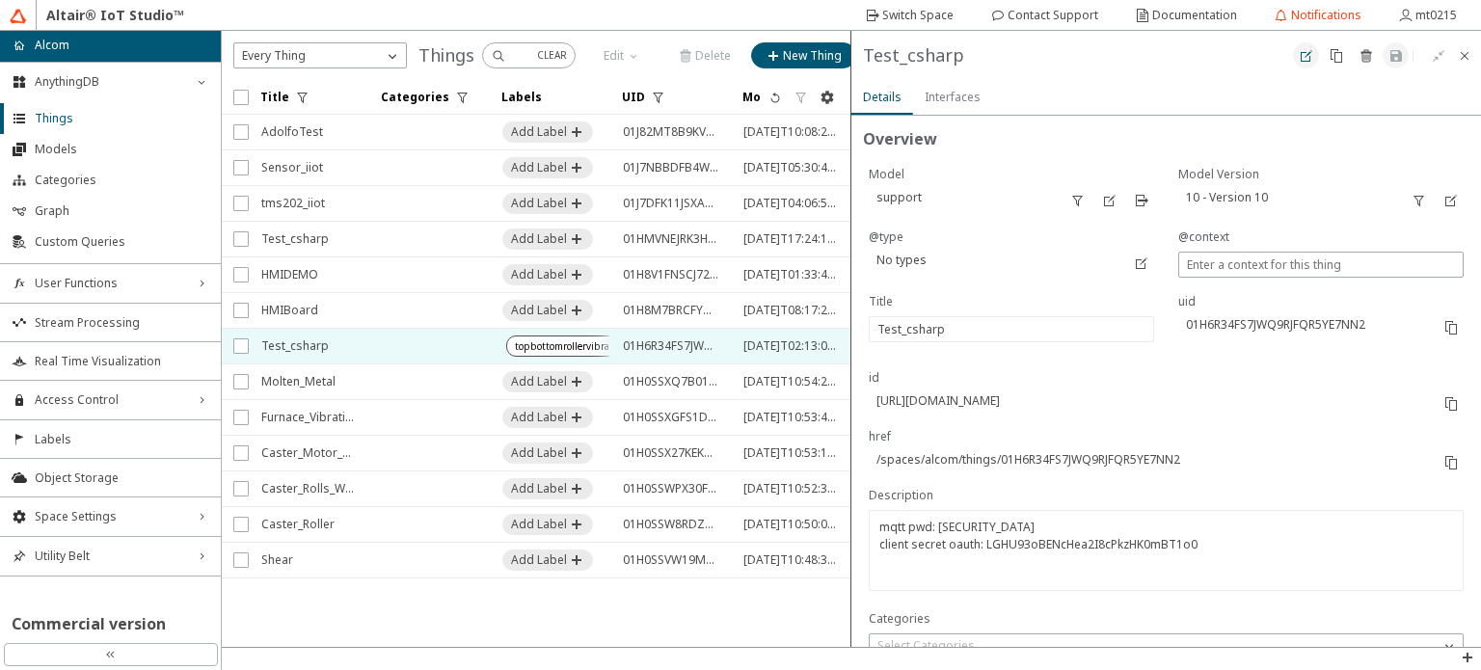
type input "5662"
type input "1"
type input "17551"
type input "1"
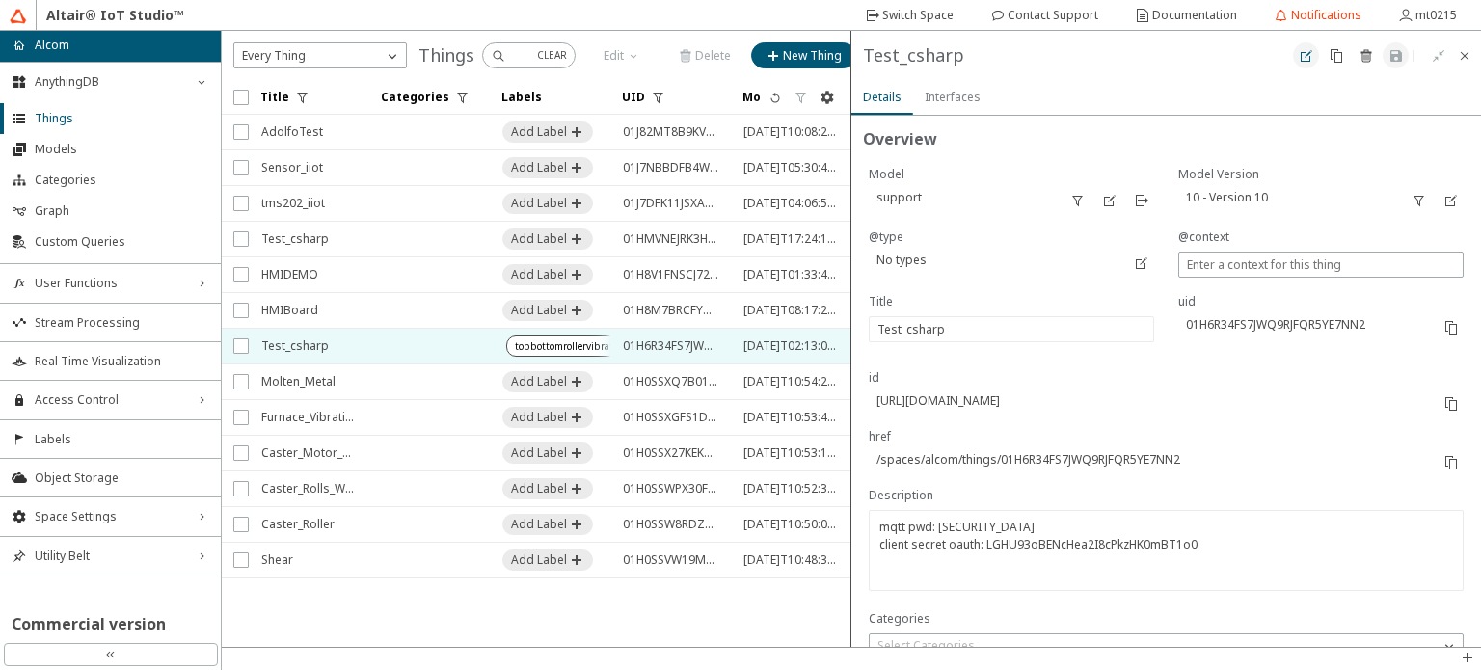
type input "1"
type input "8469"
type input "5787"
type input "14936"
type input "15628"
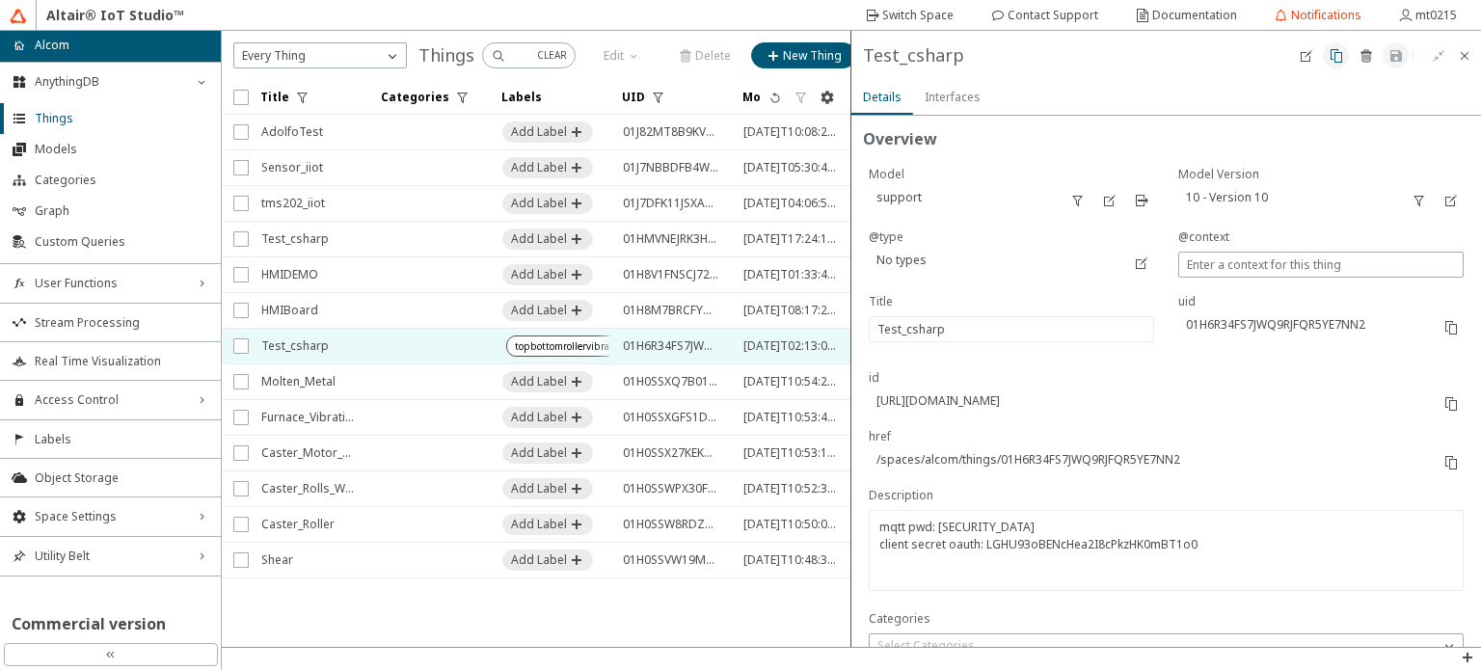
type input "13095"
type input "13149"
type input "15365"
type input "13106"
type input "6626"
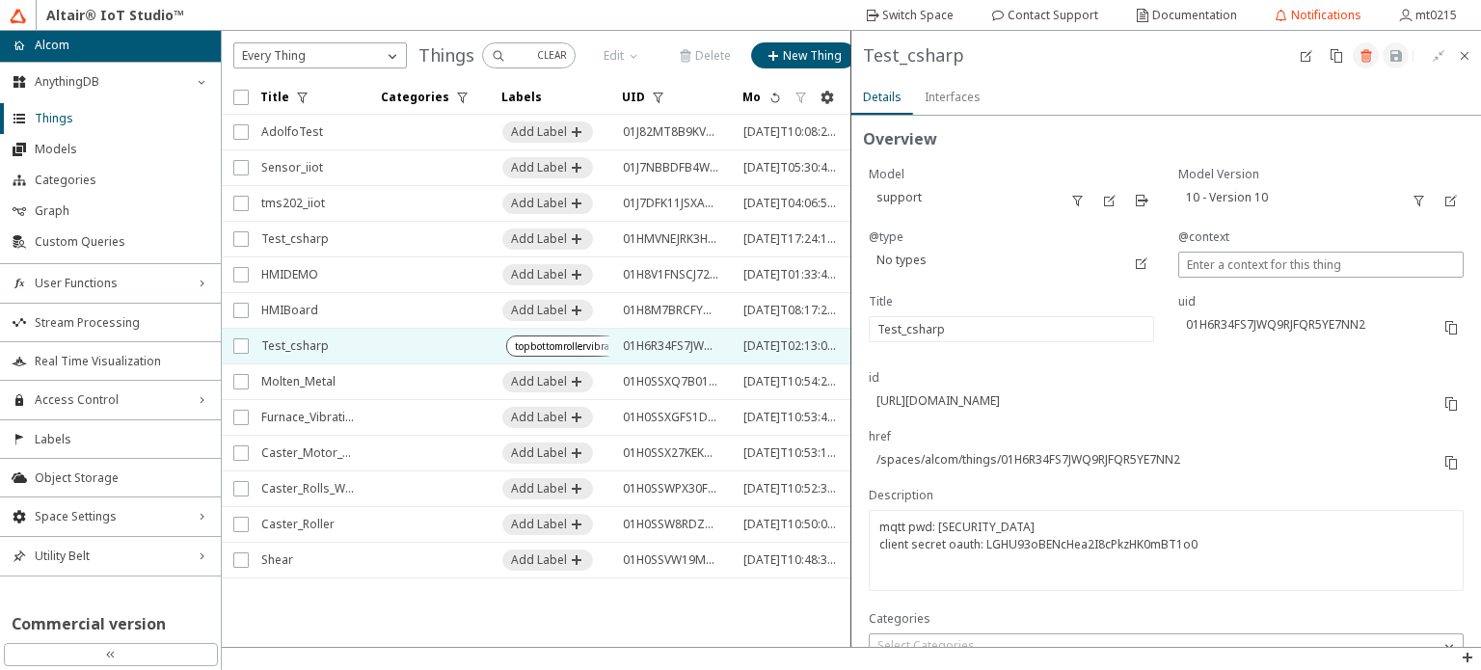
type input "9480"
type input "15988"
type input "11124"
type input "12238"
type input "220"
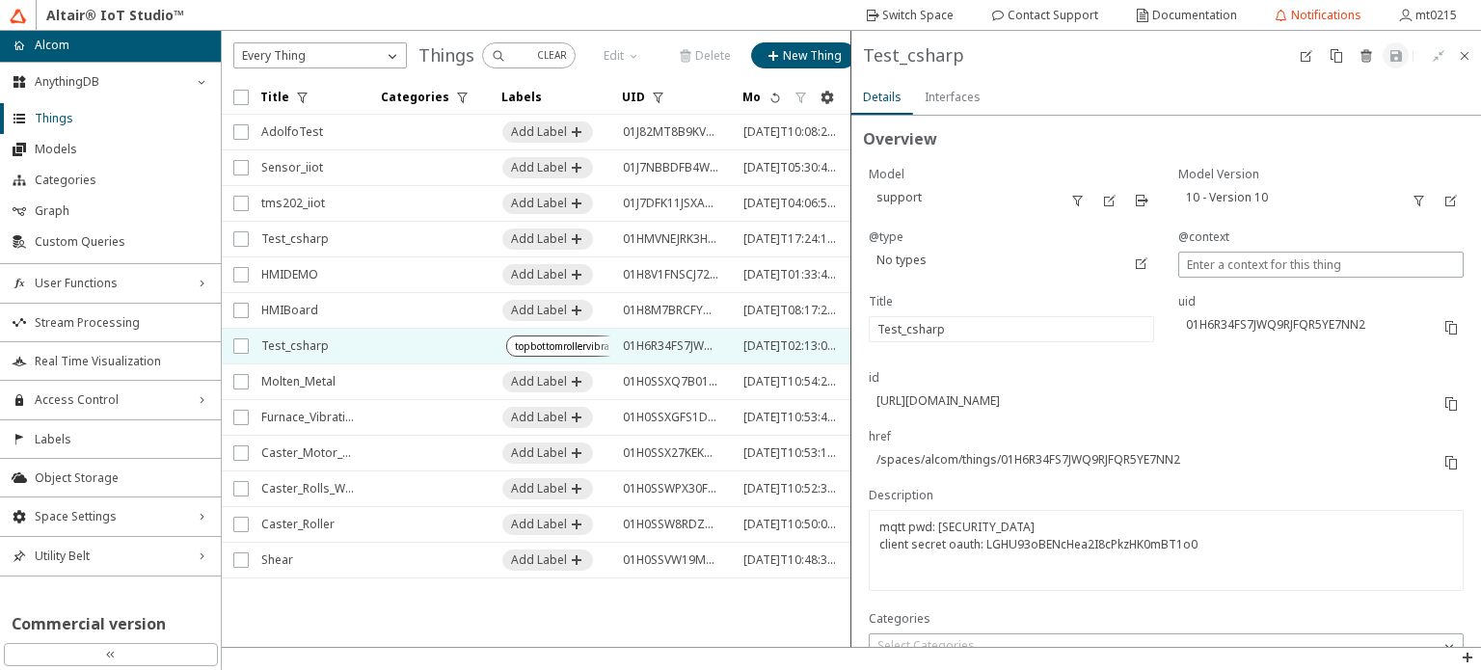
type input "10522"
type input "9440"
type input "7098"
type input "284"
type input "9816"
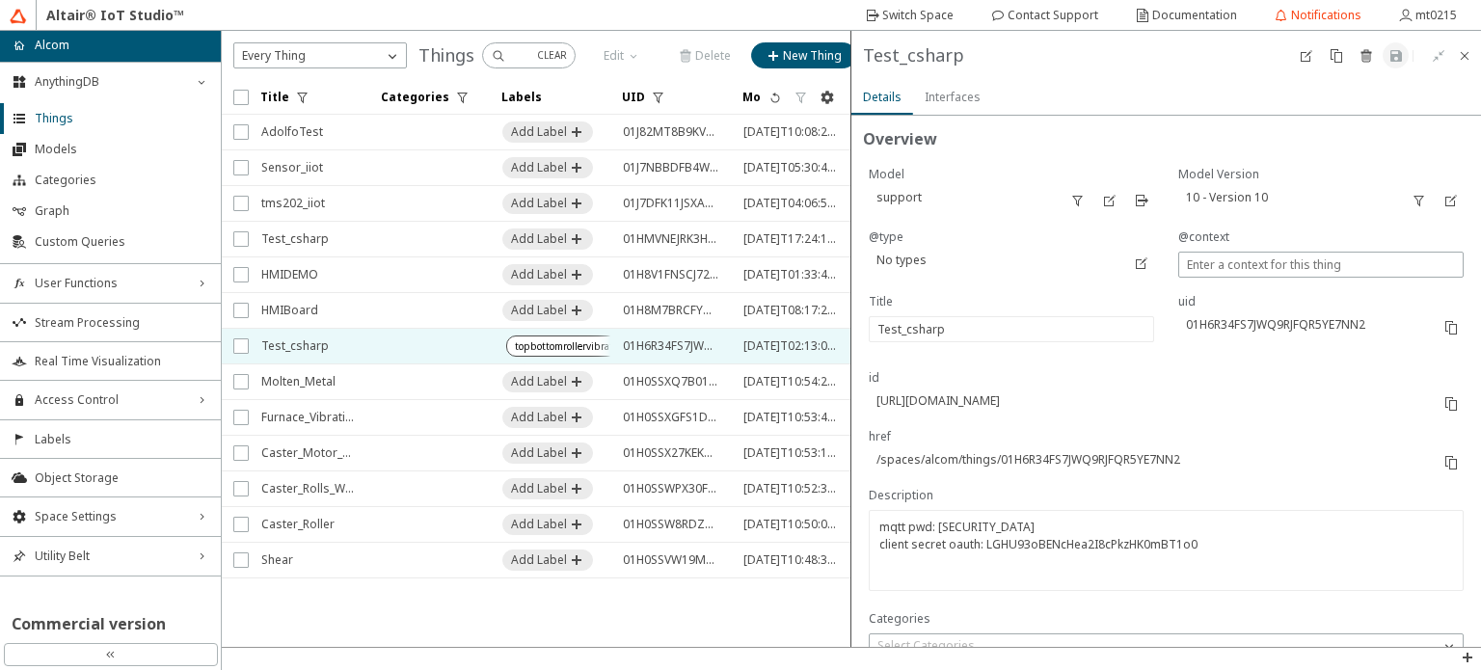
type input "6447"
type input "0"
type input "9856"
click at [0, 0] on slot "Interfaces" at bounding box center [0, 0] width 0 height 0
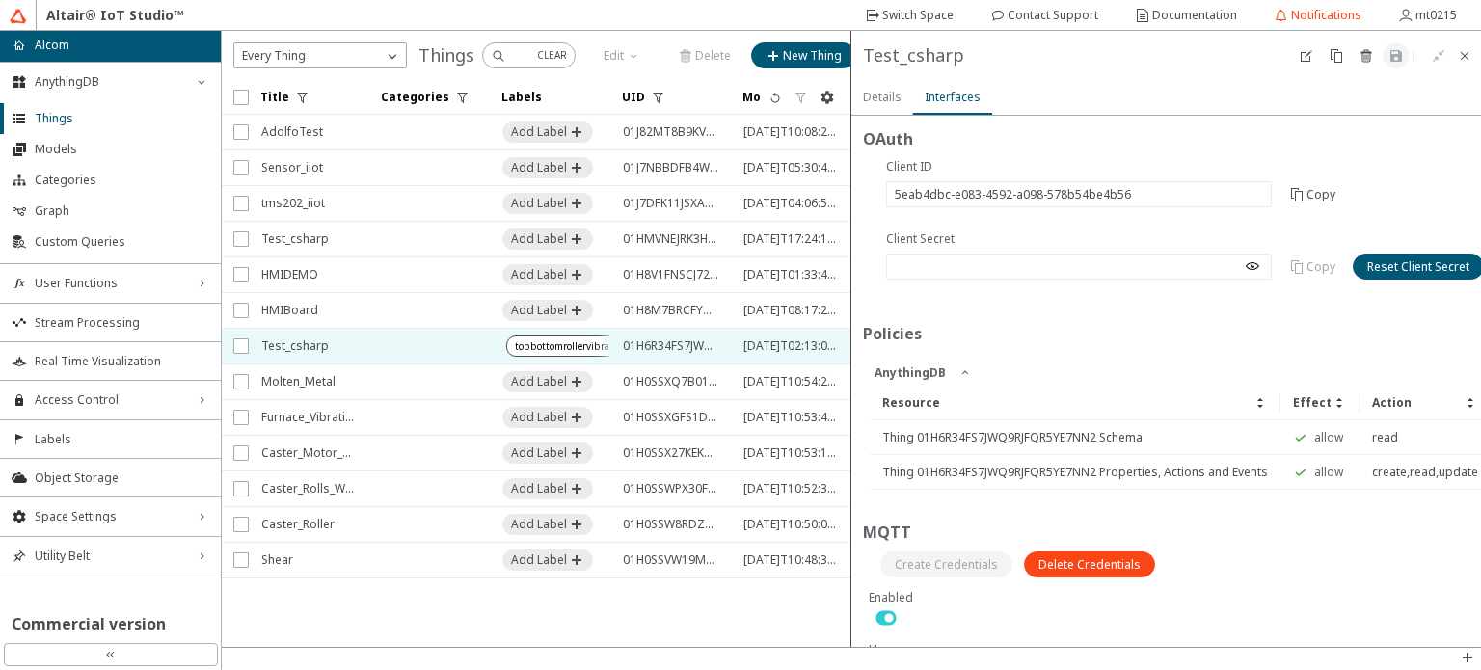
click at [898, 108] on div "Details" at bounding box center [882, 97] width 39 height 35
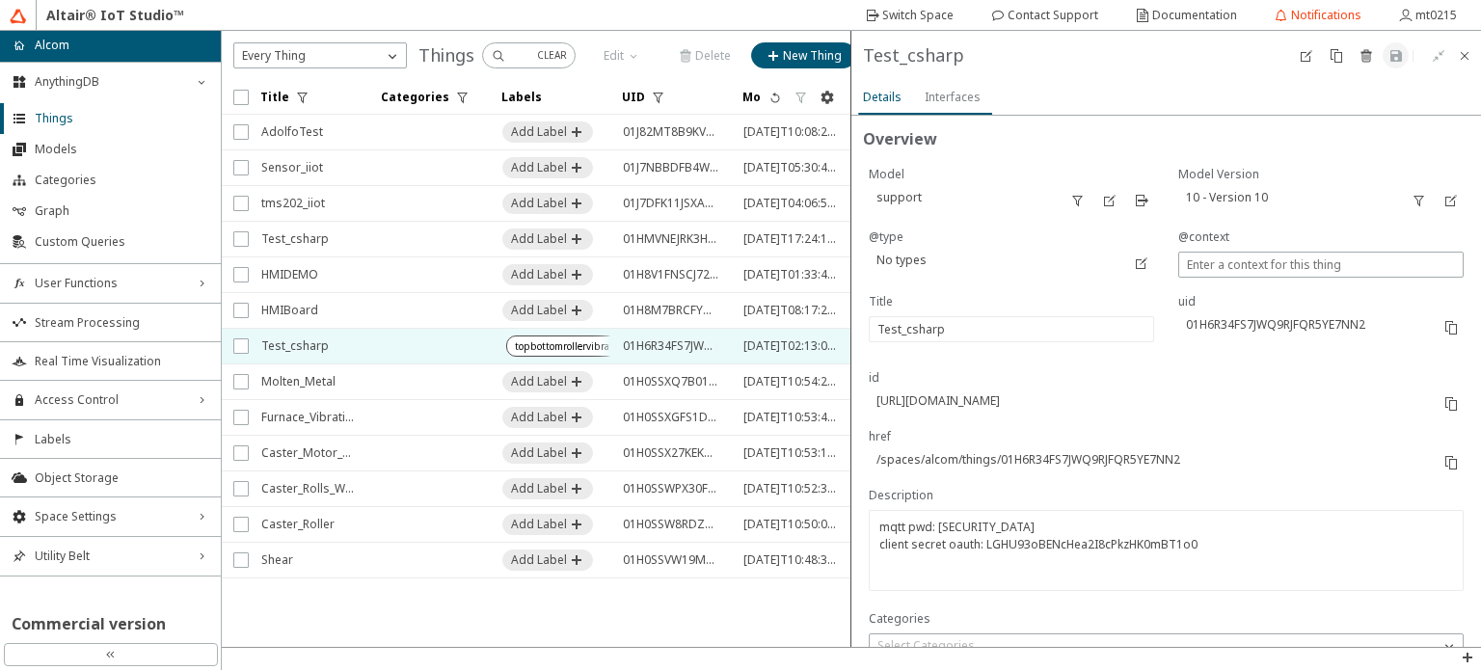
type input "1"
type input "15368"
type input "1"
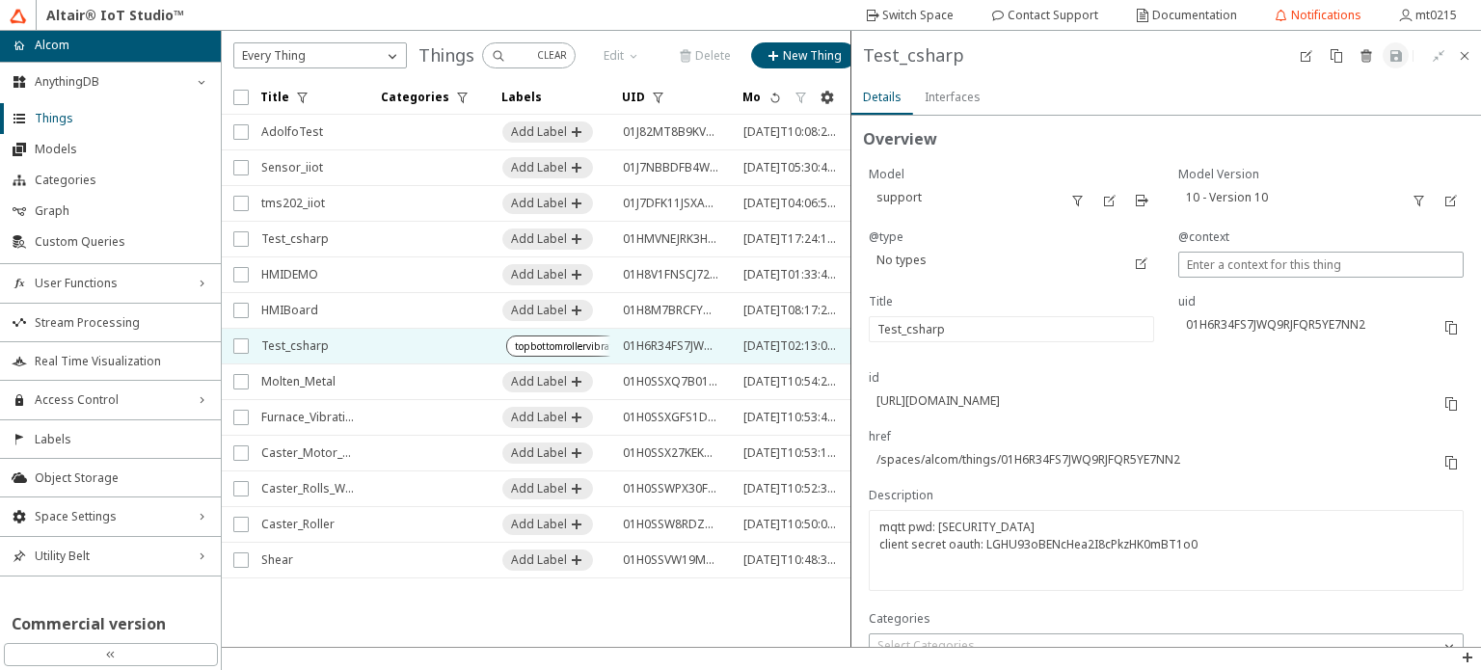
type input "14938"
type input "13100"
type input "1"
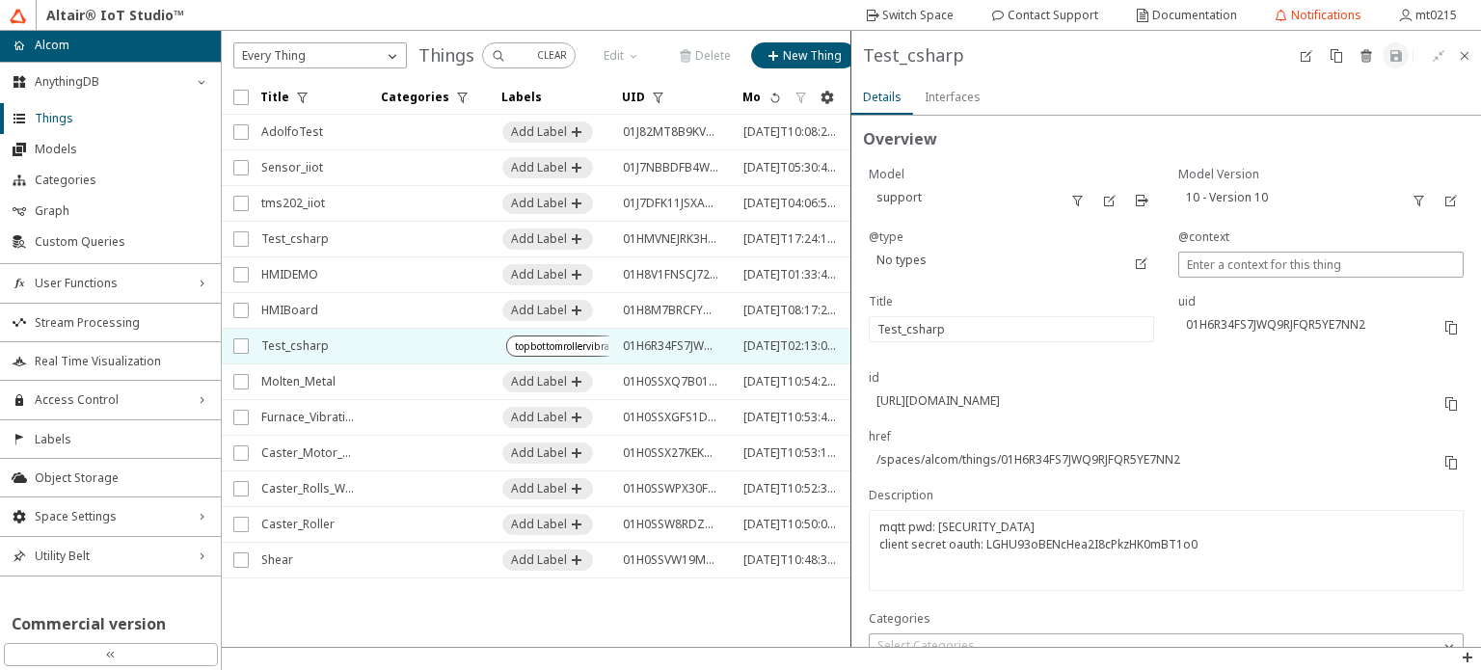
type input "15629"
type input "13090"
type input "6822"
type input "1"
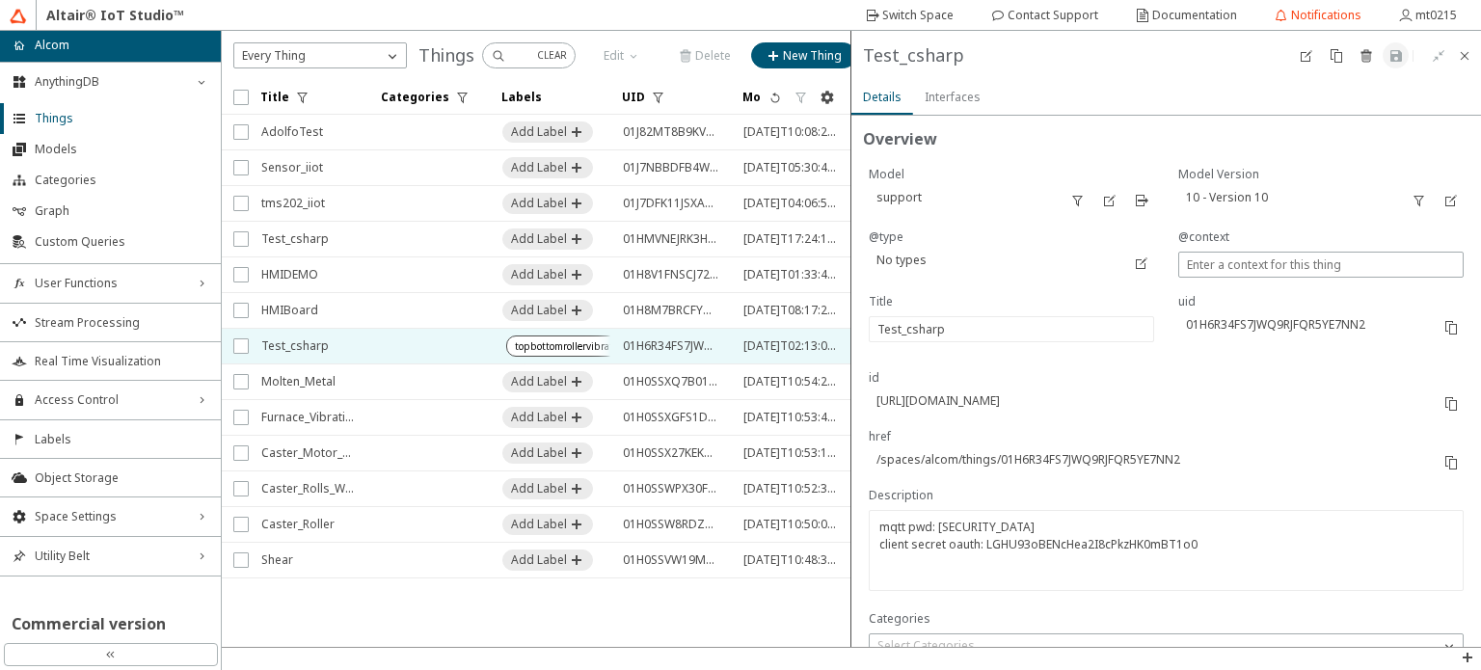
type input "1"
type input "13144"
type input "11261"
type input "9200"
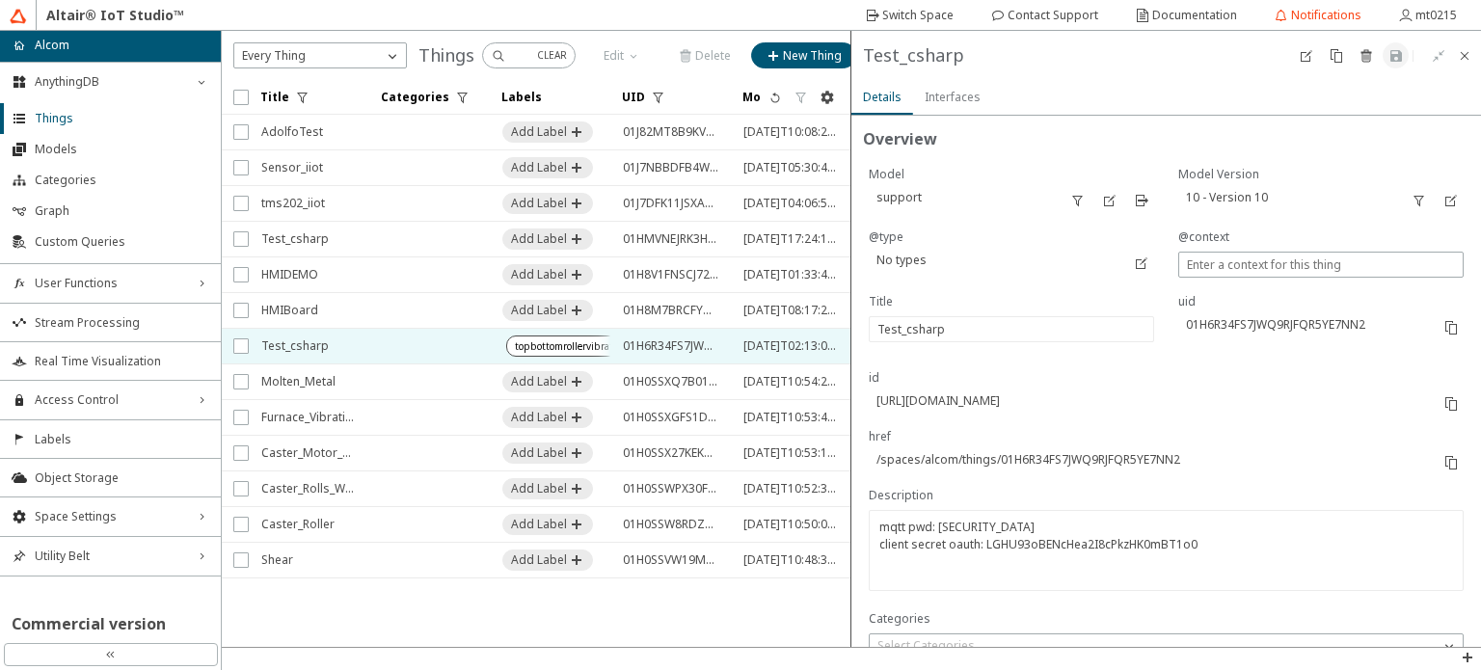
type input "12264"
type input "1"
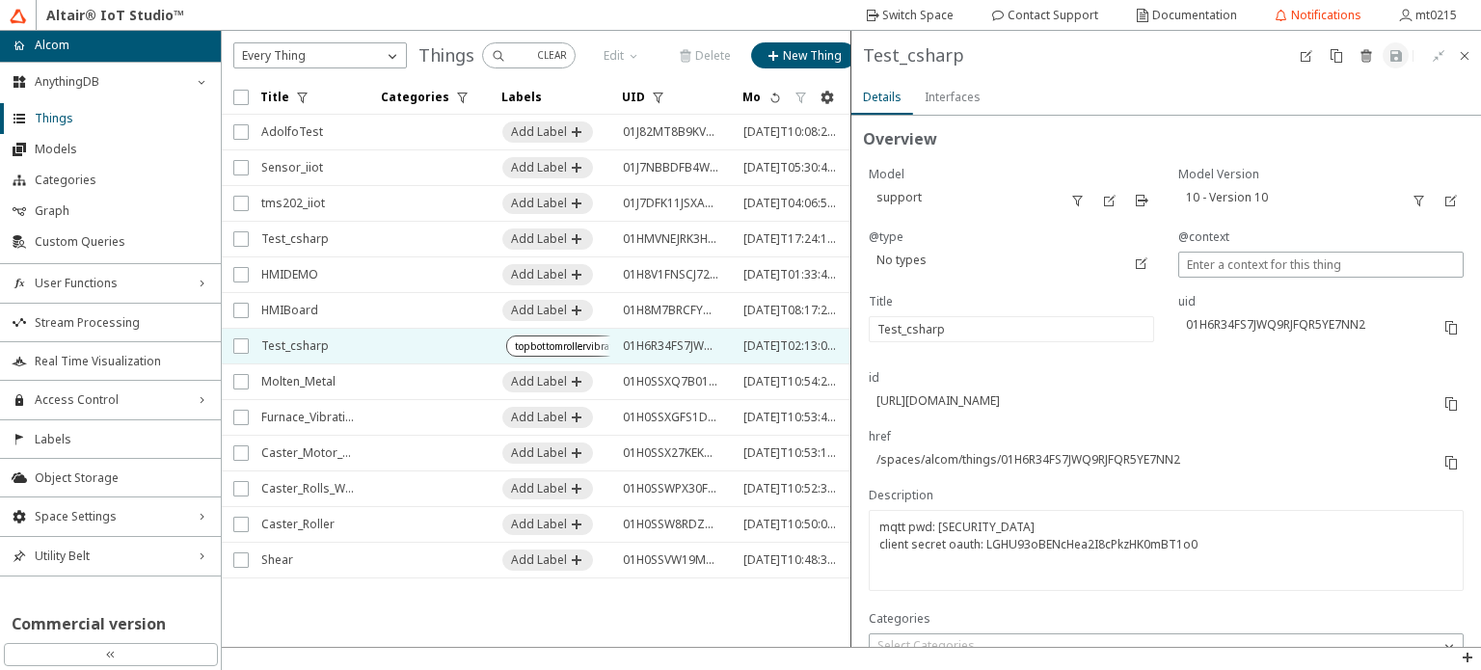
type input "1"
type input "6696"
type input "16020"
type input "225"
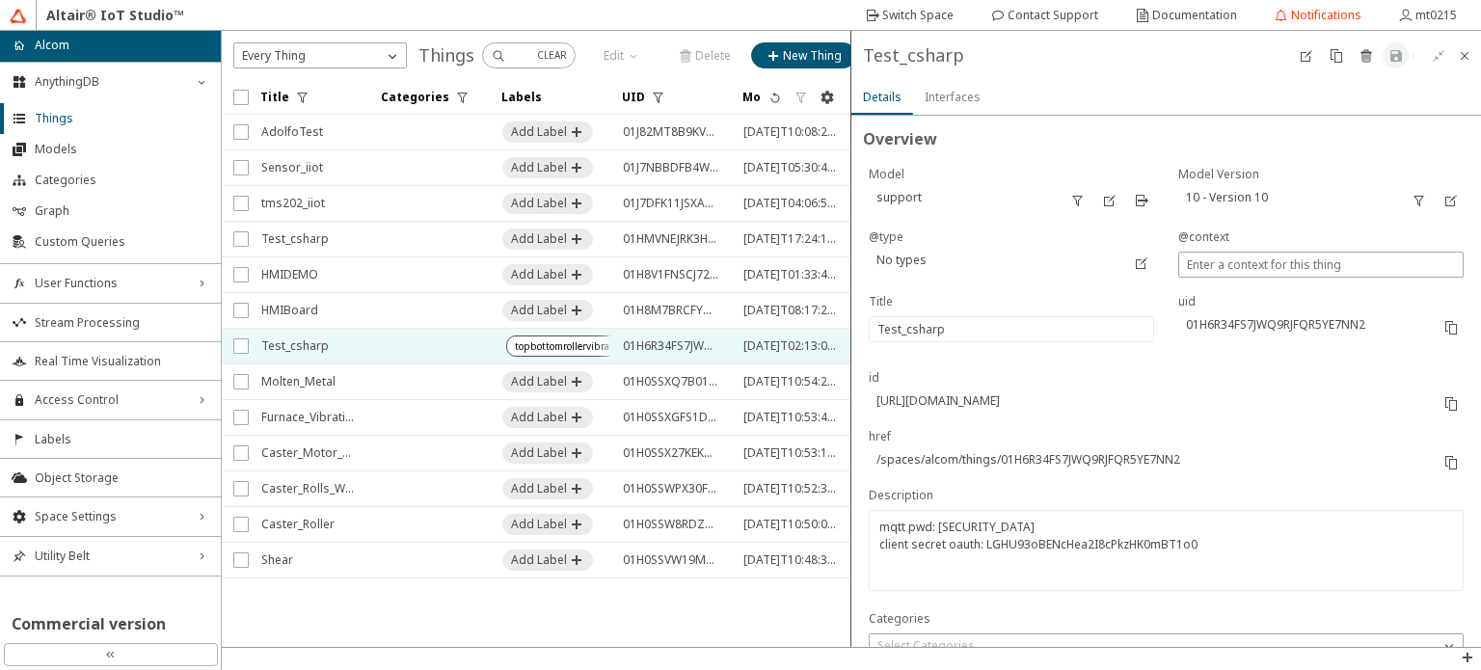
type input "1"
type input "10699"
type input "1"
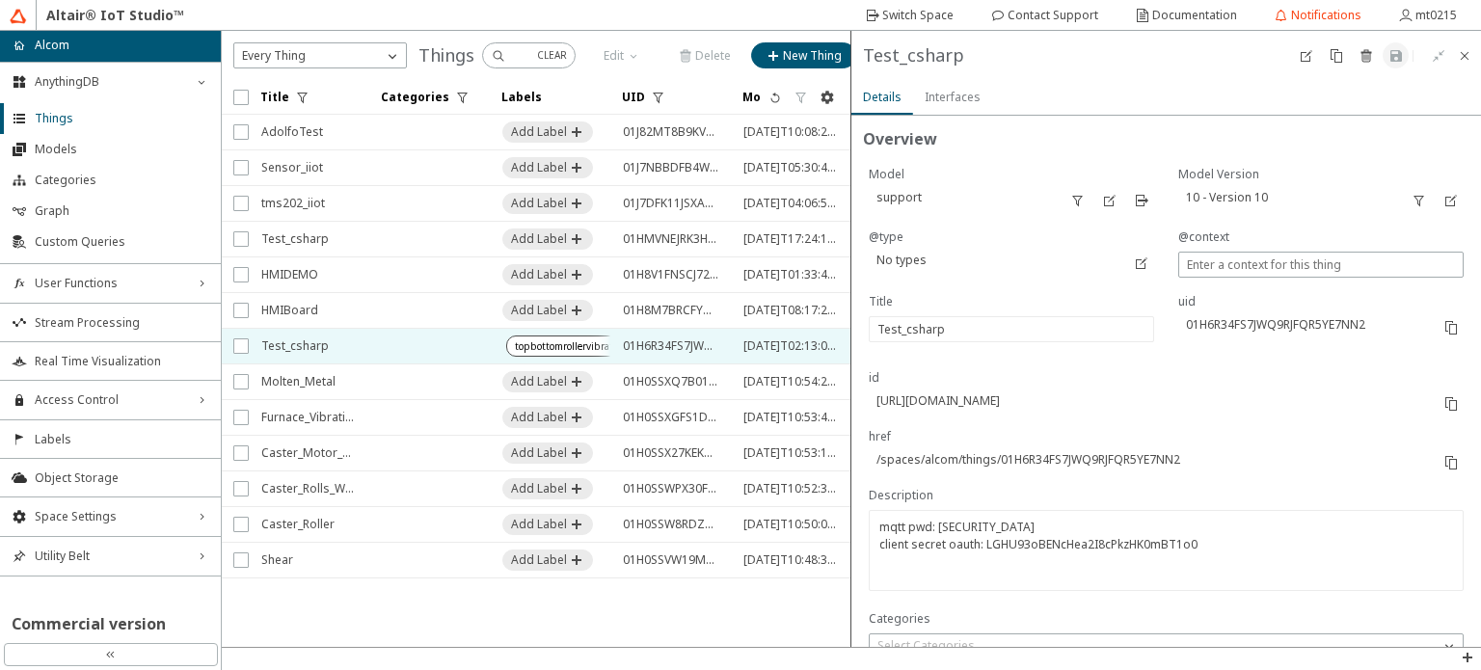
type input "1"
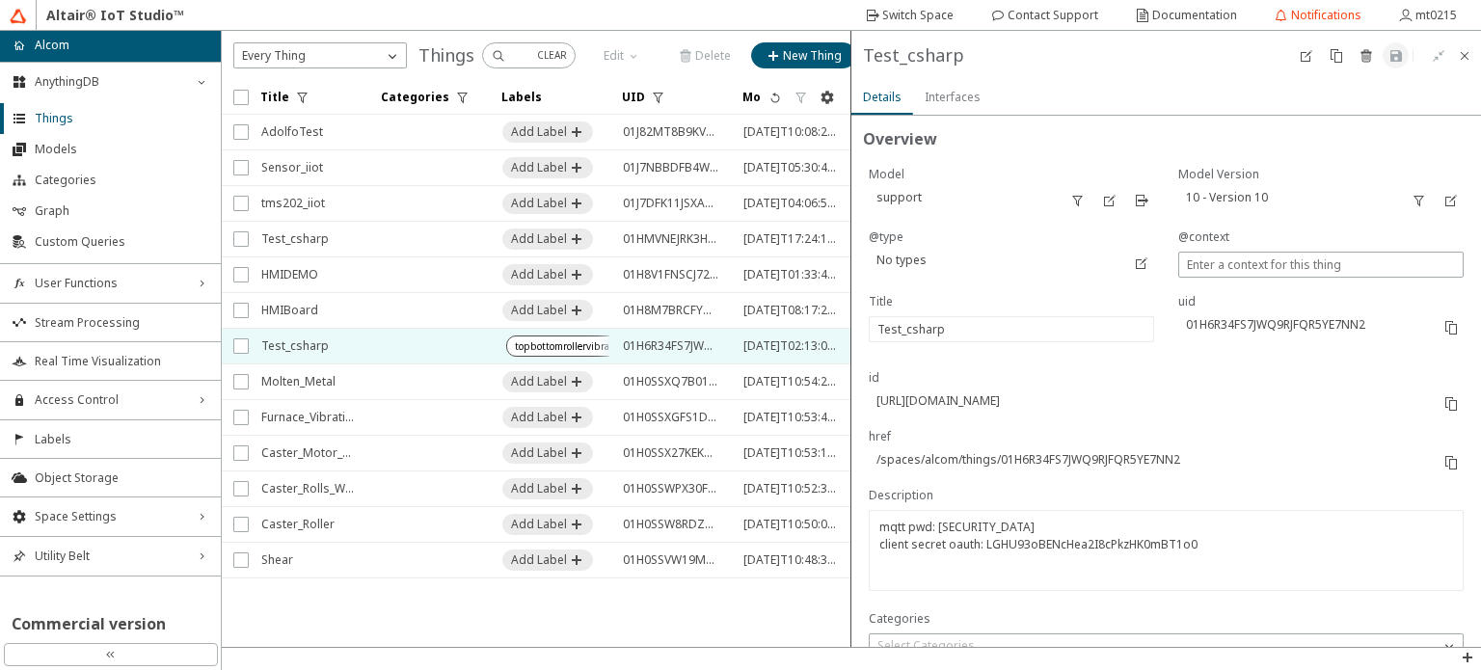
type input "1"
type input "6404"
type input "9530"
type input "7127"
type input "282"
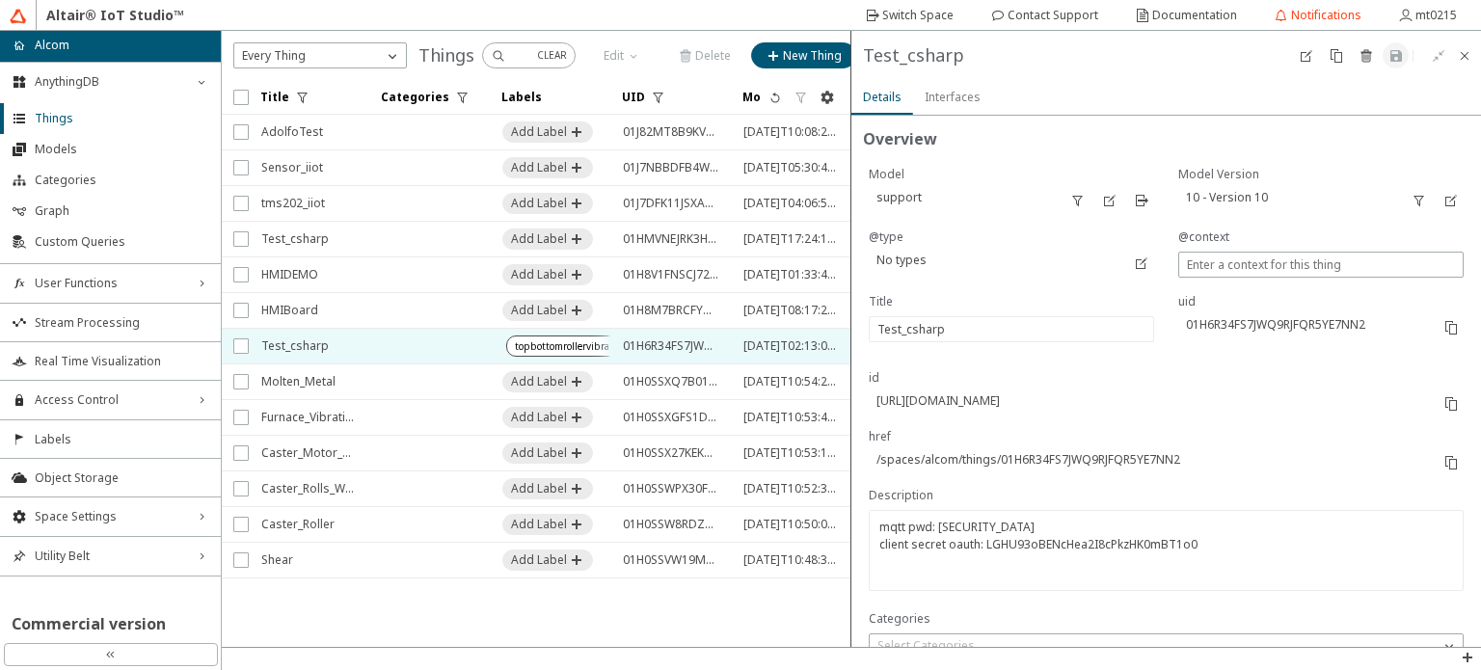
type input "0"
type input "1"
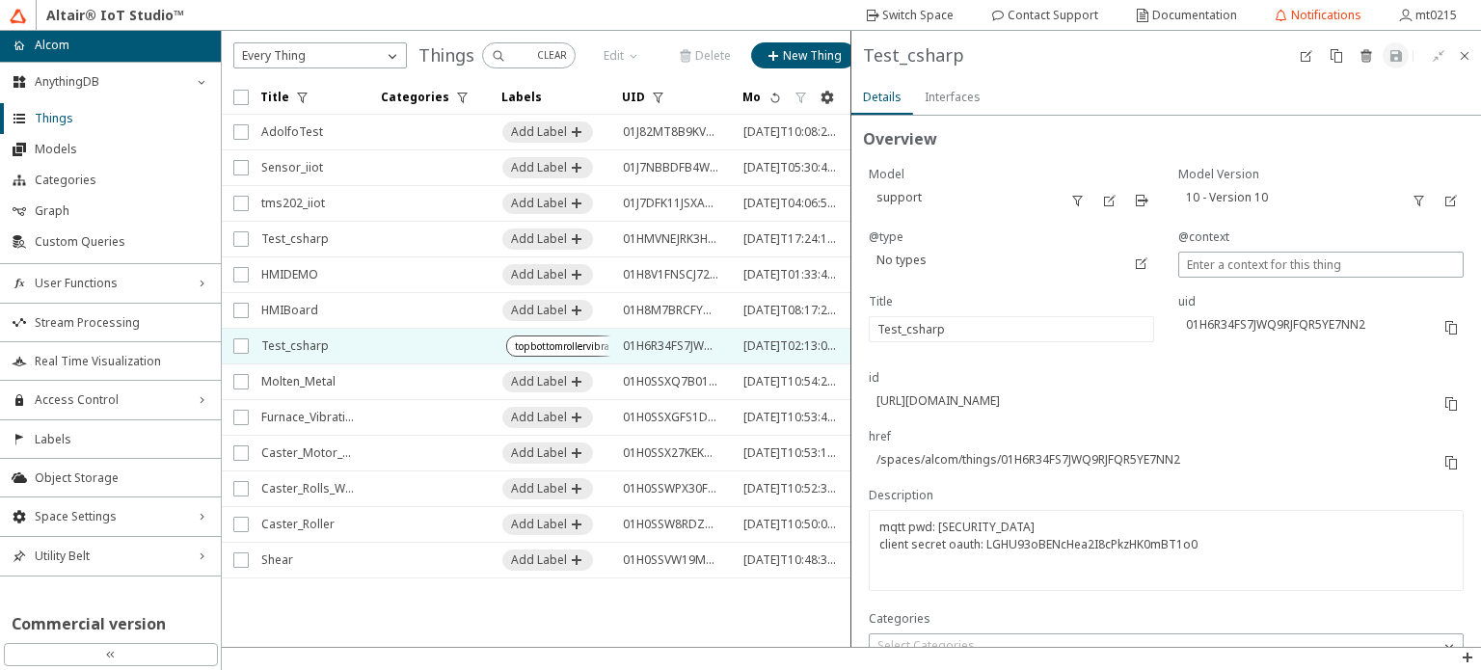
type input "1"
type input "9816"
type input "9800"
type input "1"
type input "0"
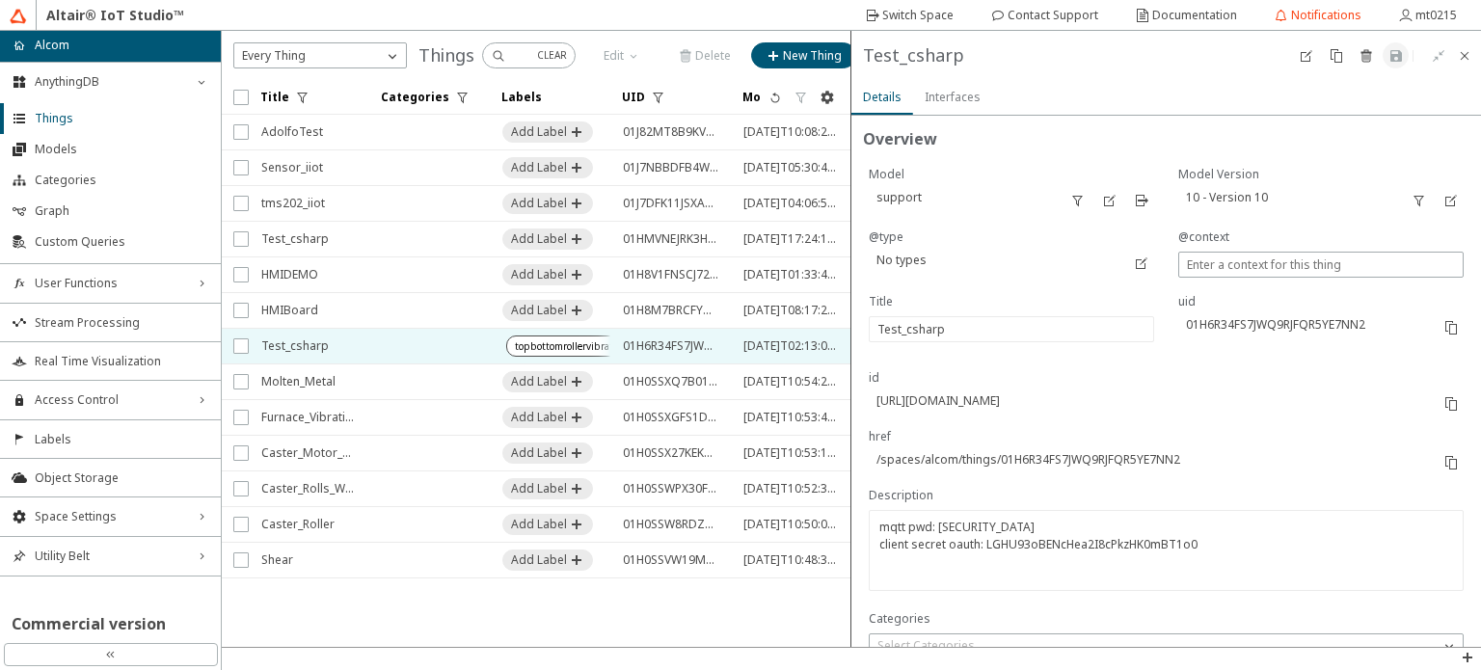
type input "0"
type input "5543"
type input "0"
type input "8245"
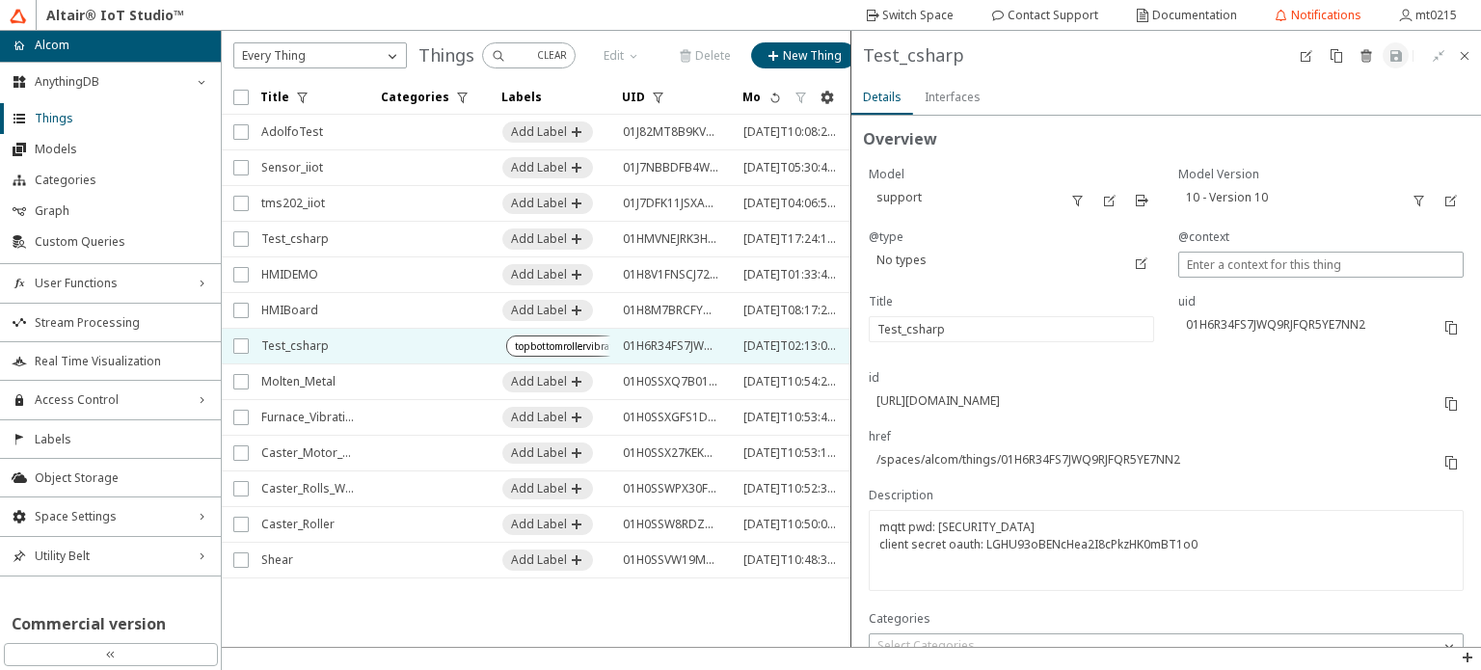
type input "17554"
type input "14935"
type input "15626"
type input "13079"
type input "13094"
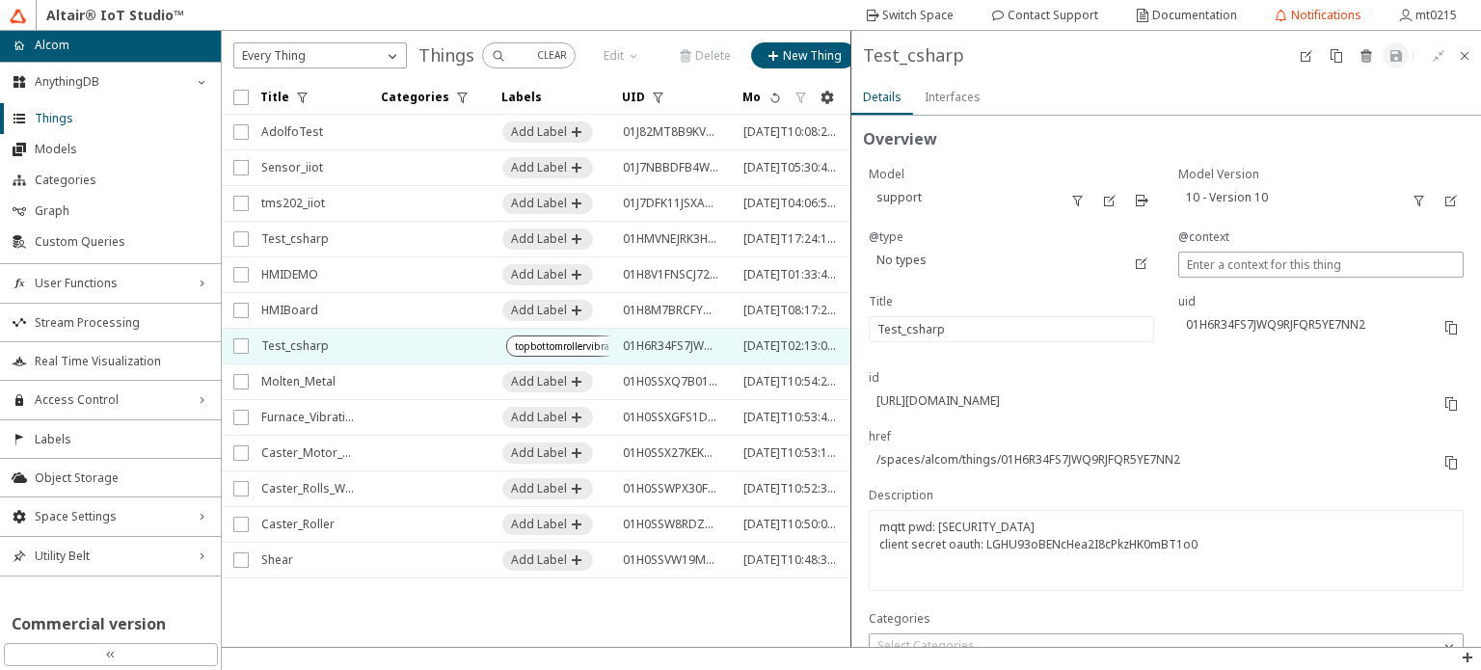
type input "13130"
type input "6517"
type input "9602"
type input "11273"
type input "7148"
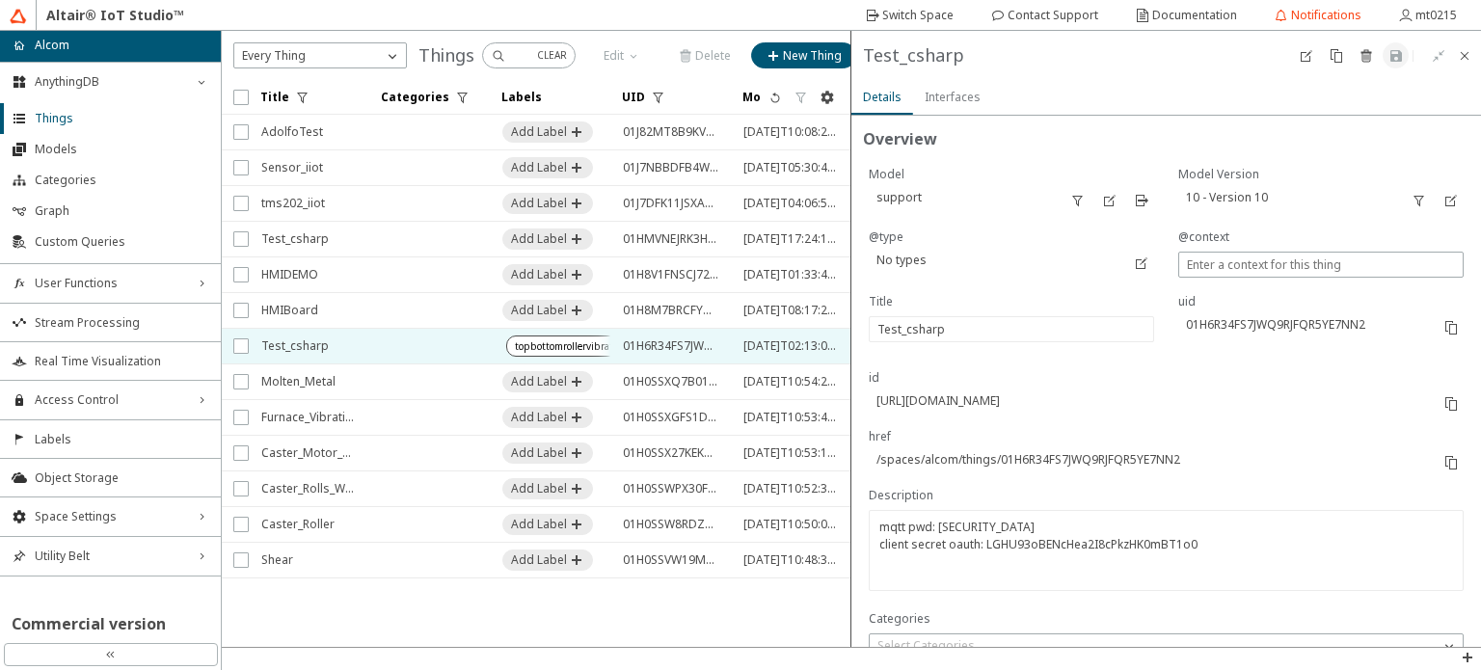
type input "6695"
type input "16025"
type input "12269"
type input "220"
type input "278"
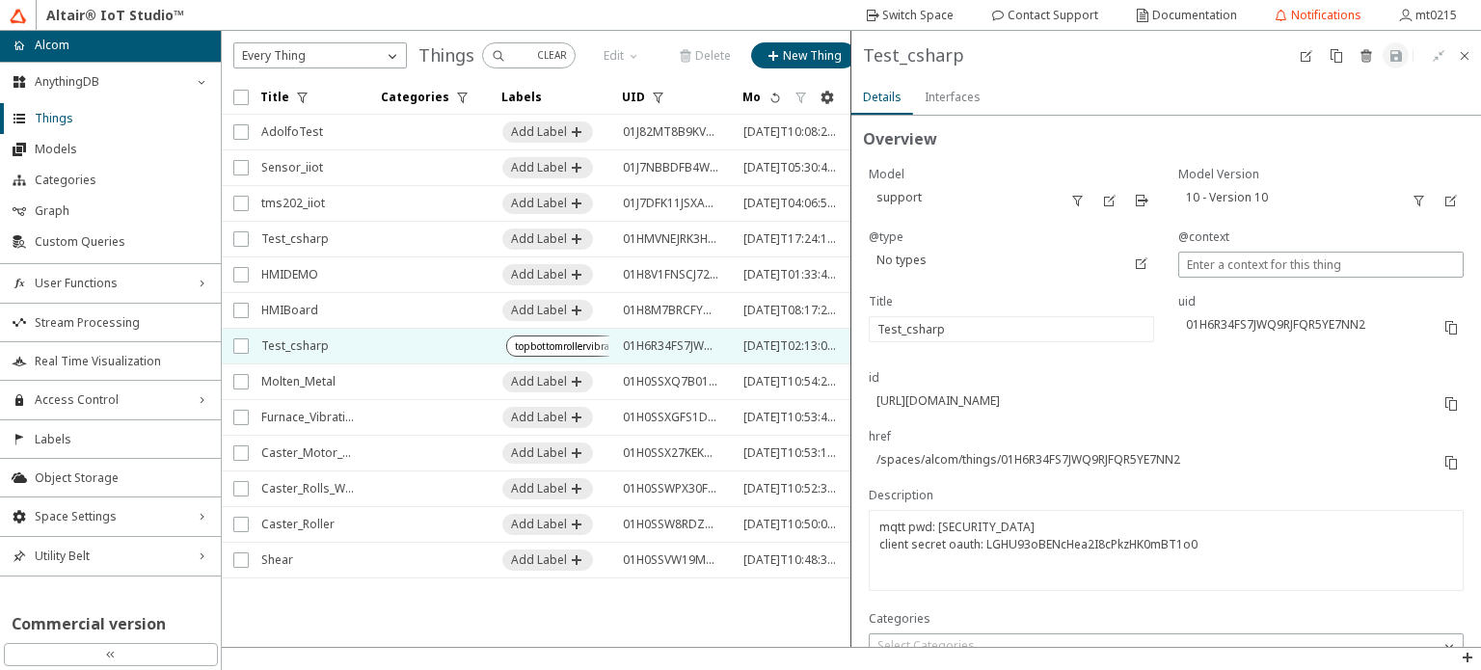
type input "10517"
type input "6252"
type input "9466"
type input "9814"
type input "0"
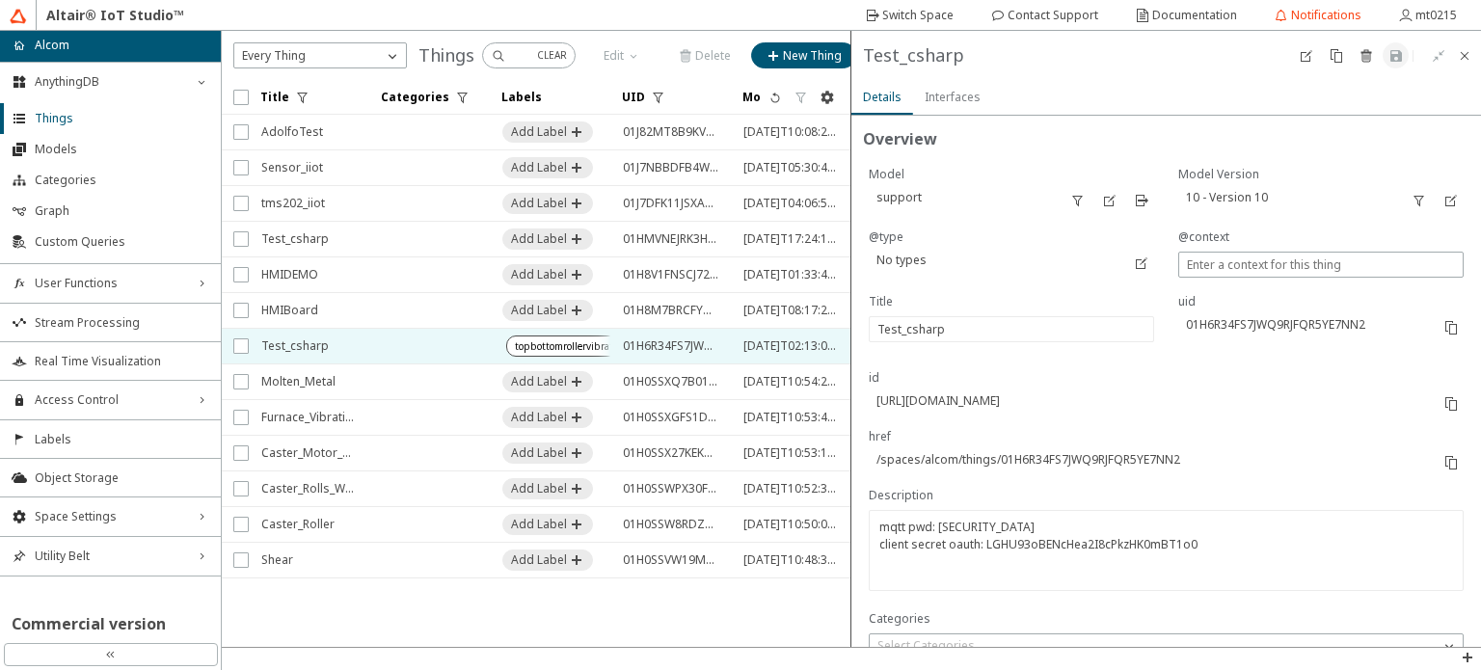
type input "9815"
type input "1"
type input "8280"
type input "5802"
type input "5616"
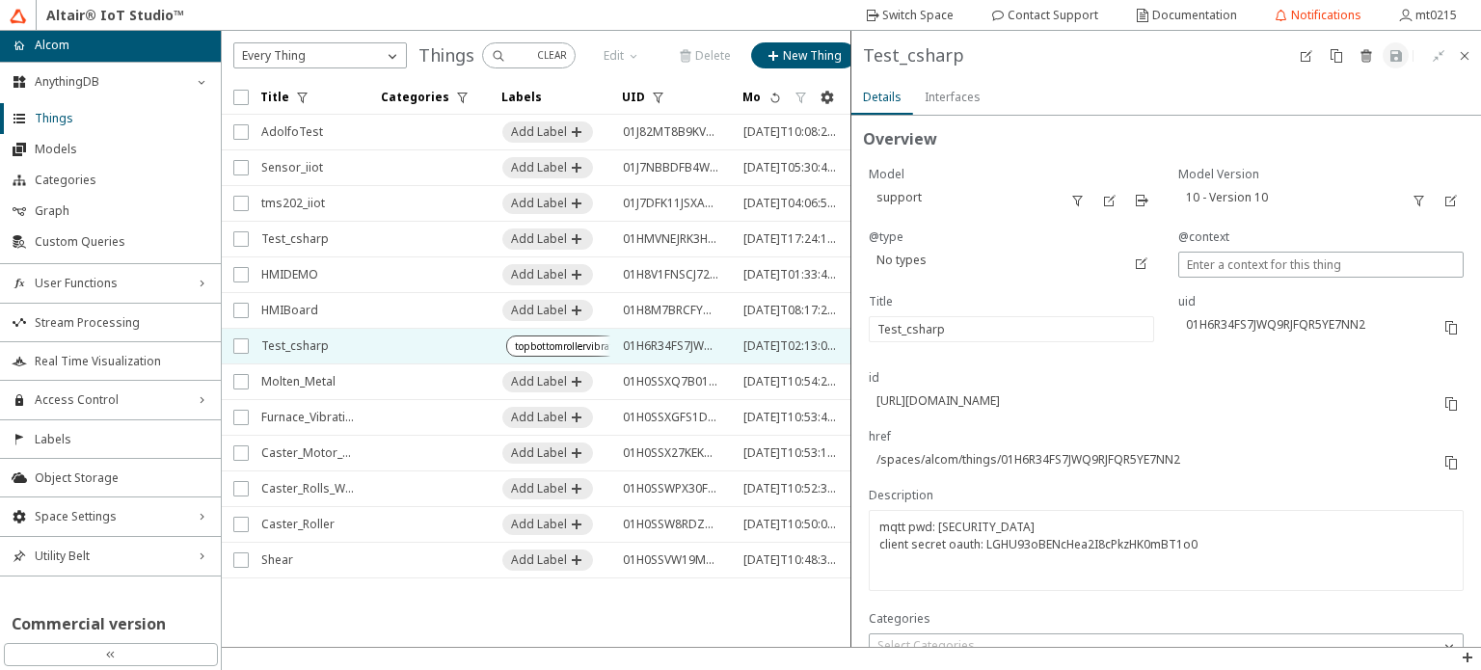
type input "17553"
type input "13062"
type input "0"
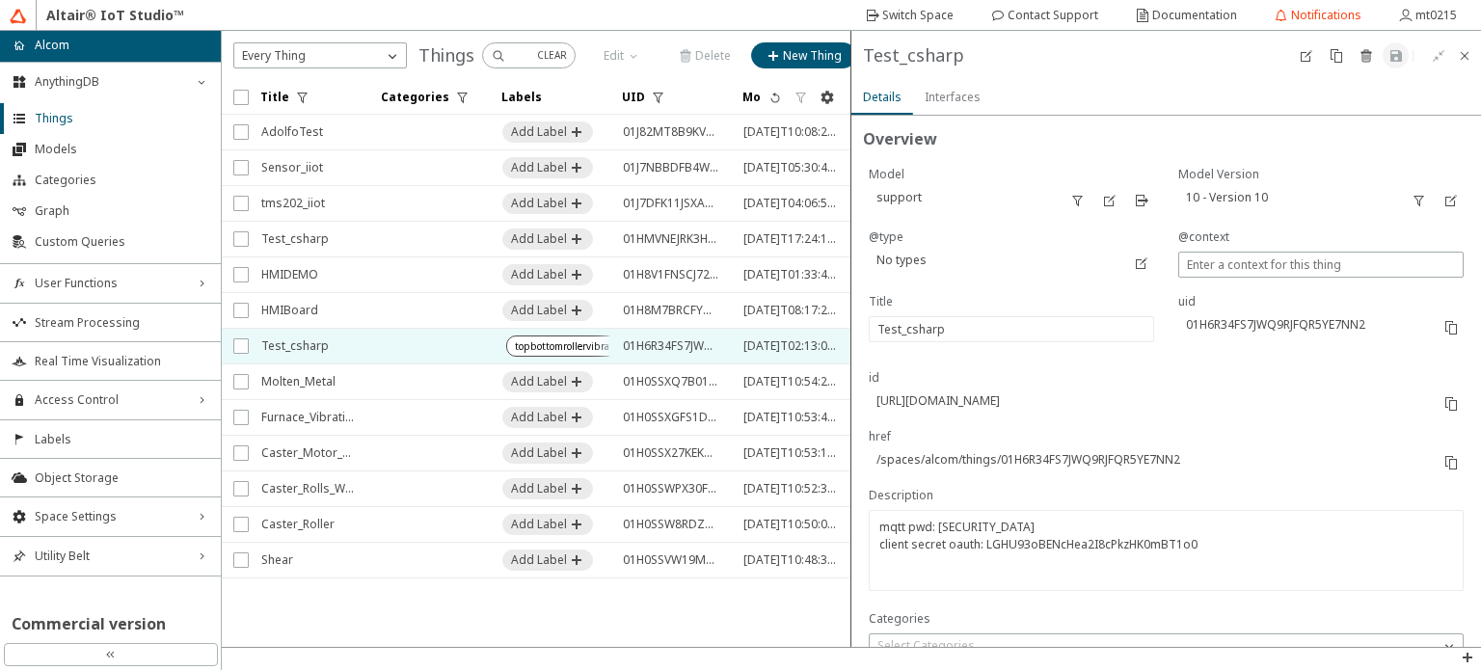
type input "15638"
type input "13121"
type input "0"
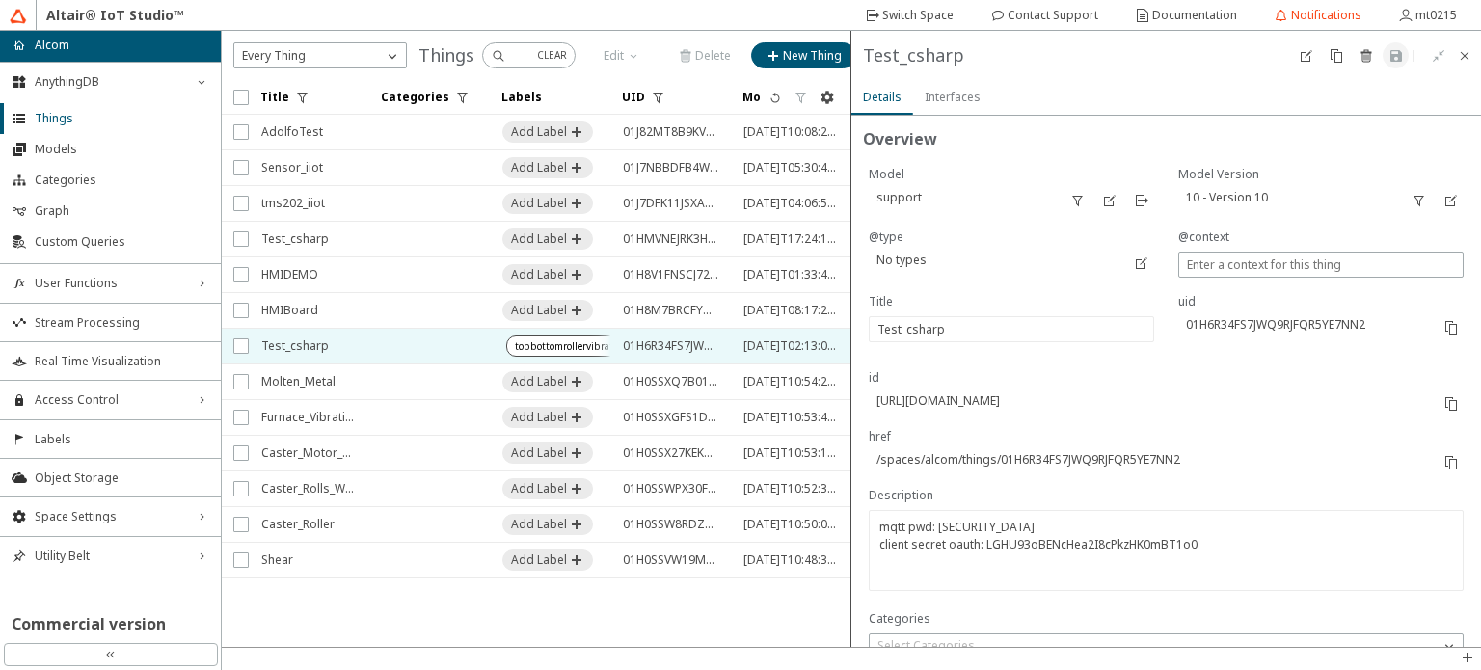
type input "0"
type input "15356"
type input "14948"
type input "13072"
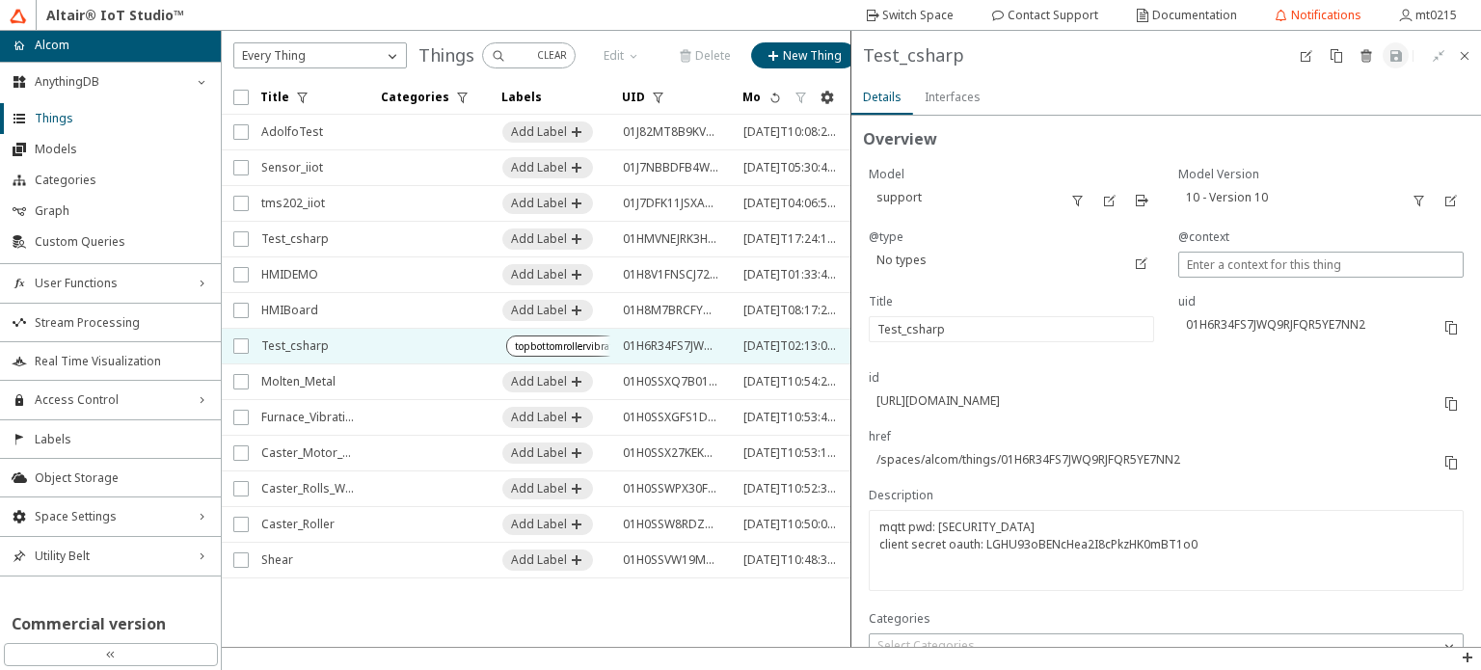
type input "7135"
type input "0"
type input "11188"
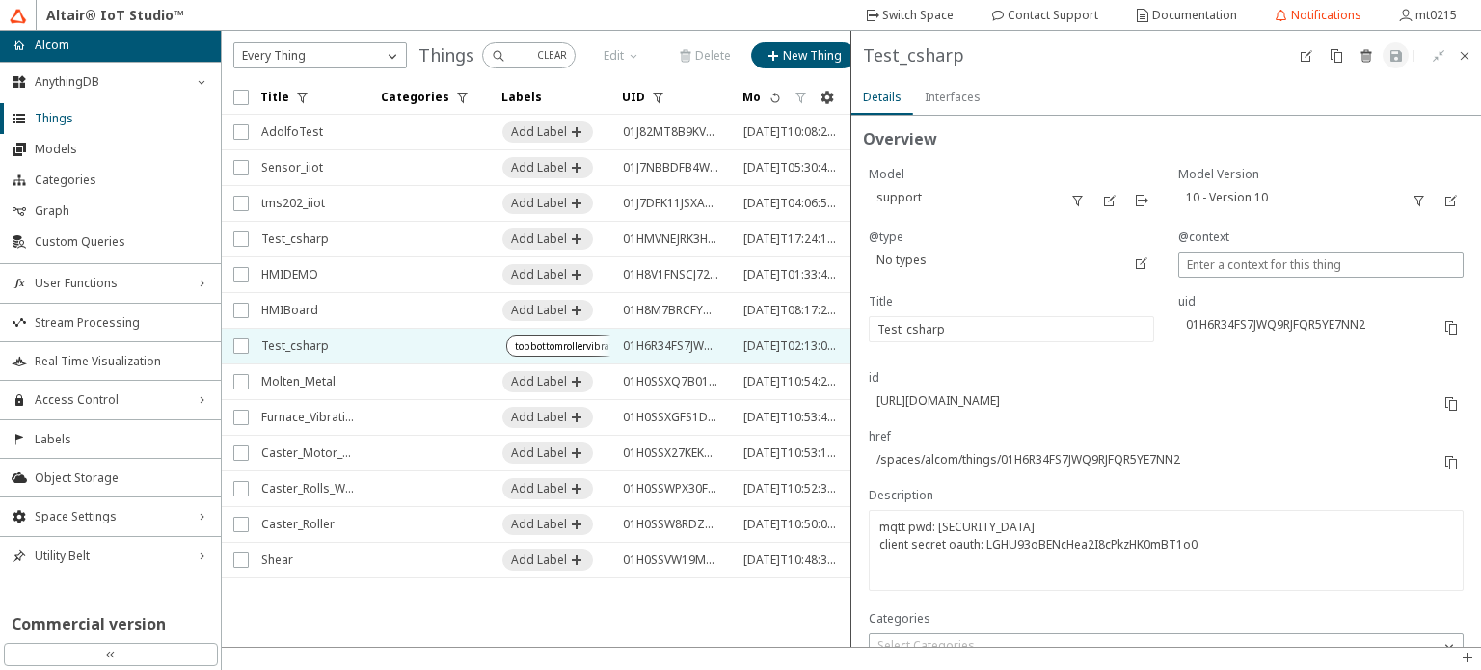
type input "9664"
type input "15985"
type input "0"
type input "6702"
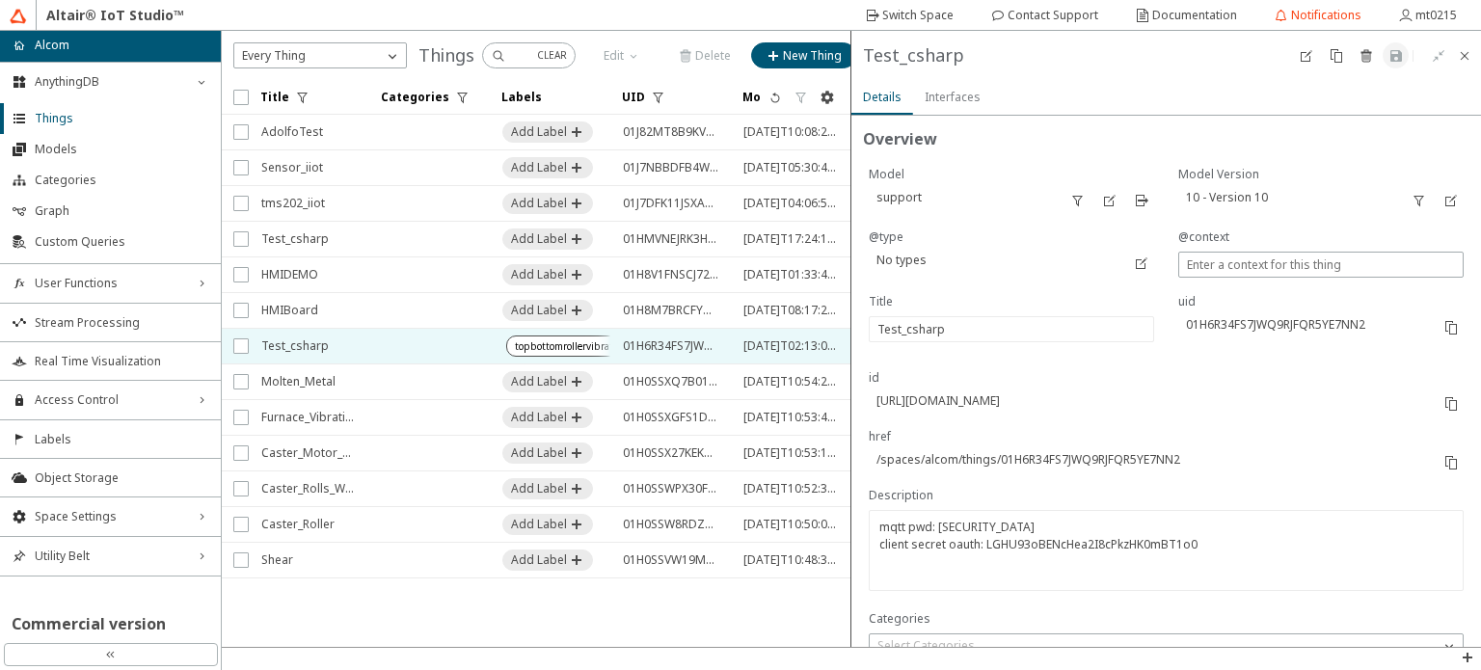
type input "12235"
type input "237"
type input "0"
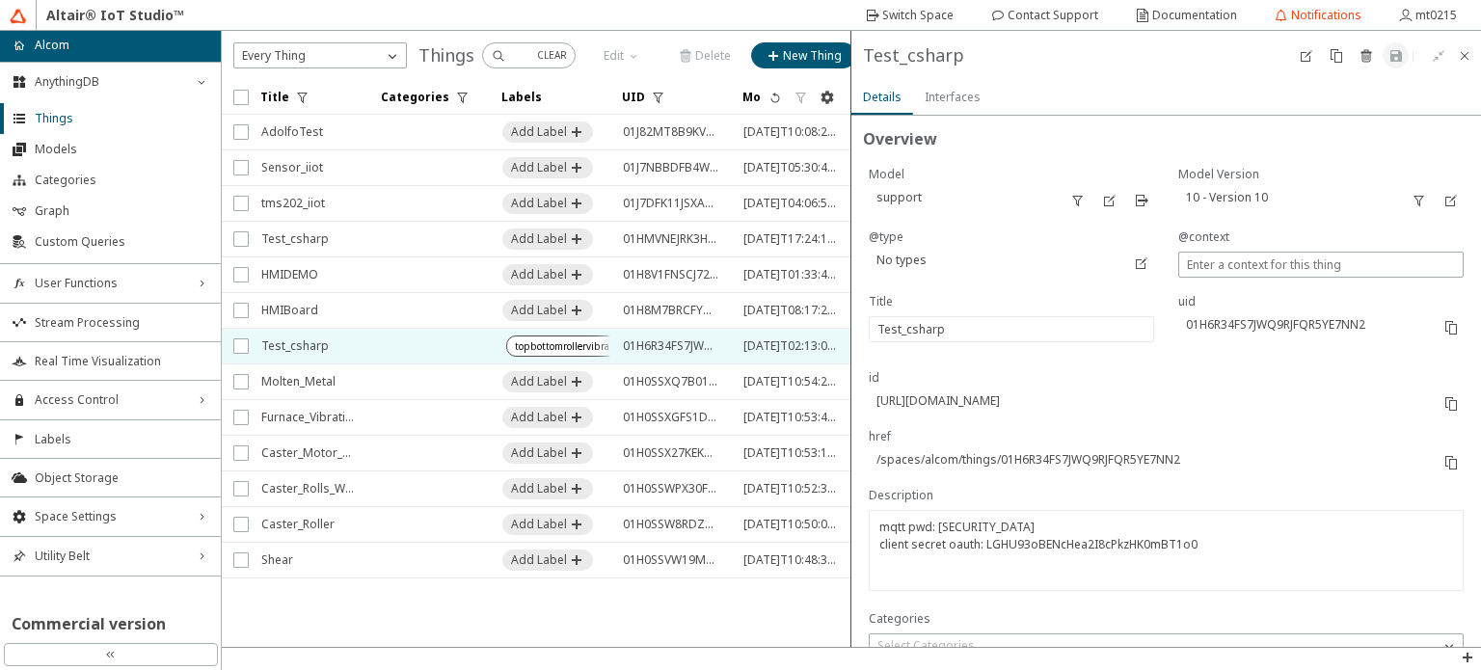
type input "0"
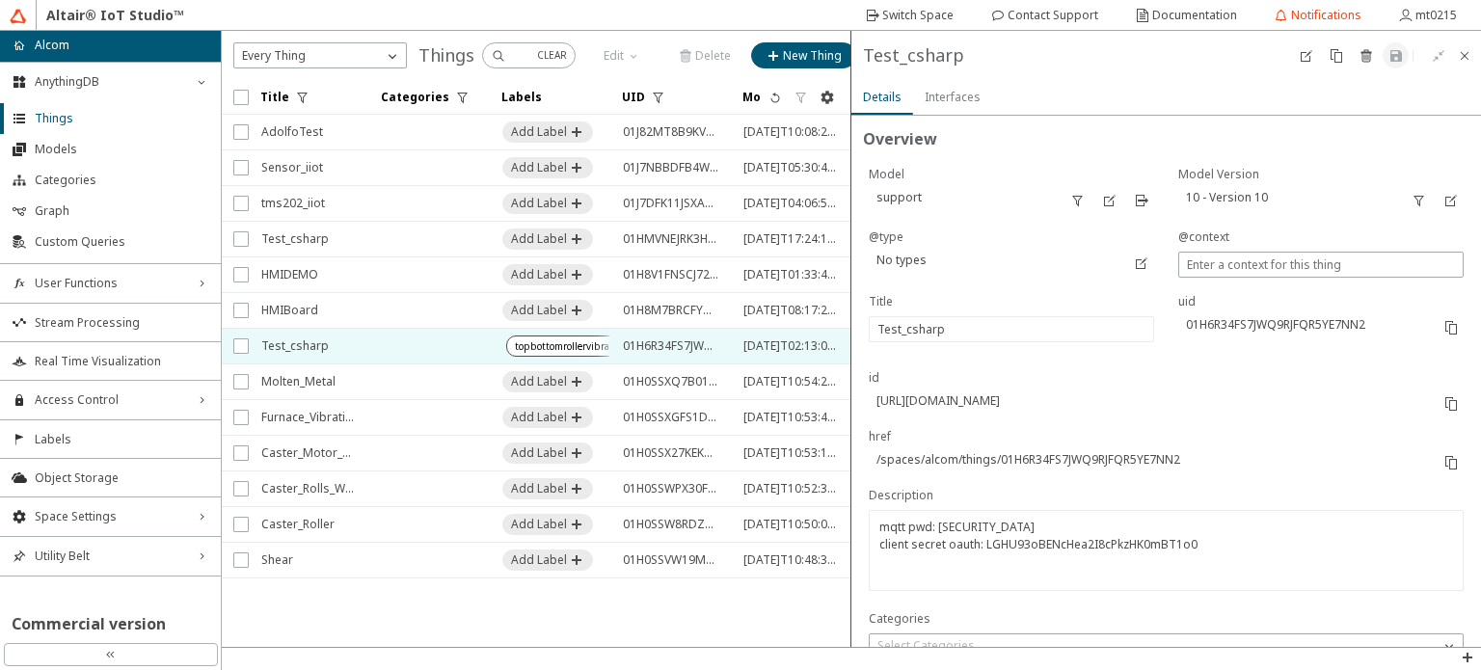
type input "0"
type input "6404"
type input "9507"
type input "7309"
type input "221"
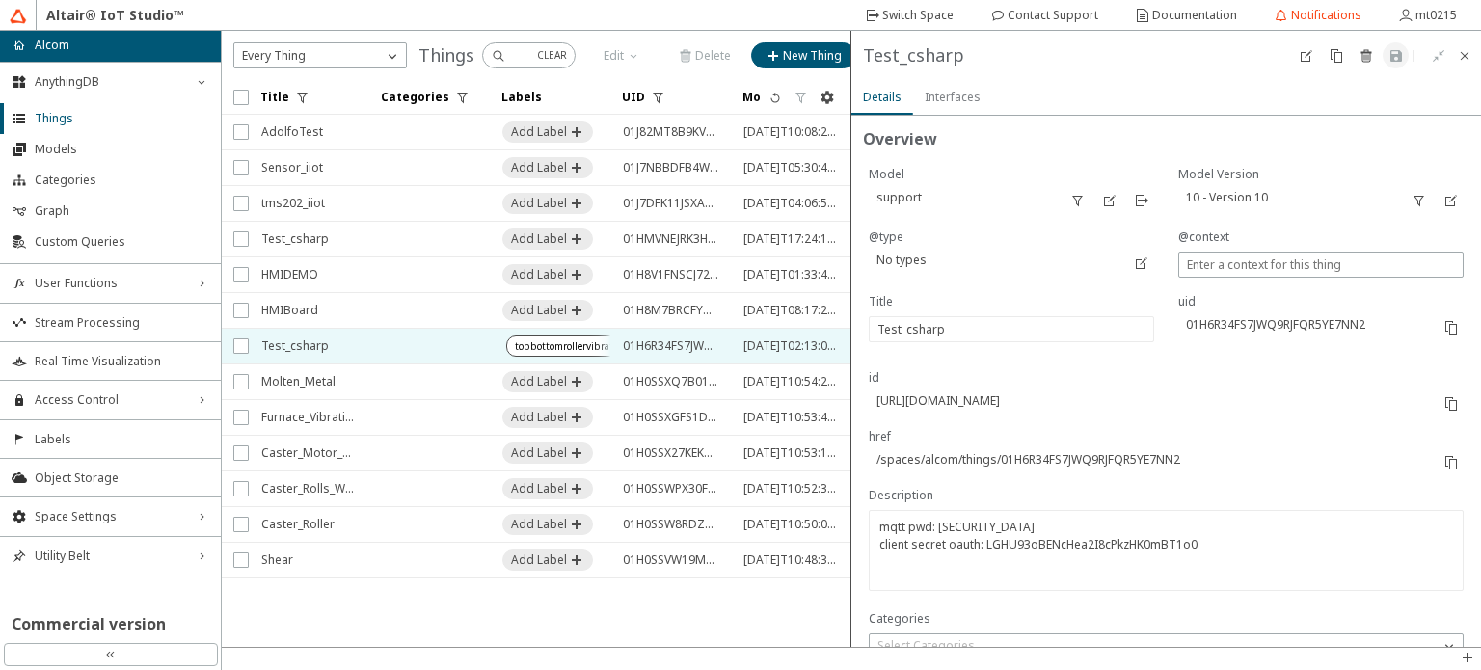
type input "275"
type input "0"
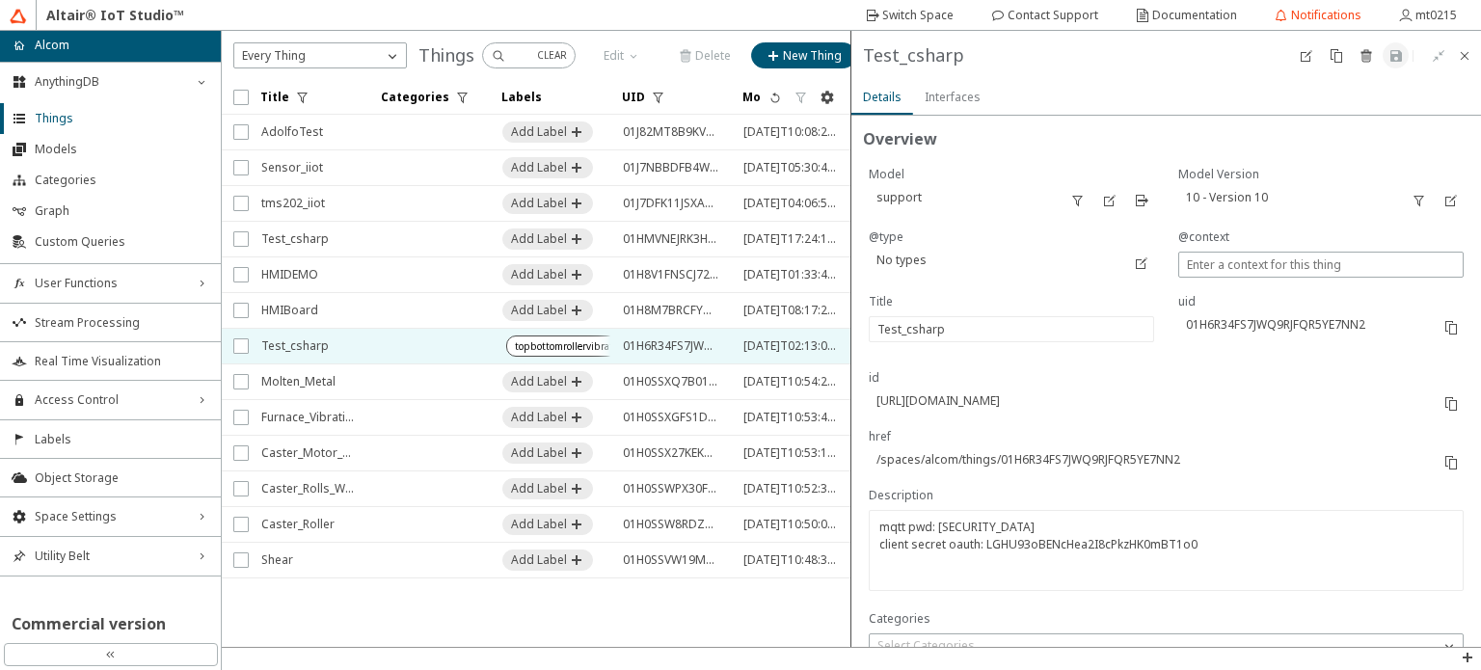
type input "0"
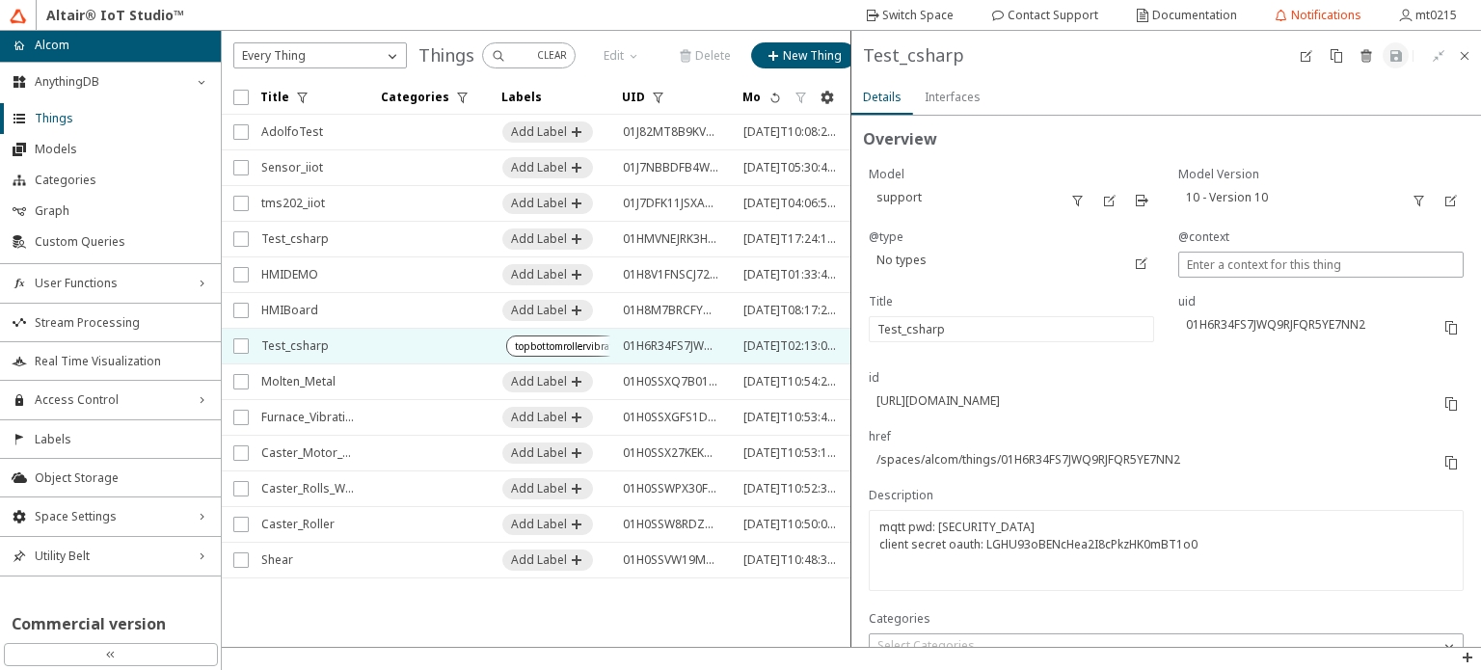
type input "10640"
type input "9830"
type input "9819"
type input "0"
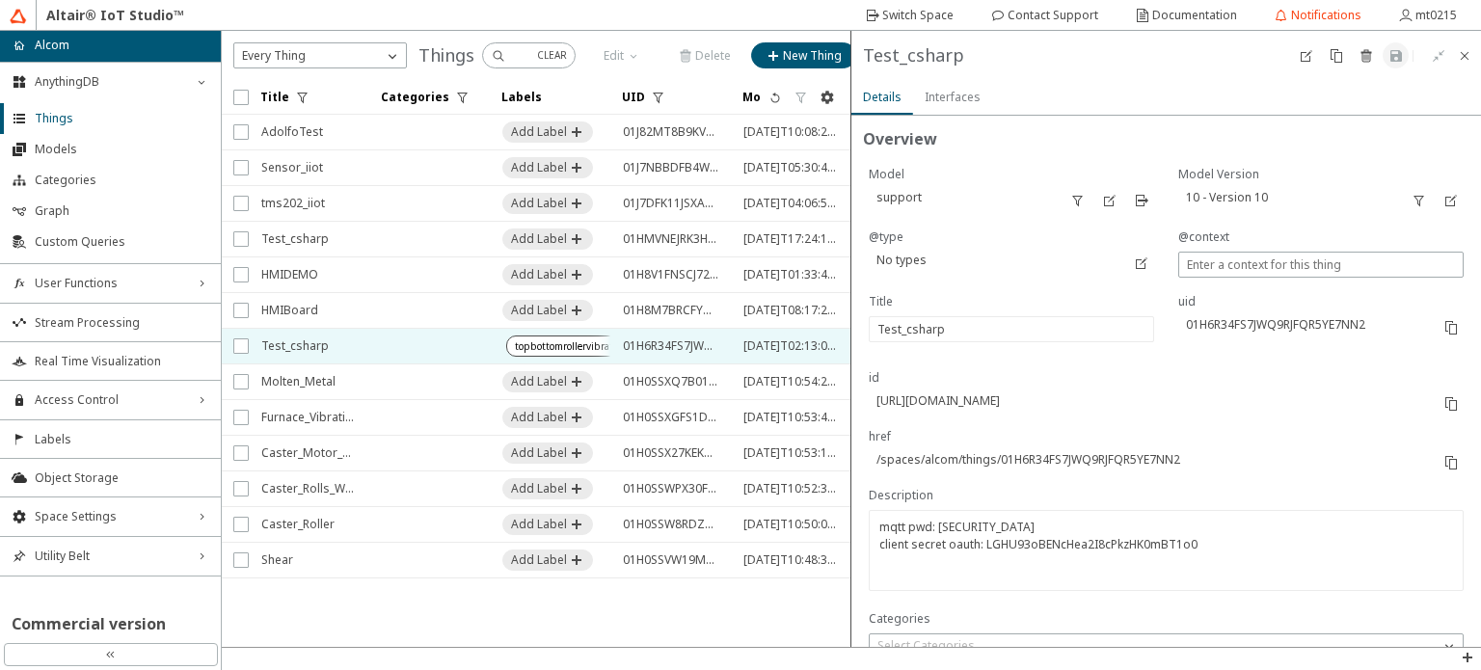
type input "1"
type input "8288"
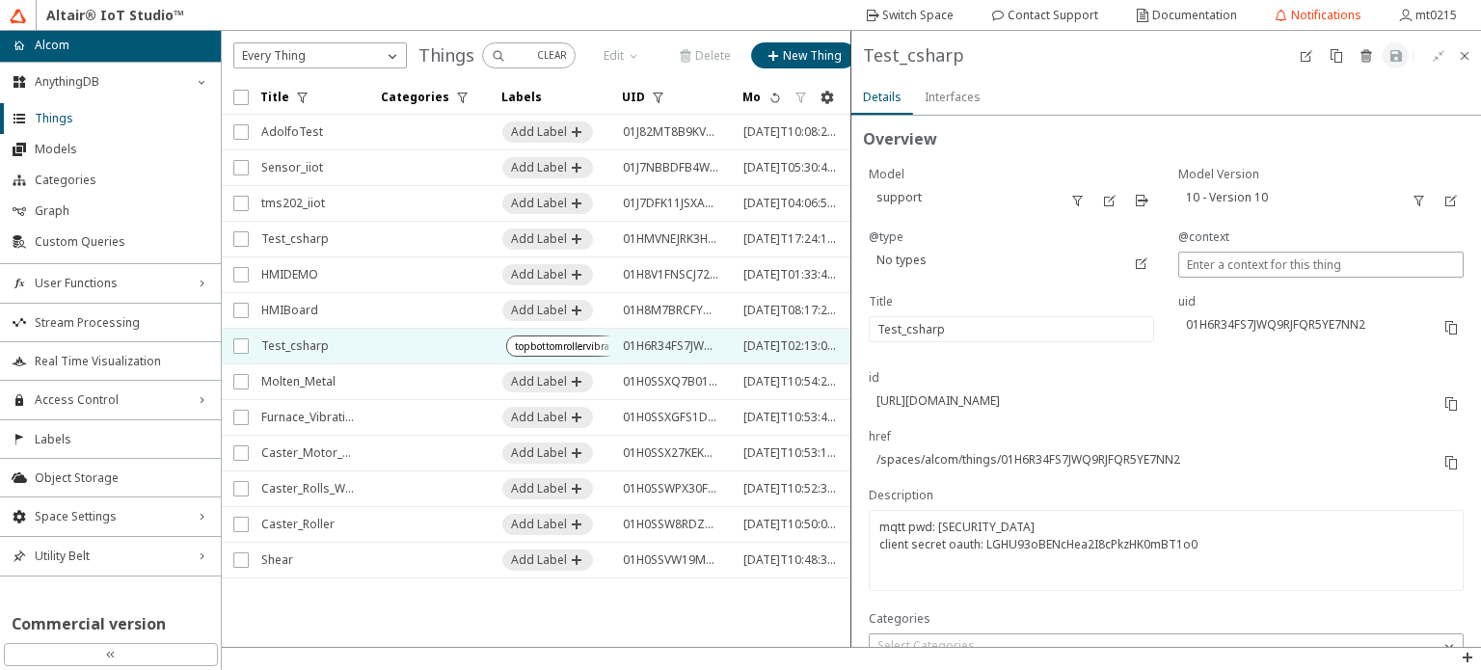
type input "17542"
type input "1"
type input "5800"
type input "5606"
type input "14955"
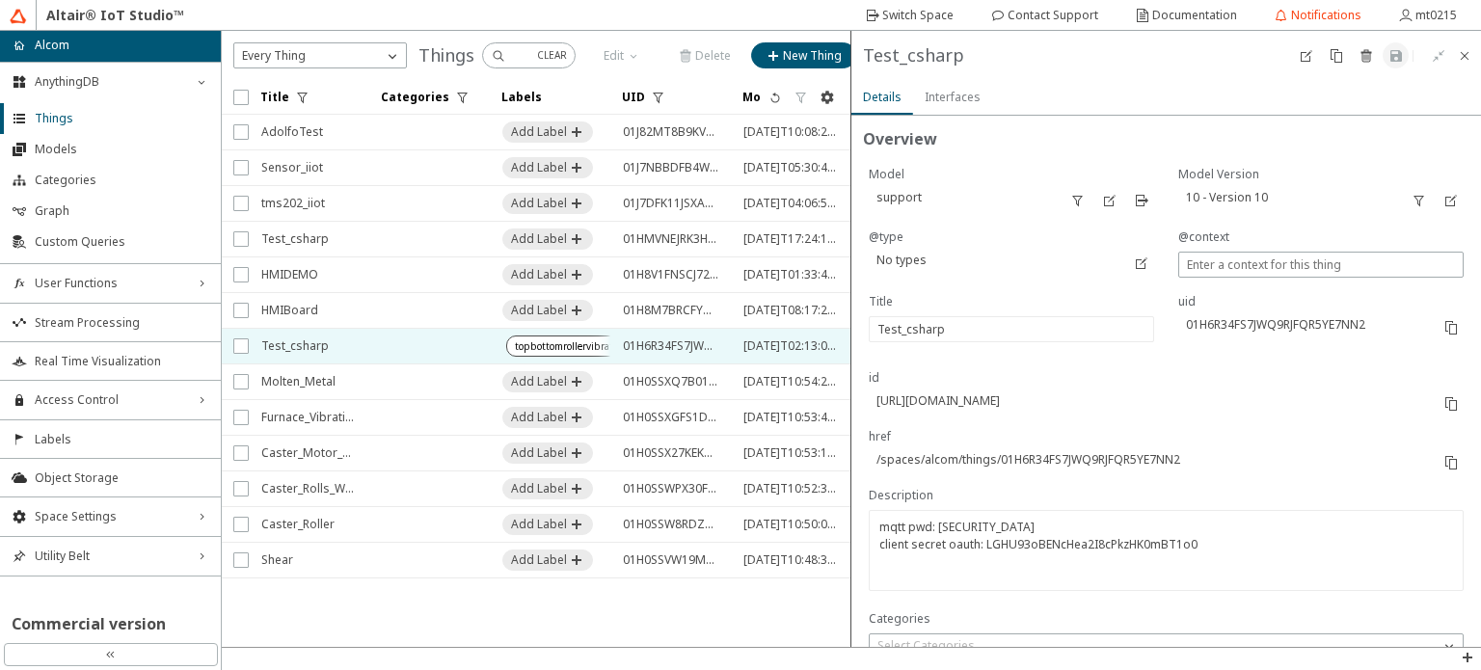
type input "15629"
type input "15372"
type input "13046"
type input "13091"
type input "13046"
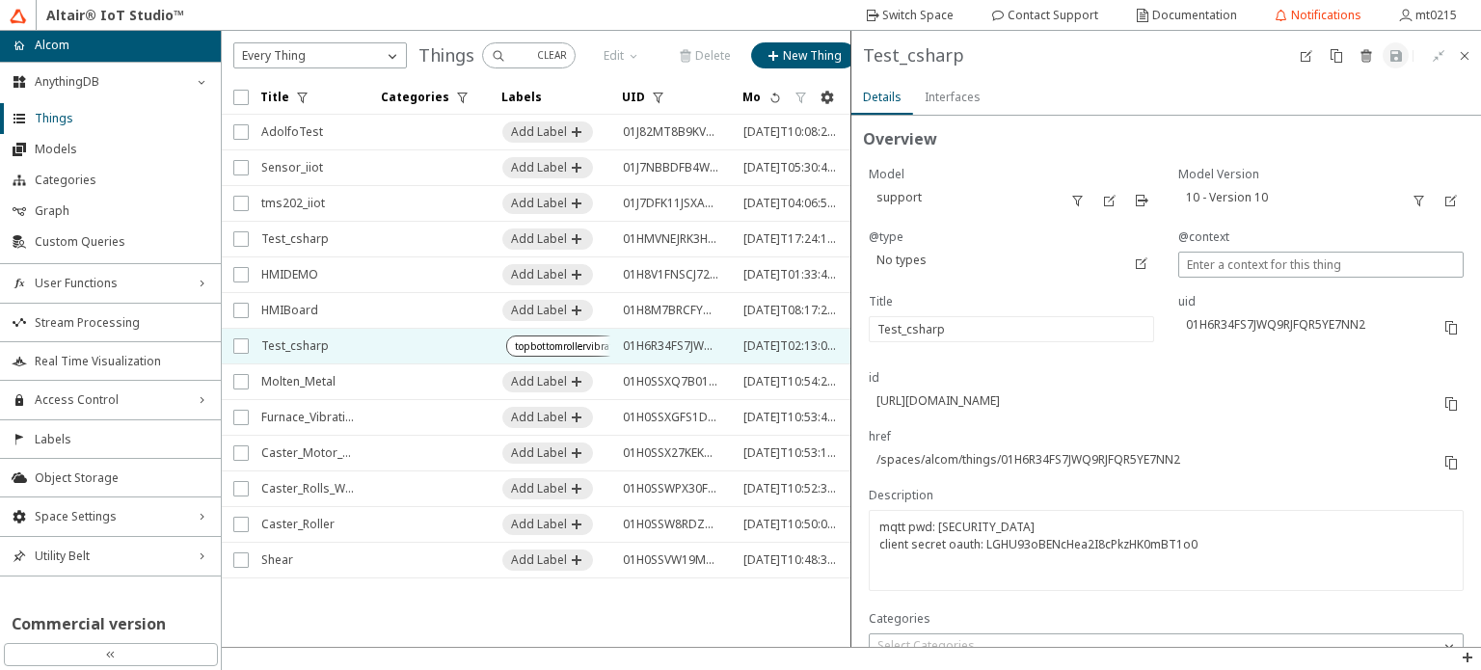
type input "6666"
type input "6683"
type input "9588"
type input "15947"
type input "6258"
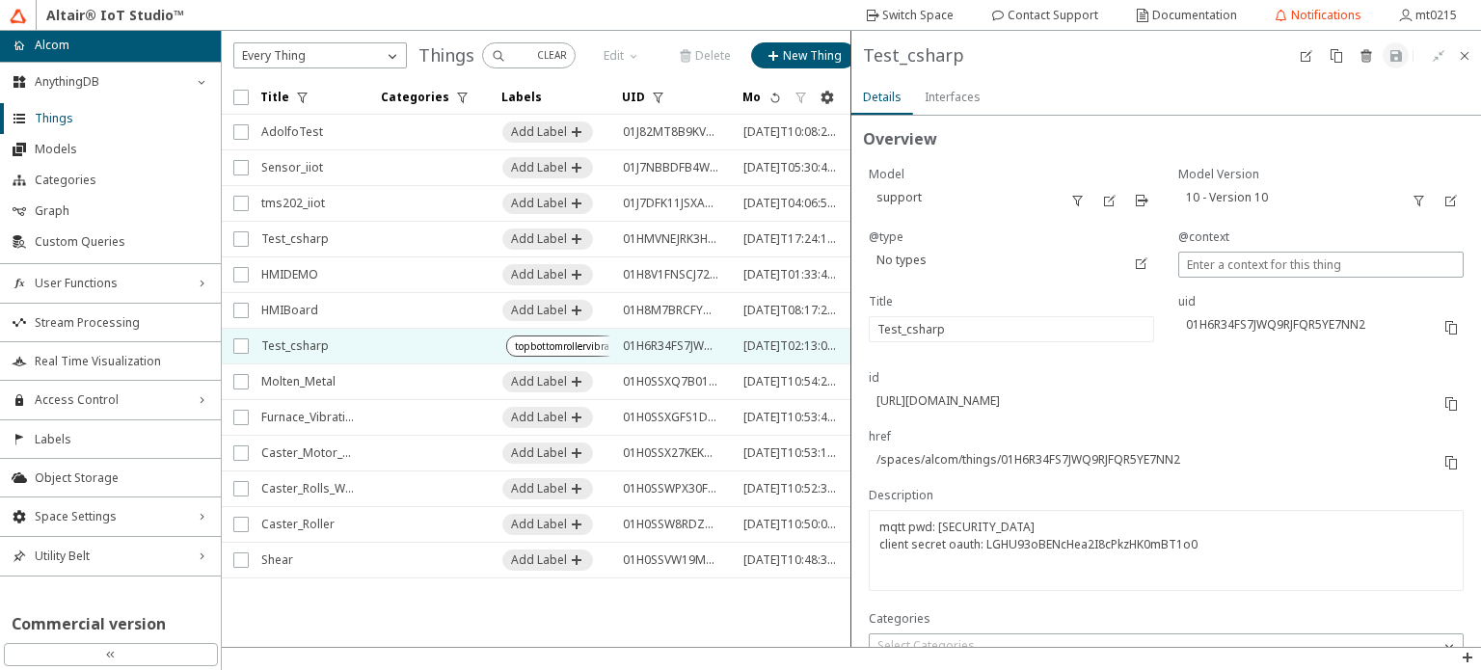
type input "9483"
type input "11344"
type input "12272"
type input "236"
type input "220"
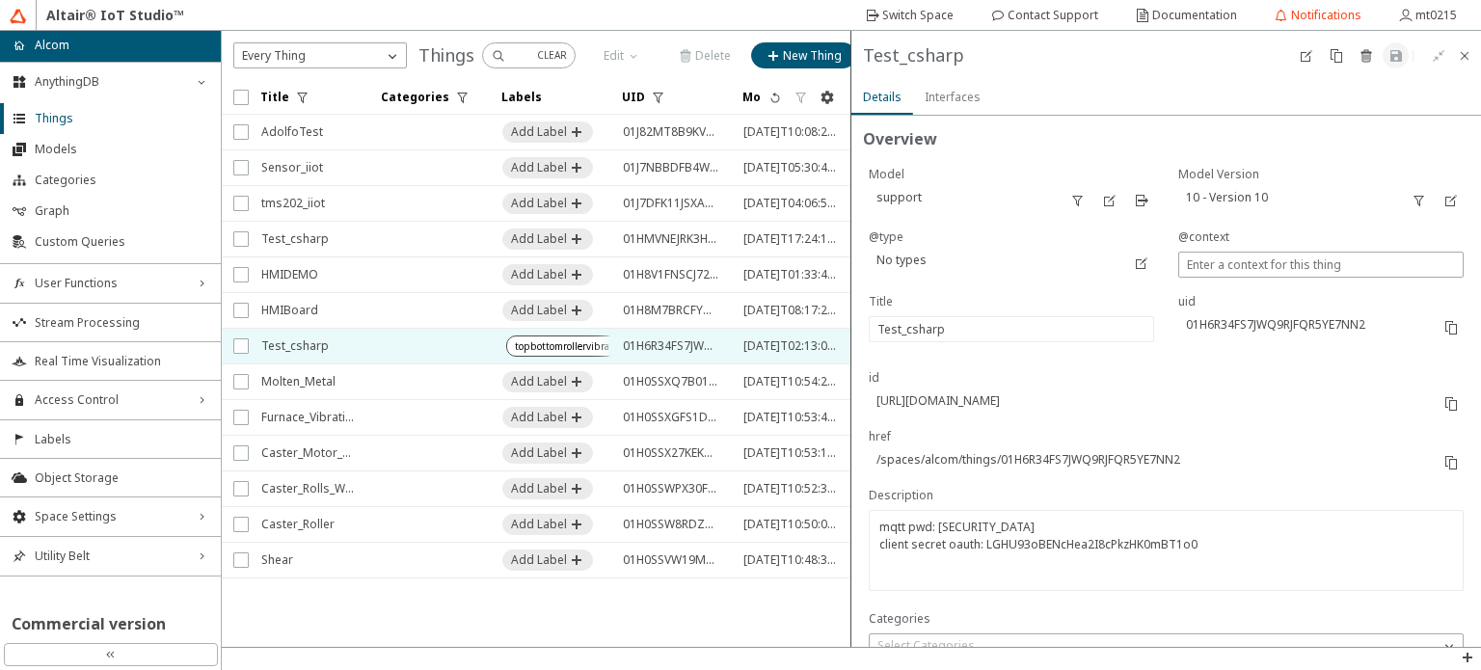
type input "281"
type input "9835"
type input "7238"
type input "10617"
type input "9798"
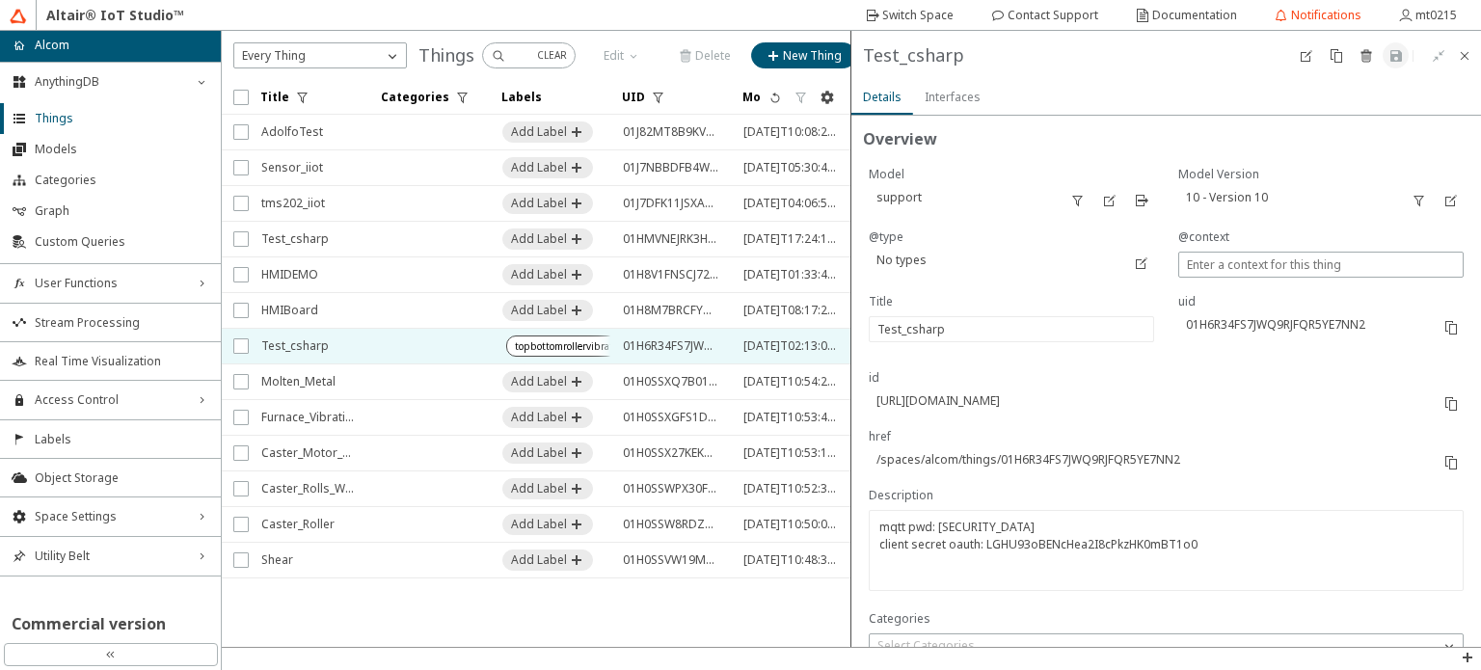
type input "1"
type input "5623"
